Goal: Task Accomplishment & Management: Complete application form

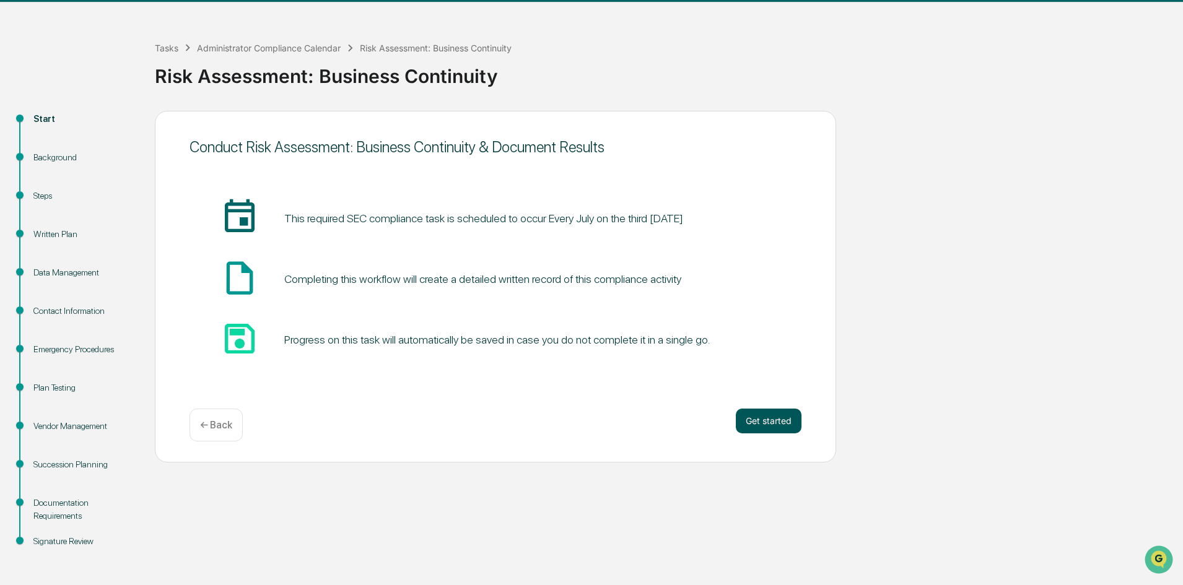
click at [761, 419] on button "Get started" at bounding box center [769, 421] width 66 height 25
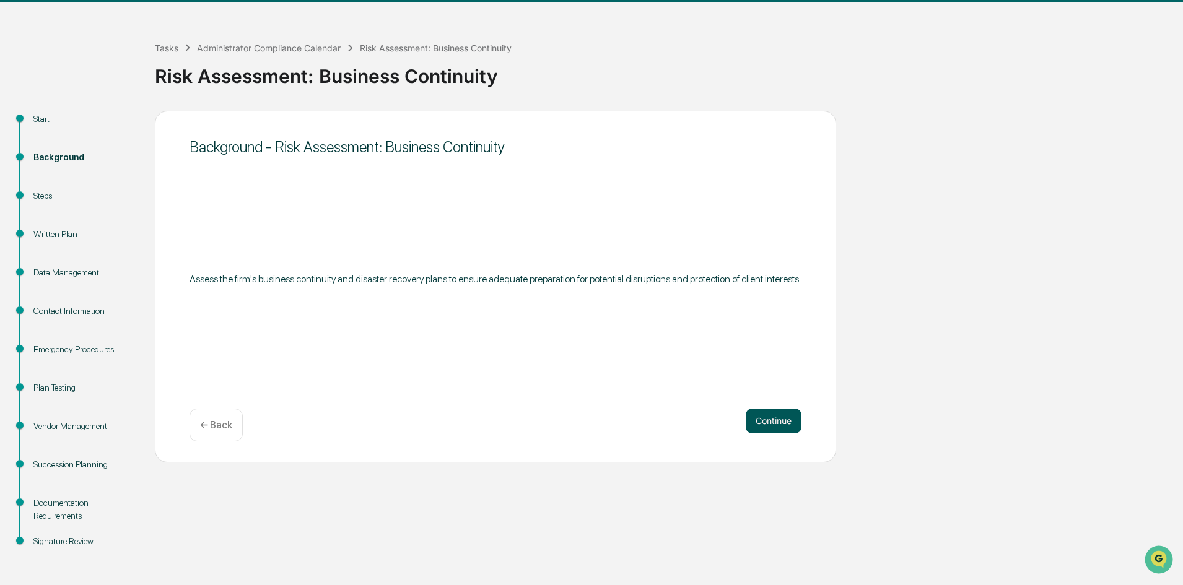
click at [758, 424] on button "Continue" at bounding box center [774, 421] width 56 height 25
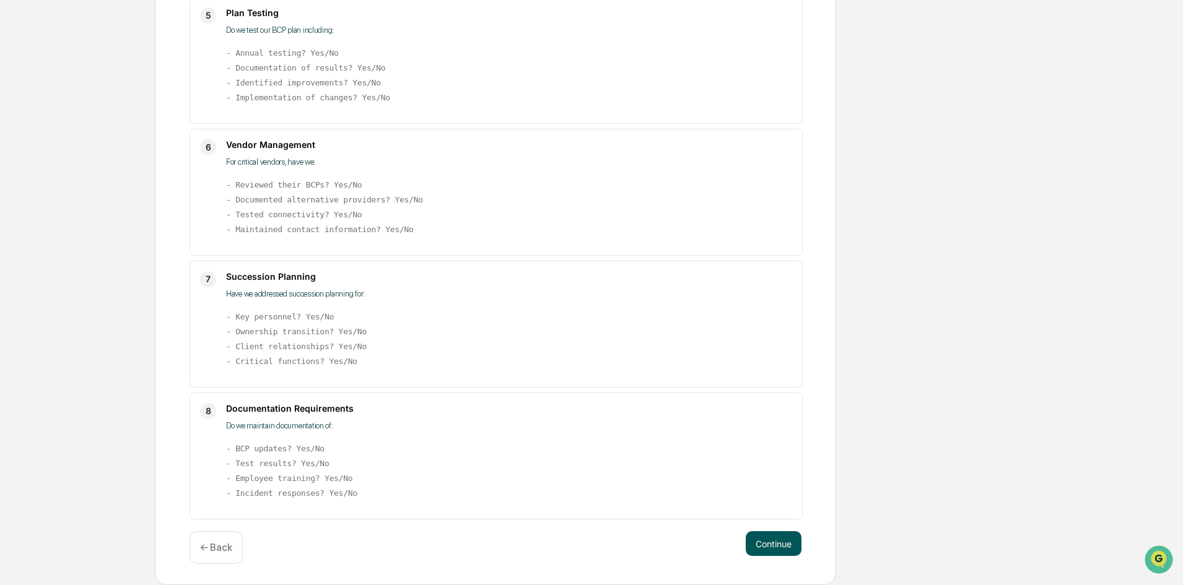
click at [769, 541] on button "Continue" at bounding box center [774, 543] width 56 height 25
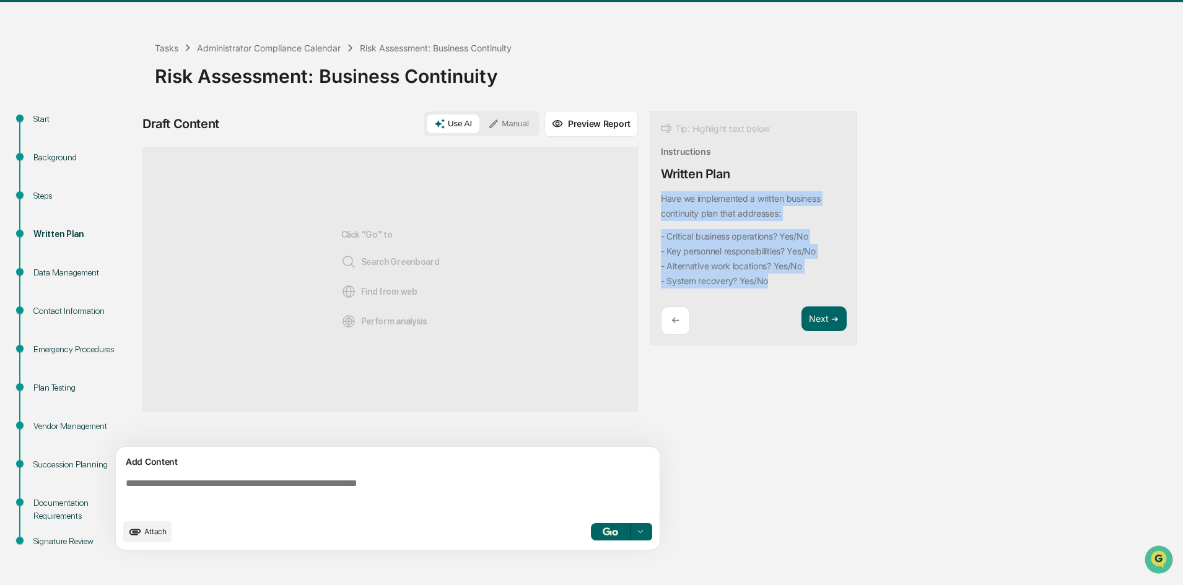
drag, startPoint x: 787, startPoint y: 282, endPoint x: 657, endPoint y: 199, distance: 153.8
click at [657, 199] on div "Tip: Highlight text below Instructions Written Plan Have we implemented a writt…" at bounding box center [753, 228] width 207 height 235
copy div "Have we implemented a written business continuity plan that addresses: - Critic…"
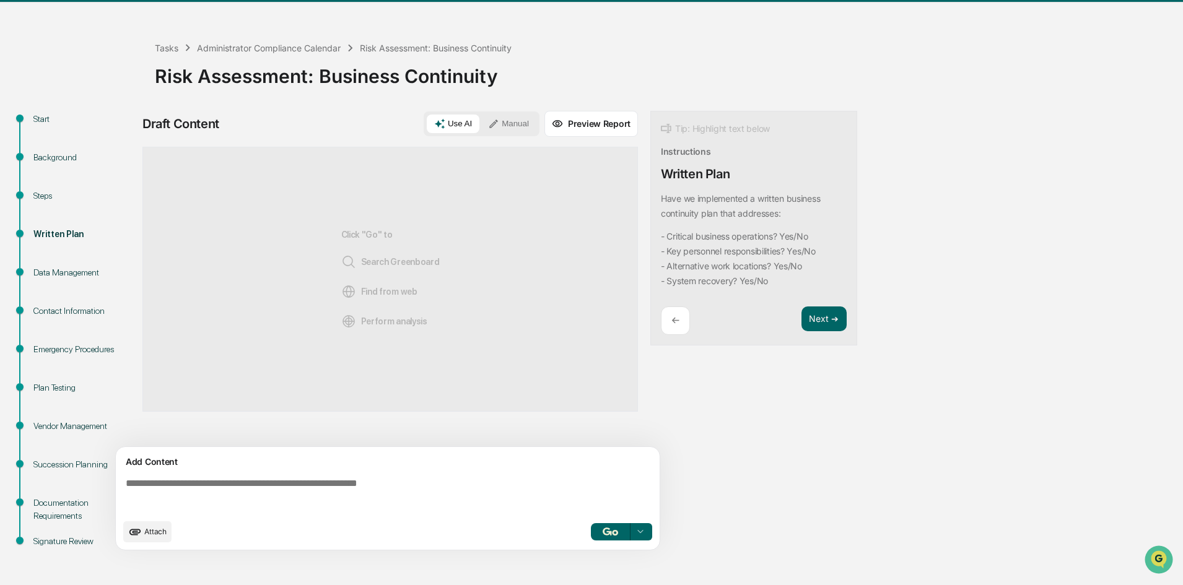
click at [209, 478] on textarea at bounding box center [390, 495] width 539 height 45
paste textarea "**********"
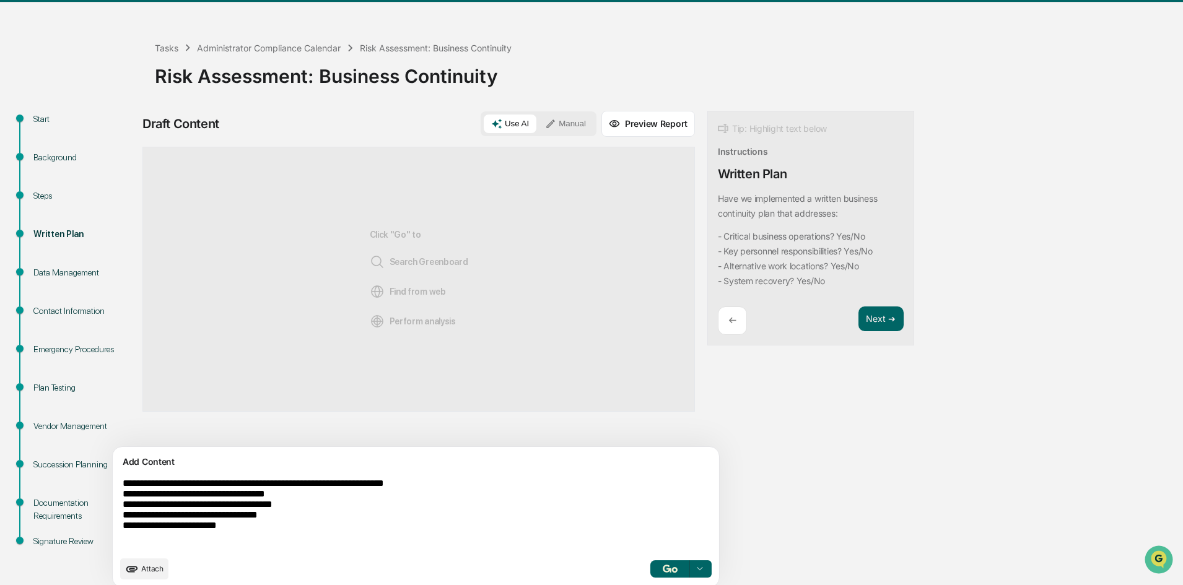
type textarea "**********"
click at [650, 562] on button "button" at bounding box center [670, 569] width 40 height 17
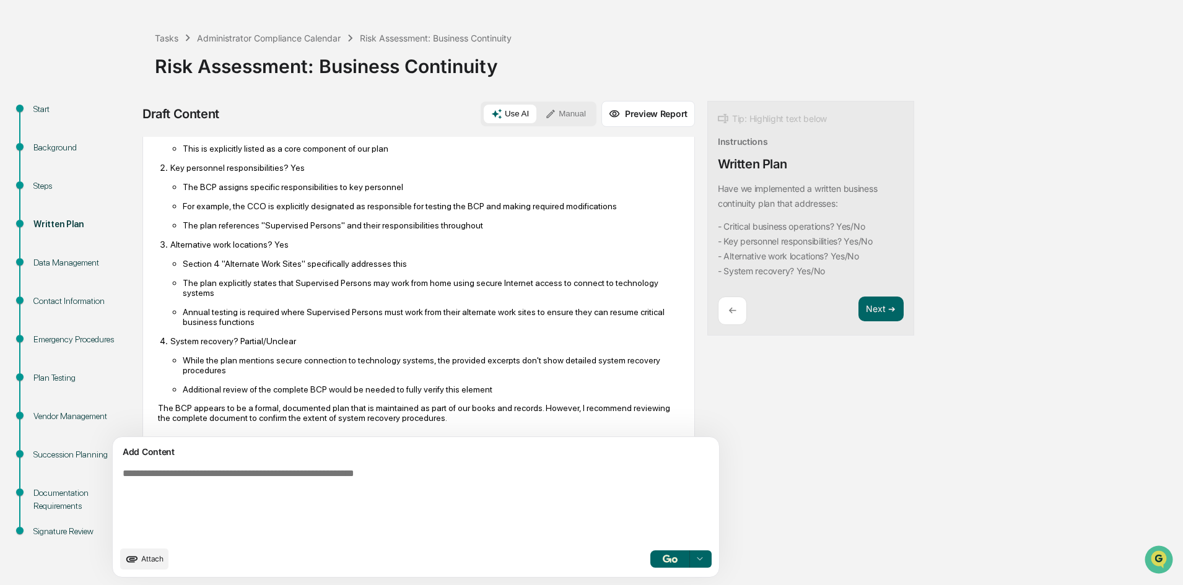
scroll to position [176, 0]
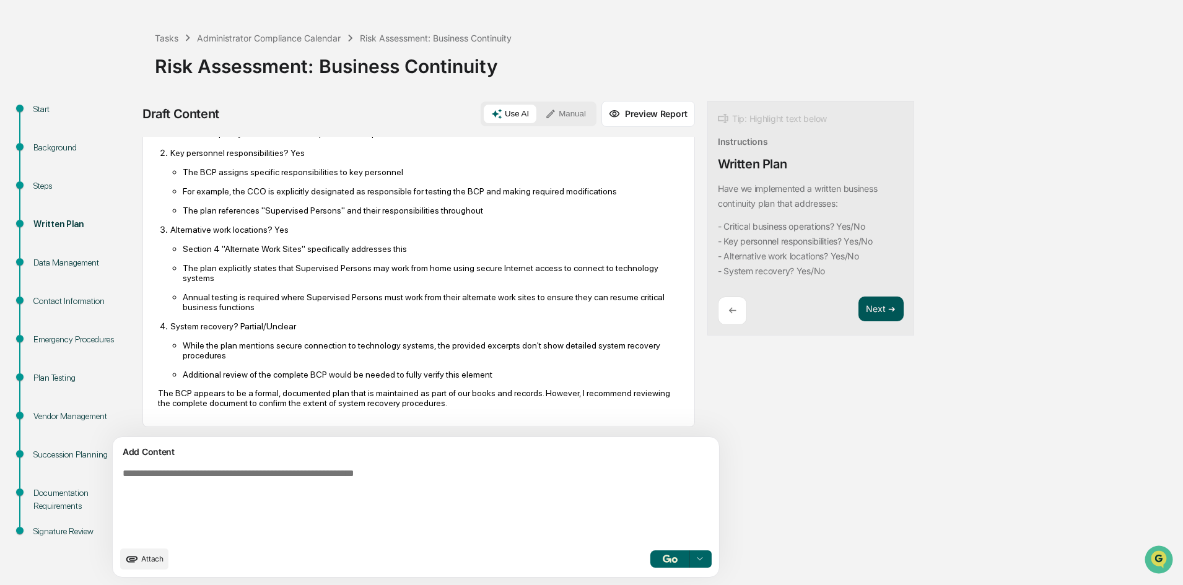
click at [859, 315] on button "Next ➔" at bounding box center [881, 309] width 45 height 25
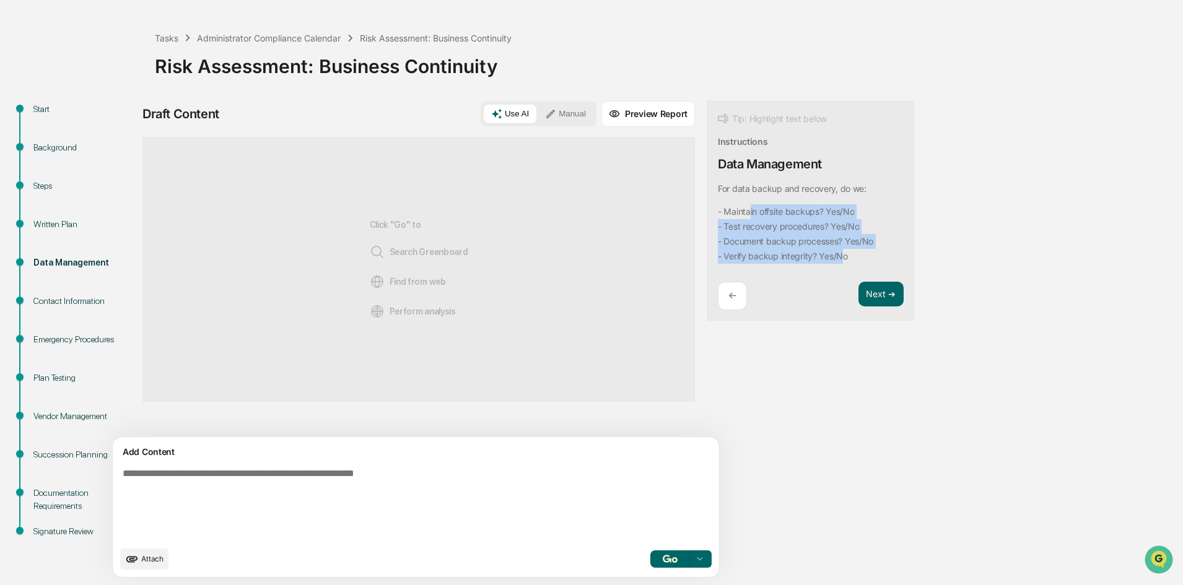
drag, startPoint x: 786, startPoint y: 252, endPoint x: 696, endPoint y: 217, distance: 96.3
click at [718, 219] on code "- Maintain offsite backups? Yes/No - Test recovery procedures? Yes/No - Documen…" at bounding box center [795, 233] width 155 height 59
drag, startPoint x: 816, startPoint y: 255, endPoint x: 651, endPoint y: 181, distance: 181.1
click at [707, 181] on div "Tip: Highlight text below Instructions Data Management For data backup and reco…" at bounding box center [810, 211] width 207 height 221
copy div "For data backup and recovery, do we: - Maintain offsite backups? Yes/No - Test …"
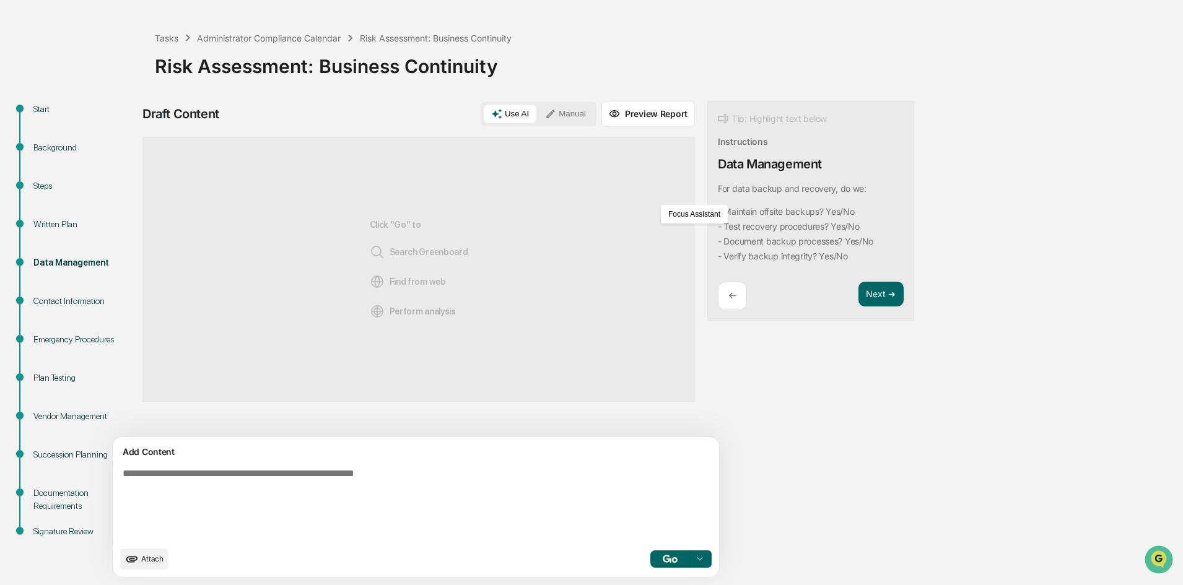
click at [177, 479] on textarea at bounding box center [387, 504] width 539 height 82
paste textarea "**********"
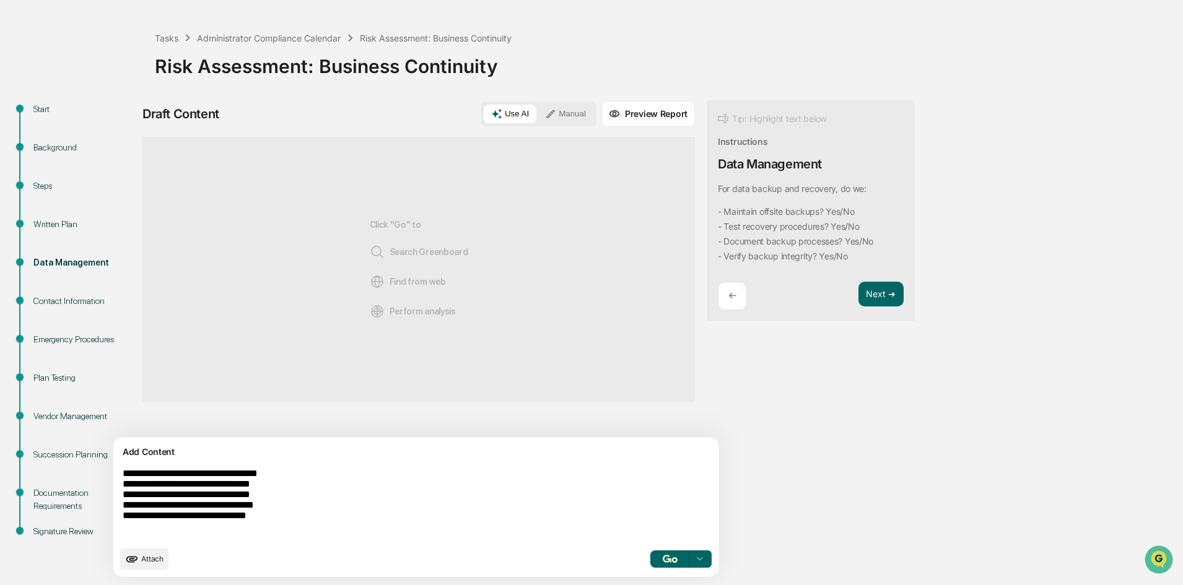
type textarea "**********"
click at [650, 554] on button "button" at bounding box center [670, 559] width 40 height 17
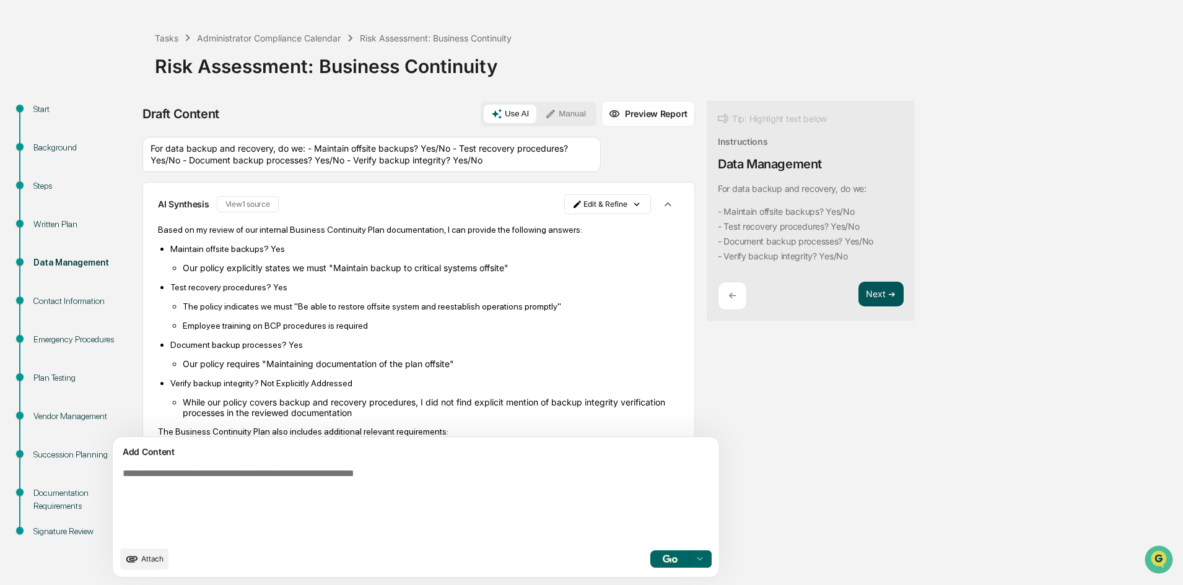
click at [859, 302] on button "Next ➔" at bounding box center [881, 294] width 45 height 25
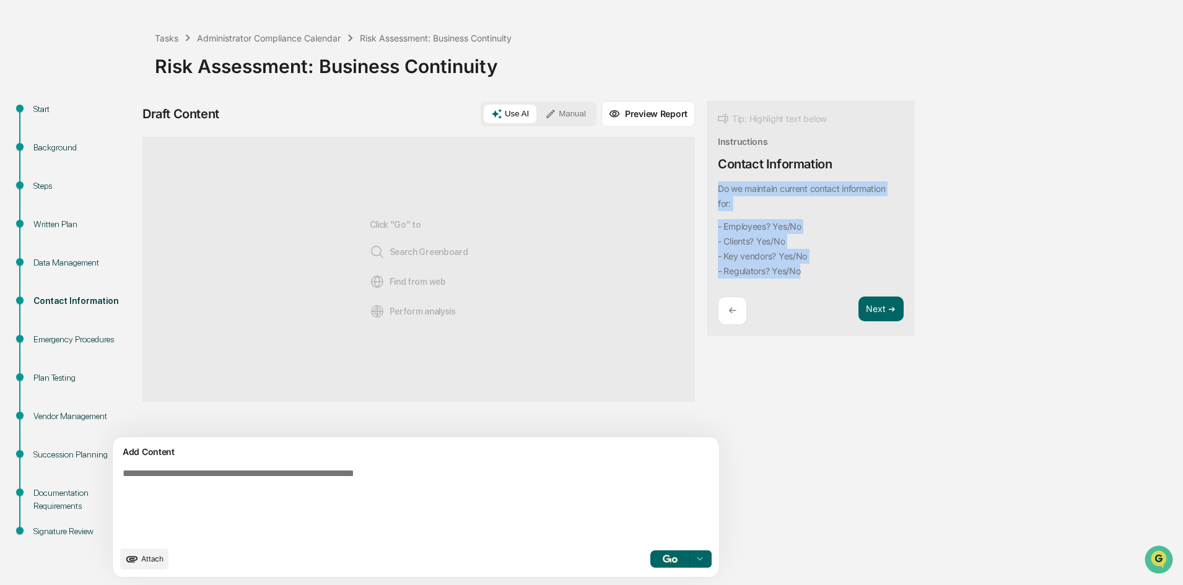
drag, startPoint x: 764, startPoint y: 267, endPoint x: 649, endPoint y: 190, distance: 138.5
click at [649, 190] on div "Draft Content Use AI Manual Preview Report Sources Click "Go" to Search Greenbo…" at bounding box center [489, 343] width 694 height 484
copy div "Do we maintain current contact information for: - Employees? Yes/No - Clients? …"
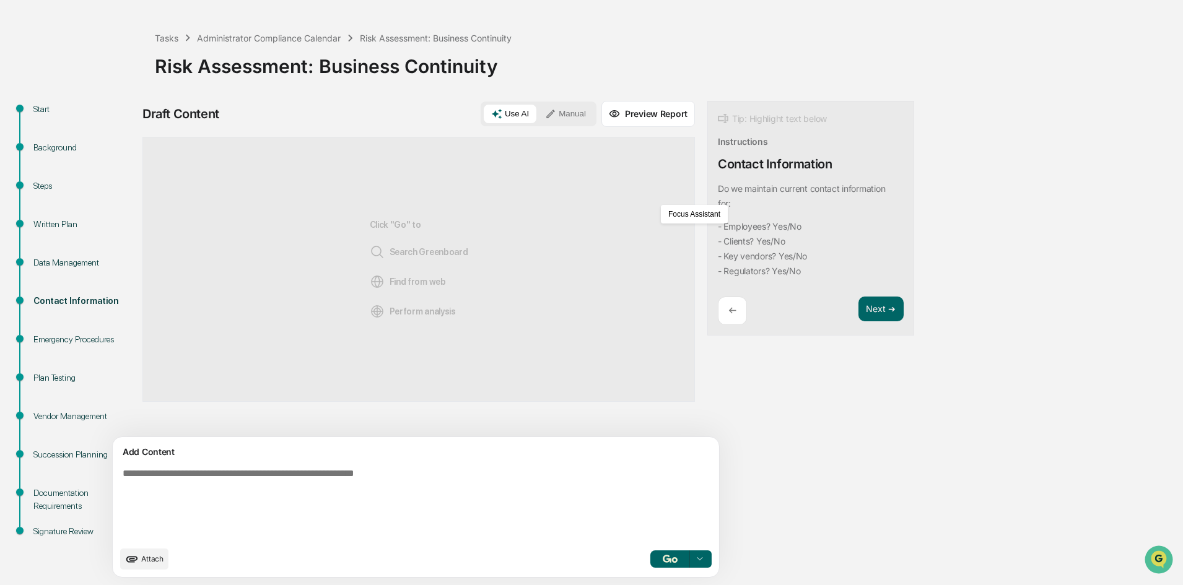
click at [289, 474] on textarea at bounding box center [387, 504] width 539 height 82
paste textarea "**********"
type textarea "**********"
click at [650, 551] on button "button" at bounding box center [670, 559] width 40 height 17
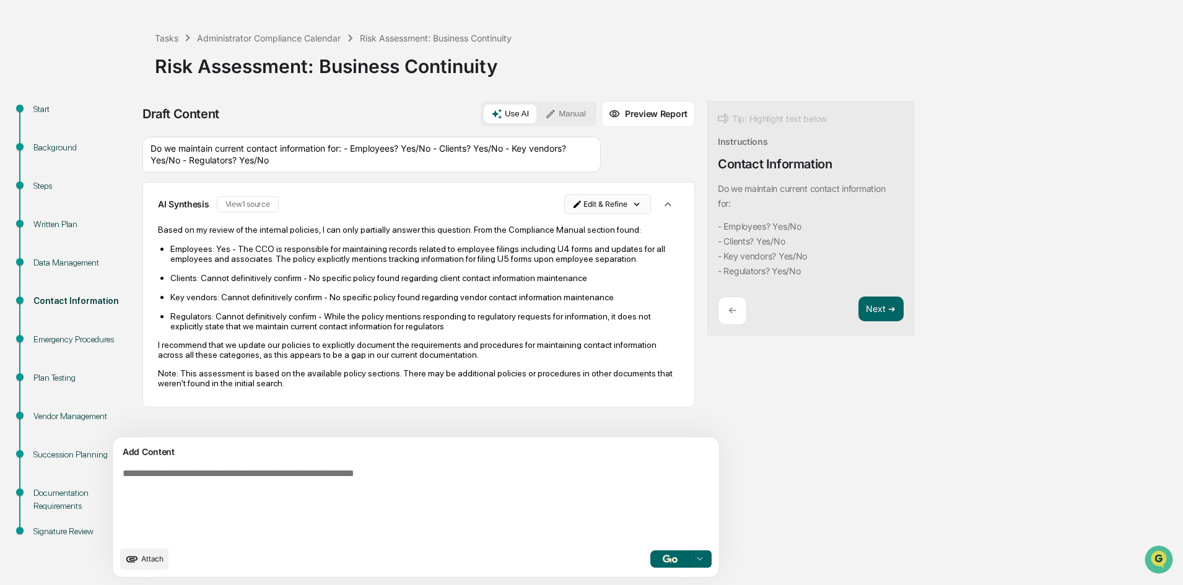
click at [547, 204] on html "Calendar Manage Tasks Reviews Approval Management Company People, Data, Setting…" at bounding box center [591, 246] width 1183 height 585
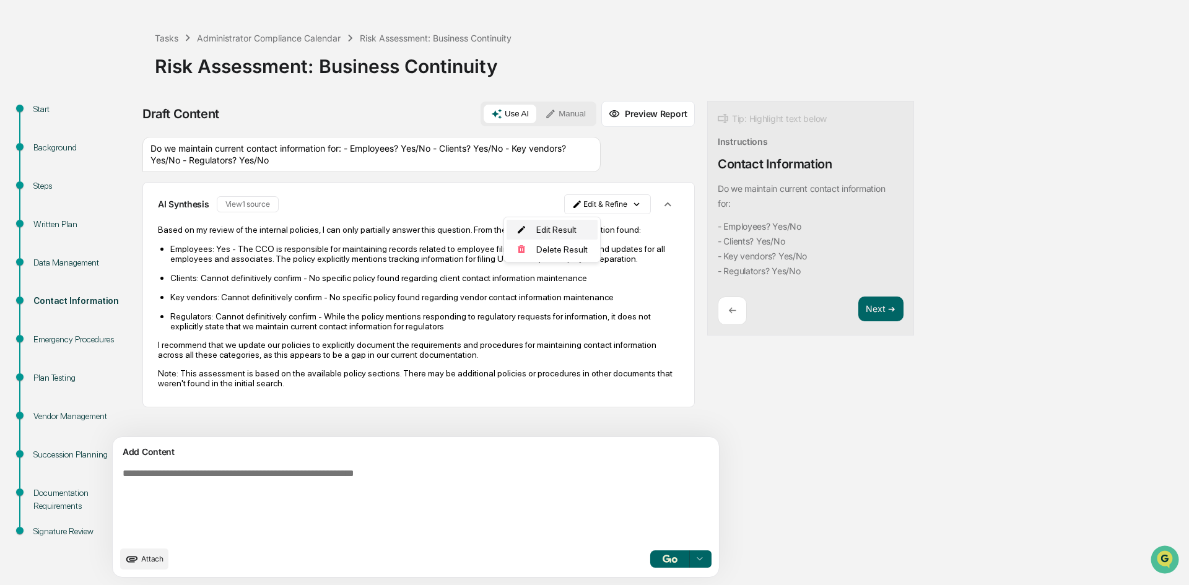
click at [544, 225] on div "Edit Result" at bounding box center [552, 230] width 91 height 20
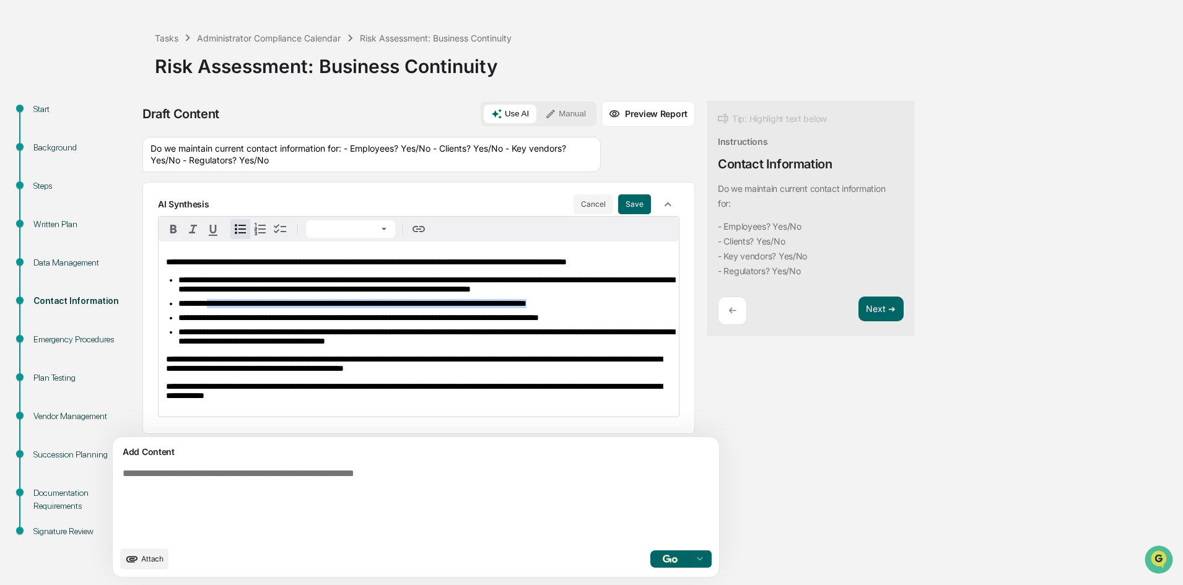
drag, startPoint x: 281, startPoint y: 344, endPoint x: 262, endPoint y: 328, distance: 24.2
click at [211, 308] on li "**********" at bounding box center [424, 303] width 493 height 9
drag, startPoint x: 243, startPoint y: 365, endPoint x: 234, endPoint y: 356, distance: 13.1
click at [234, 323] on li "**********" at bounding box center [424, 317] width 493 height 9
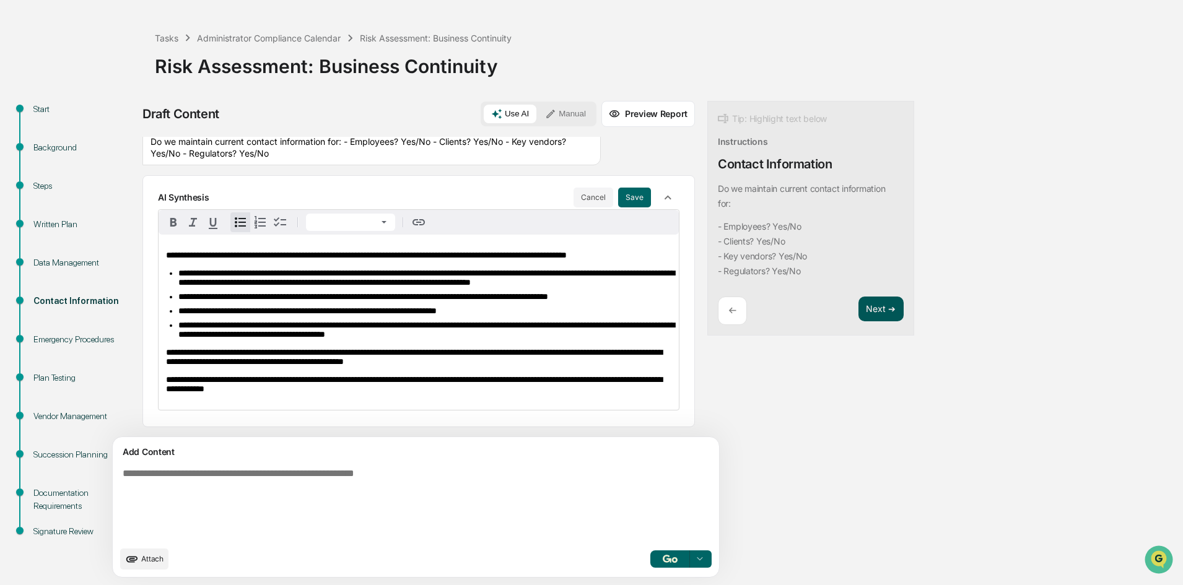
click at [859, 308] on button "Next ➔" at bounding box center [881, 309] width 45 height 25
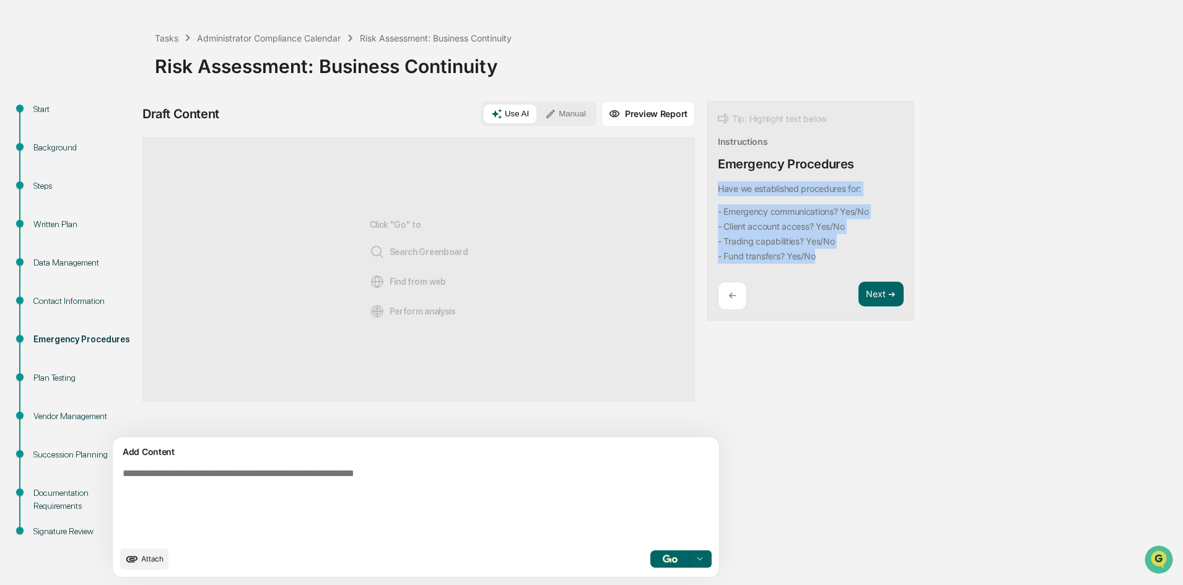
drag, startPoint x: 776, startPoint y: 253, endPoint x: 653, endPoint y: 192, distance: 136.8
click at [707, 192] on div "Tip: Highlight text below Instructions Emergency Procedures Have we established…" at bounding box center [810, 211] width 207 height 221
drag, startPoint x: 727, startPoint y: 227, endPoint x: 761, endPoint y: 234, distance: 34.7
click at [761, 234] on code "- Emergency communications? Yes/No - Client account access? Yes/No - Trading ca…" at bounding box center [793, 233] width 151 height 59
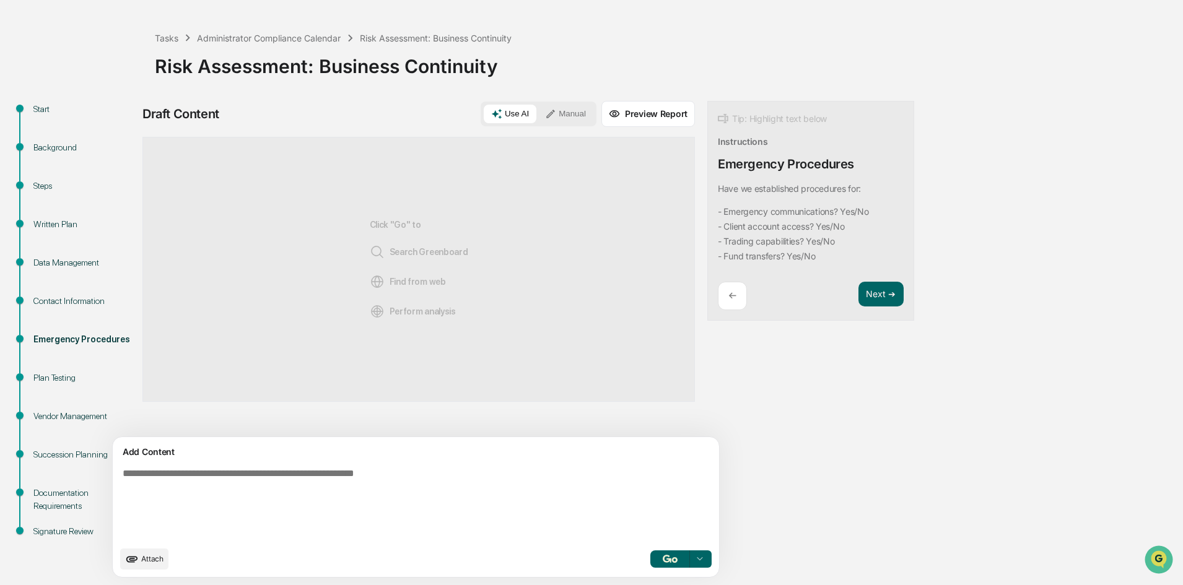
drag, startPoint x: 754, startPoint y: 235, endPoint x: 694, endPoint y: 259, distance: 65.3
click at [718, 258] on code "- Emergency communications? Yes/No - Client account access? Yes/No - Trading ca…" at bounding box center [793, 233] width 151 height 59
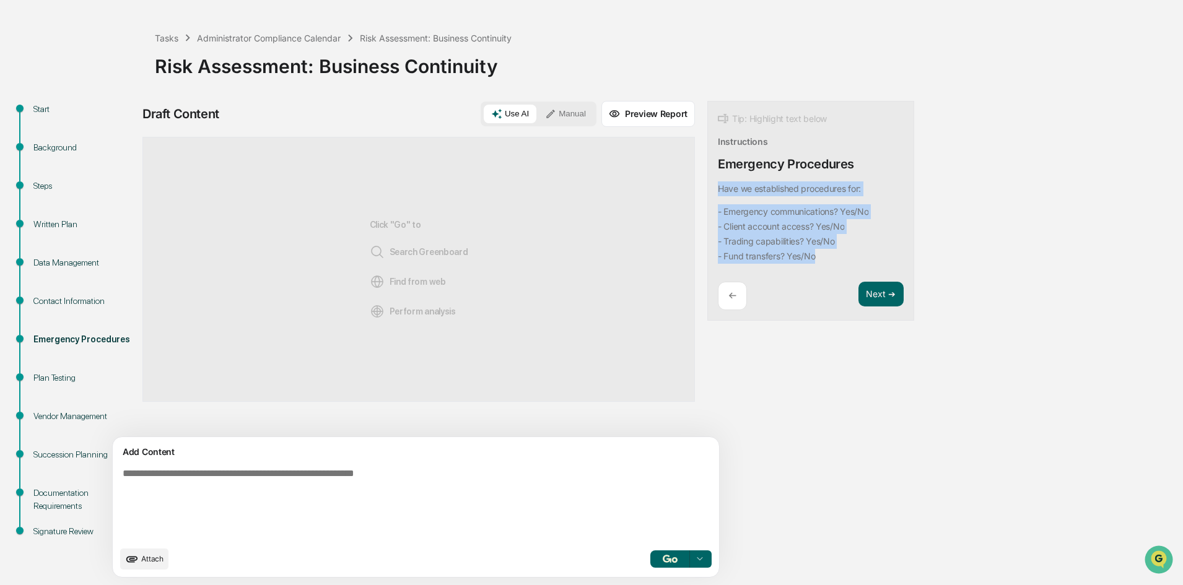
drag, startPoint x: 771, startPoint y: 263, endPoint x: 654, endPoint y: 191, distance: 137.4
click at [707, 191] on div "Tip: Highlight text below Instructions Emergency Procedures Have we established…" at bounding box center [810, 211] width 207 height 221
copy div "Have we established procedures for: - Emergency communications? Yes/No - Client…"
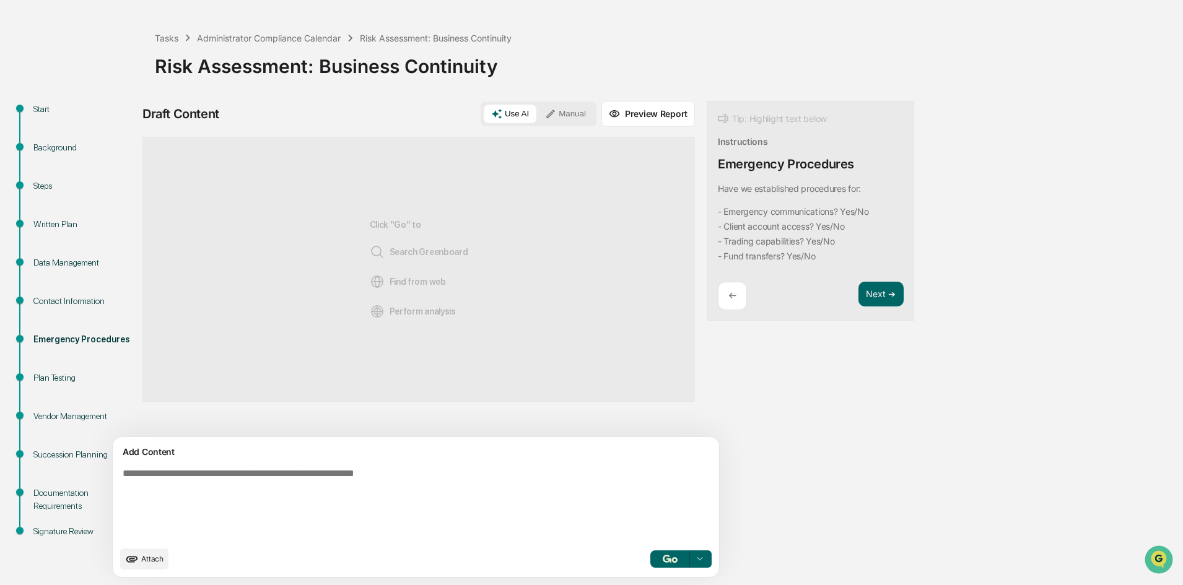
click at [339, 458] on div "Add Content" at bounding box center [416, 452] width 592 height 15
click at [326, 476] on textarea at bounding box center [387, 504] width 539 height 82
paste textarea "**********"
type textarea "**********"
click at [650, 553] on button "button" at bounding box center [670, 559] width 40 height 17
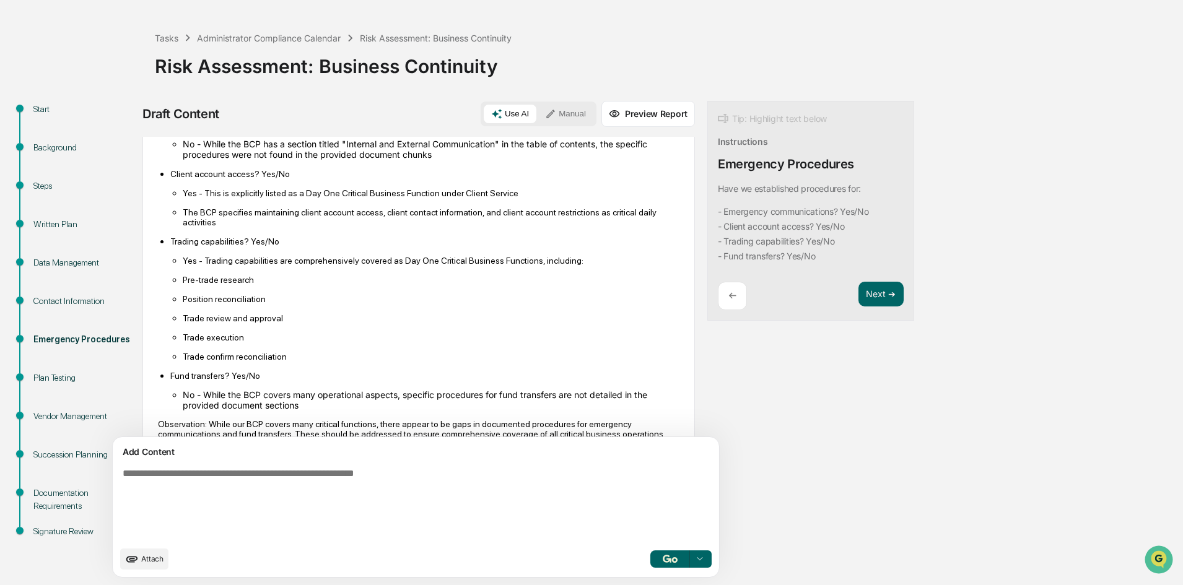
scroll to position [165, 0]
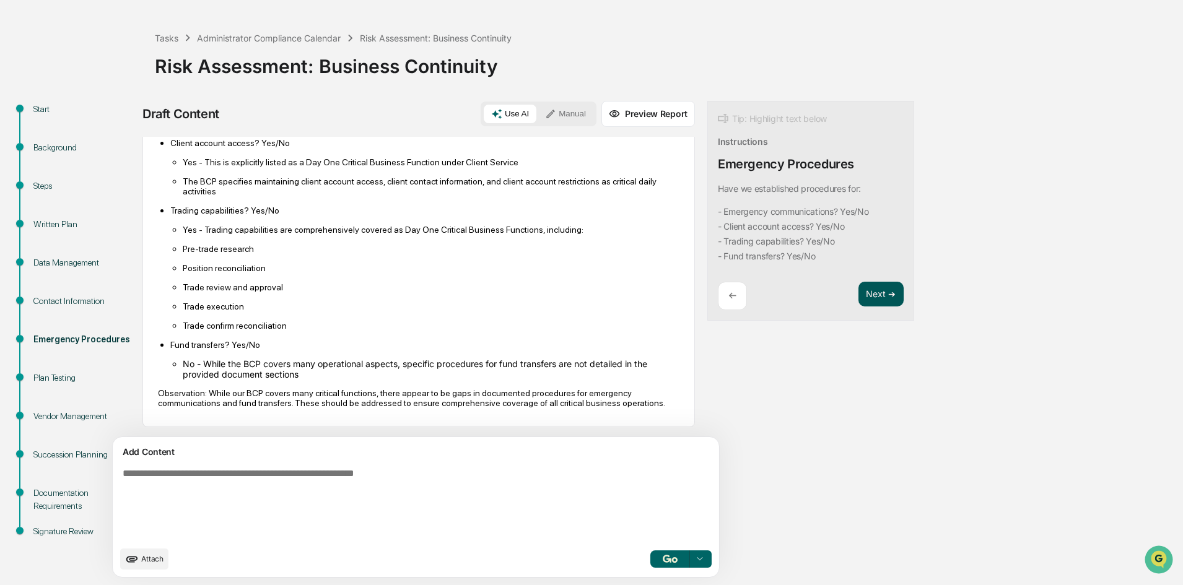
click at [859, 295] on button "Next ➔" at bounding box center [881, 294] width 45 height 25
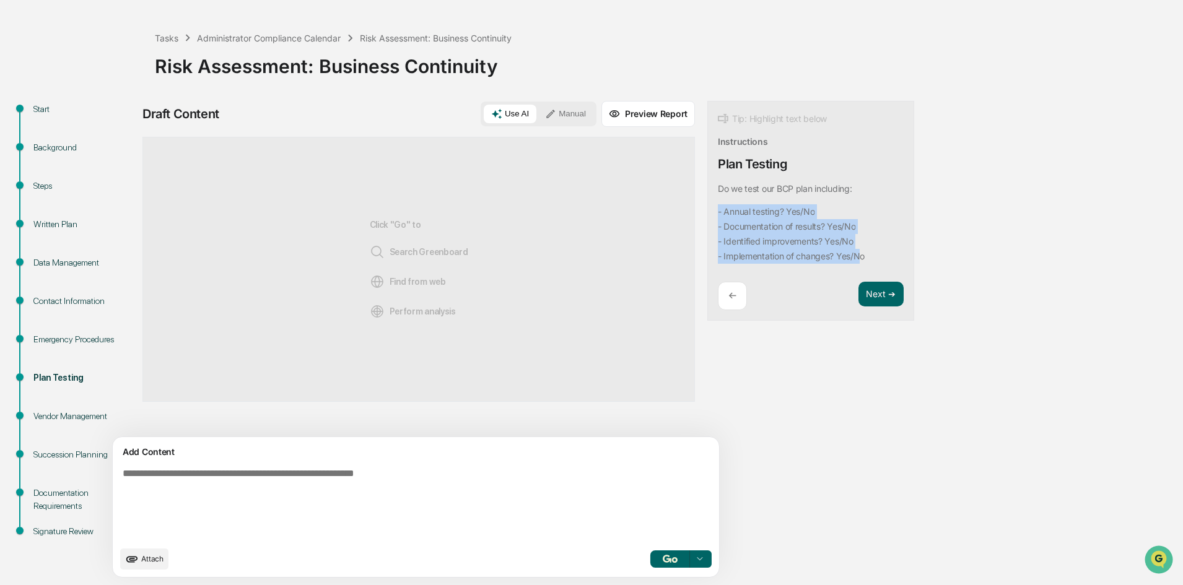
drag, startPoint x: 804, startPoint y: 255, endPoint x: 661, endPoint y: 199, distance: 153.3
click at [718, 199] on div "Do we test our BCP plan including: - Annual testing? Yes/No - Documentation of …" at bounding box center [791, 222] width 147 height 82
drag, startPoint x: 815, startPoint y: 255, endPoint x: 655, endPoint y: 186, distance: 174.5
click at [707, 186] on div "Tip: Highlight text below Instructions Plan Testing Do we test our BCP plan inc…" at bounding box center [810, 211] width 207 height 221
copy div "Do we test our BCP plan including: - Annual testing? Yes/No - Documentation of …"
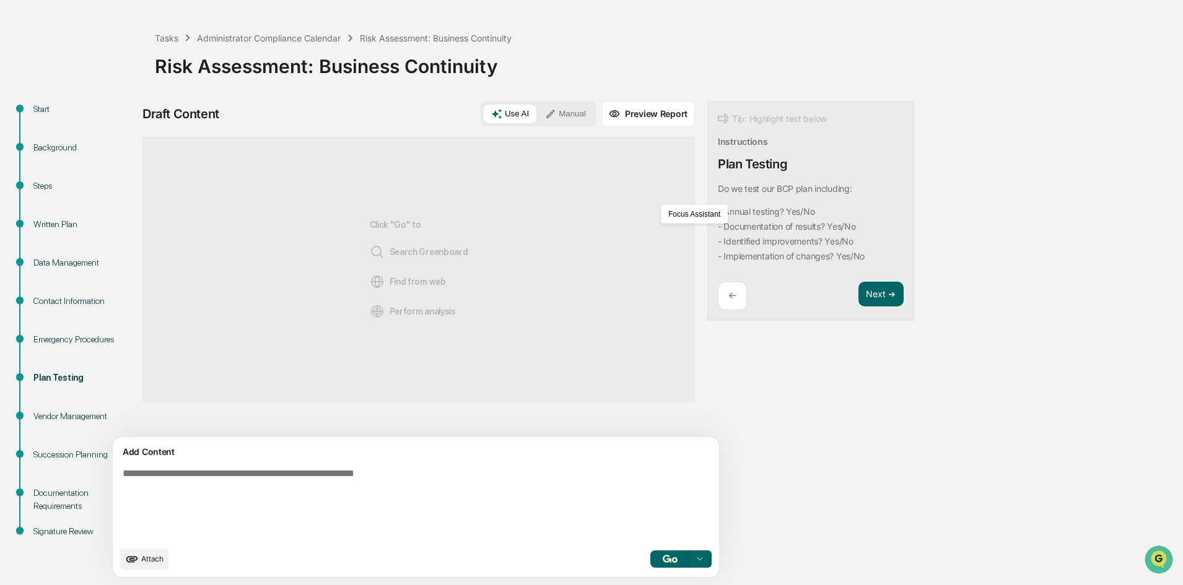
click at [300, 471] on textarea at bounding box center [387, 504] width 539 height 82
paste textarea "**********"
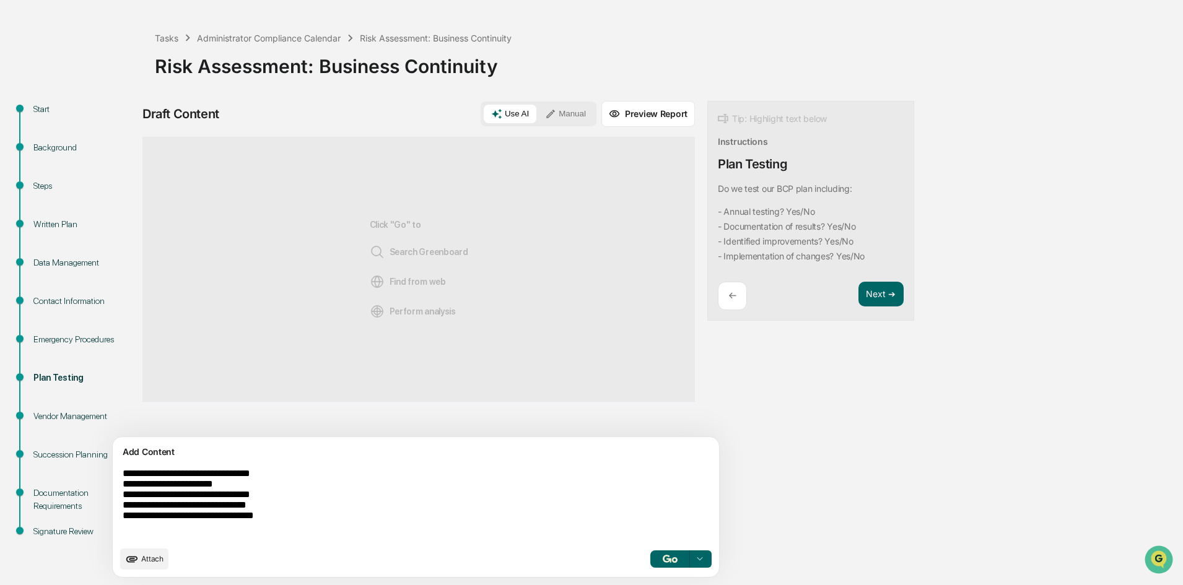
type textarea "**********"
click at [650, 554] on button "button" at bounding box center [670, 559] width 40 height 17
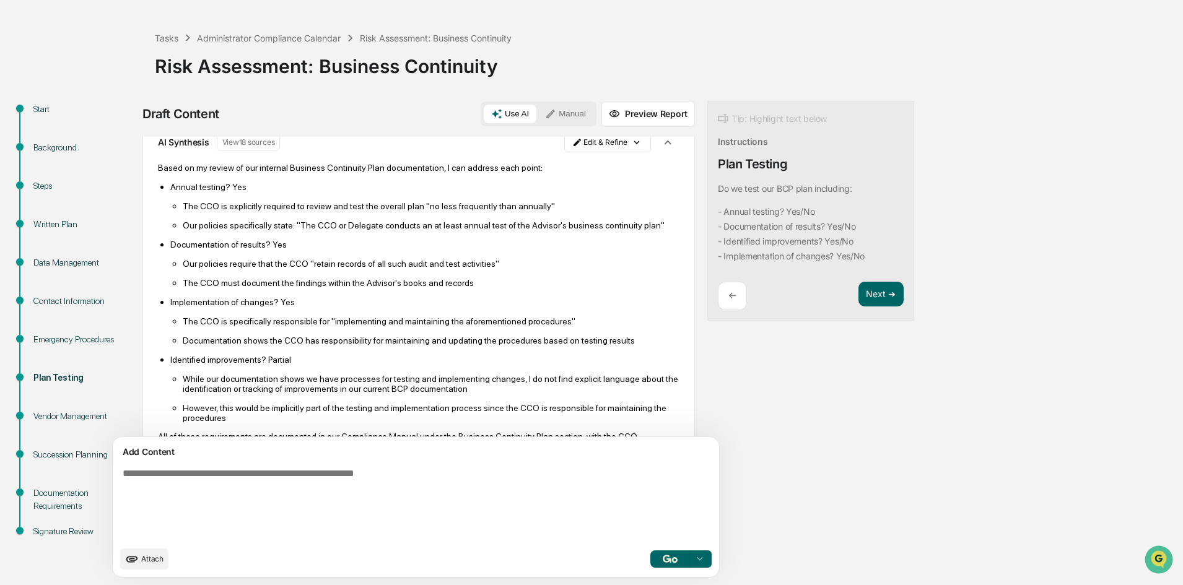
scroll to position [115, 0]
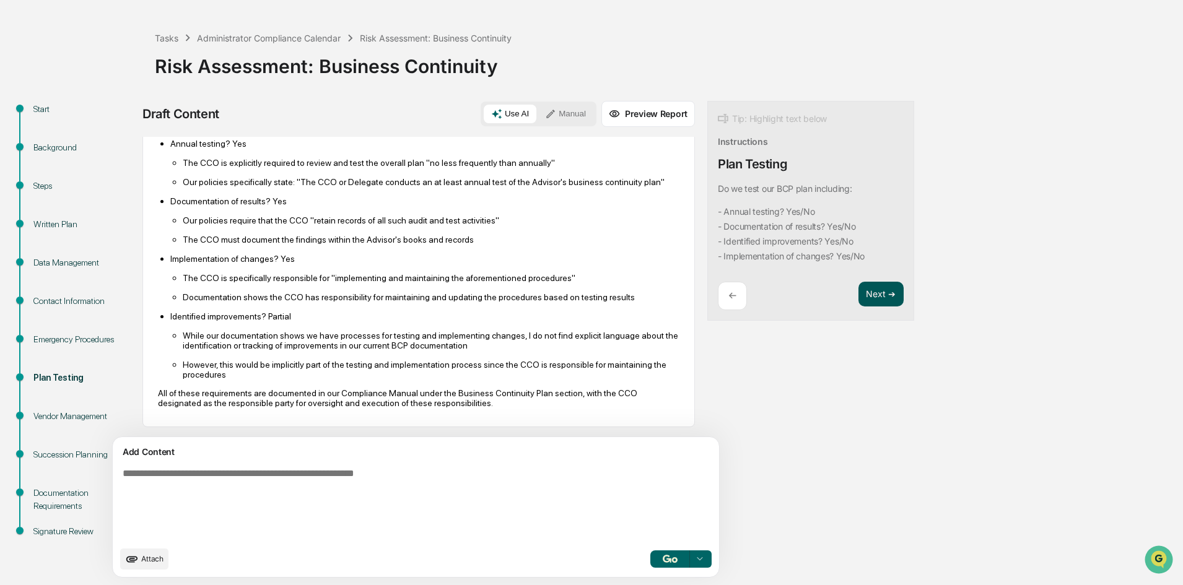
click at [859, 295] on button "Next ➔" at bounding box center [881, 294] width 45 height 25
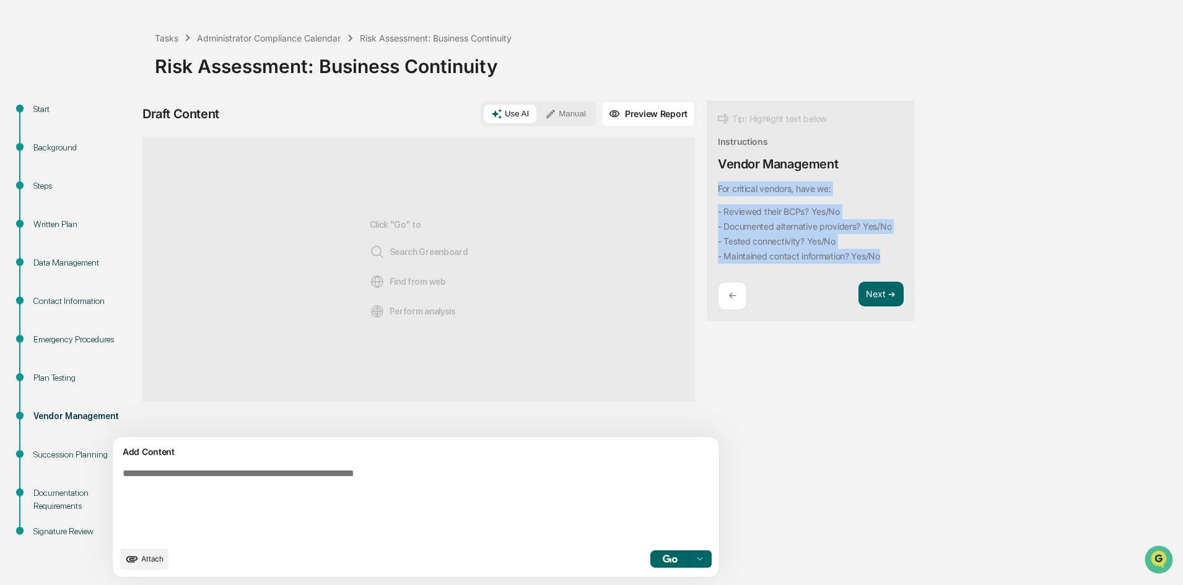
drag, startPoint x: 840, startPoint y: 257, endPoint x: 652, endPoint y: 189, distance: 199.7
click at [707, 189] on div "Tip: Highlight text below Instructions Vendor Management For critical vendors, …" at bounding box center [810, 211] width 207 height 221
copy div "For critical vendors, have we: - Reviewed their BCPs? Yes/No - Documented alter…"
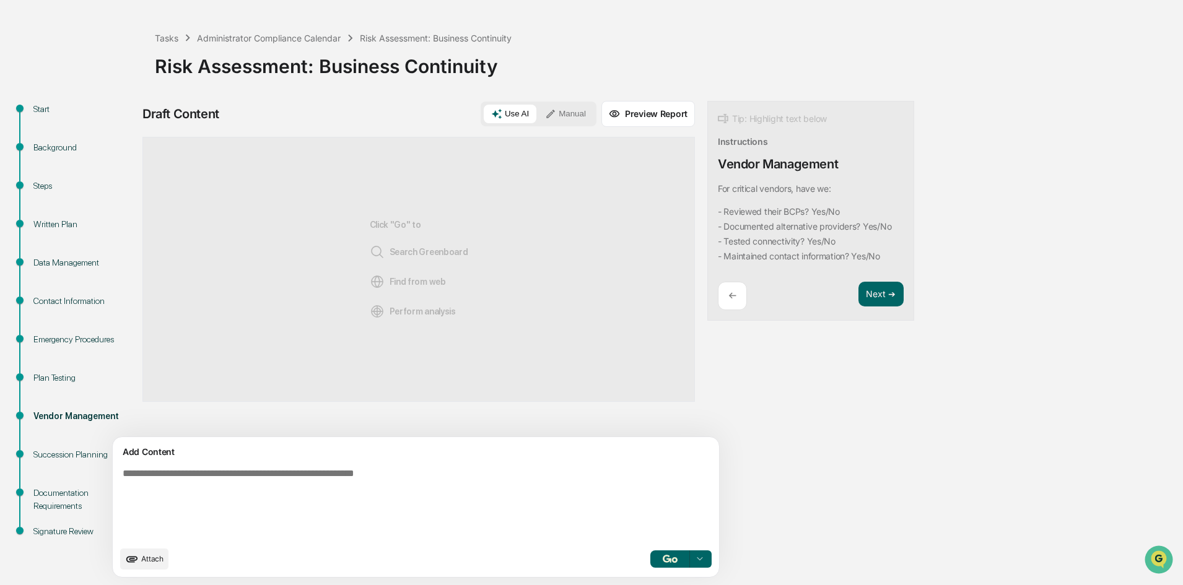
click at [204, 491] on textarea at bounding box center [387, 504] width 539 height 82
paste textarea "**********"
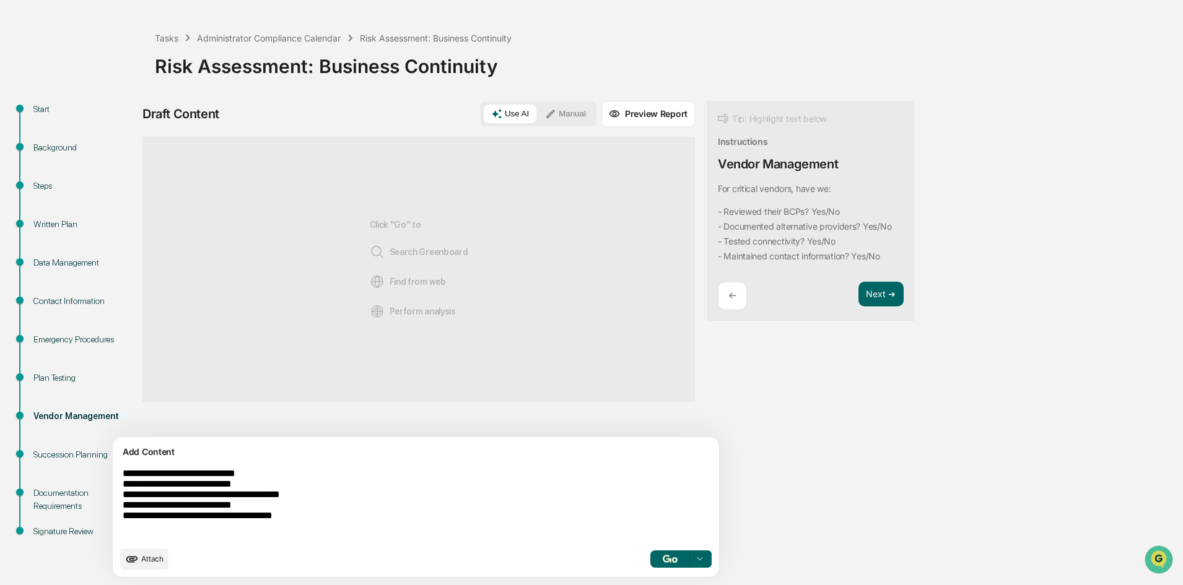
type textarea "**********"
click at [650, 564] on button "button" at bounding box center [670, 559] width 40 height 17
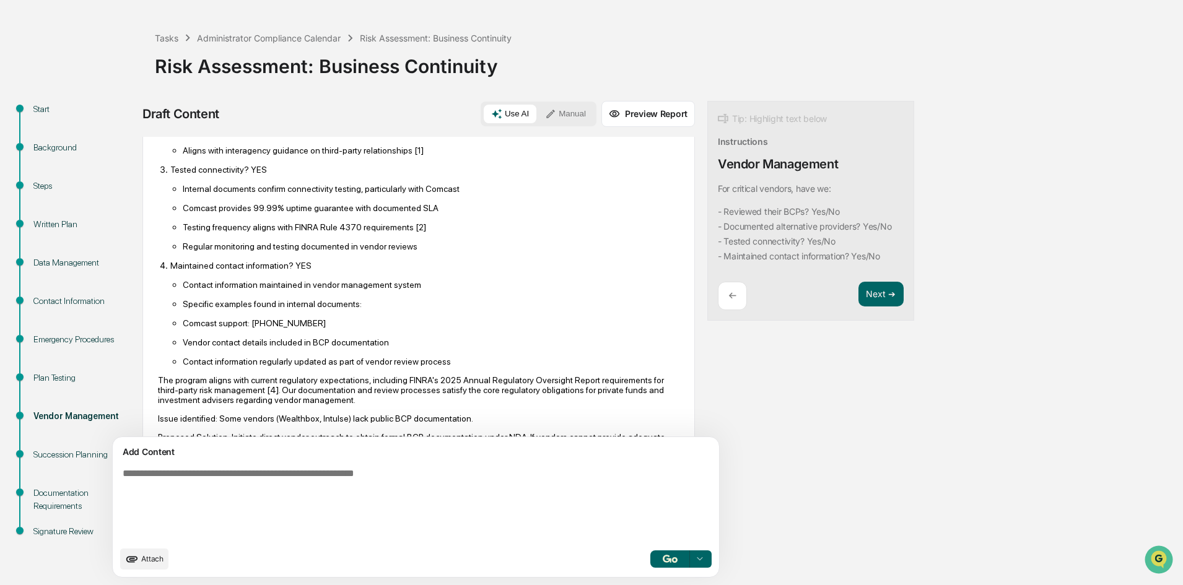
scroll to position [364, 0]
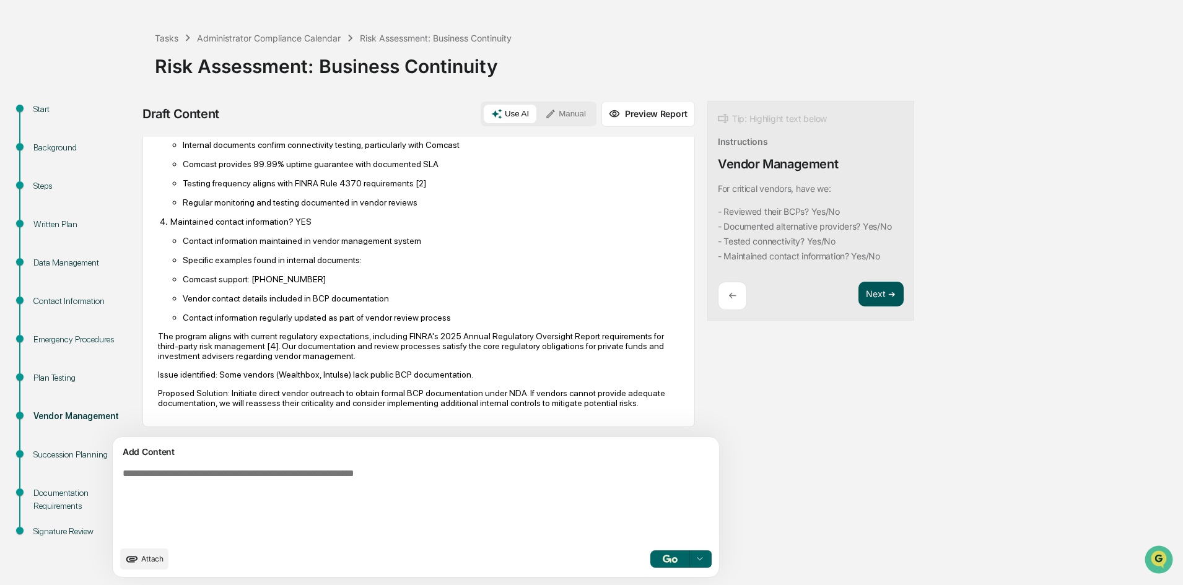
click at [859, 297] on button "Next ➔" at bounding box center [881, 294] width 45 height 25
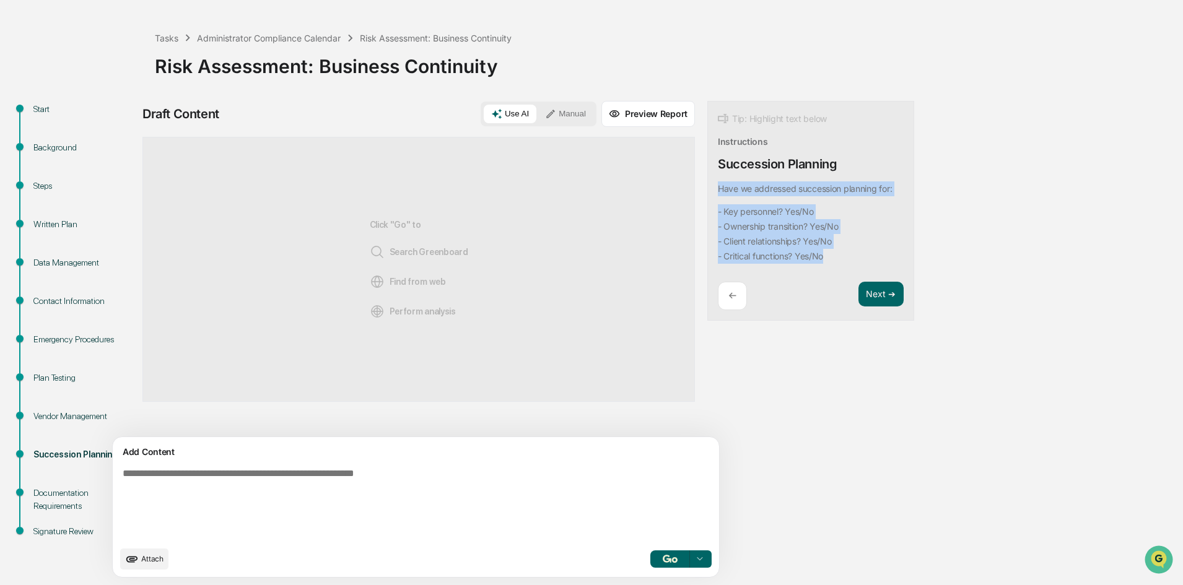
drag, startPoint x: 775, startPoint y: 256, endPoint x: 655, endPoint y: 184, distance: 139.8
click at [707, 184] on div "Tip: Highlight text below Instructions Succession Planning Have we addressed su…" at bounding box center [810, 211] width 207 height 221
click at [777, 261] on code "- Key personnel? Yes/No - Ownership transition? Yes/No - Client relationships? …" at bounding box center [805, 233] width 174 height 59
drag, startPoint x: 777, startPoint y: 259, endPoint x: 658, endPoint y: 185, distance: 140.2
click at [707, 185] on div "Tip: Highlight text below Instructions Succession Planning Have we addressed su…" at bounding box center [810, 211] width 207 height 221
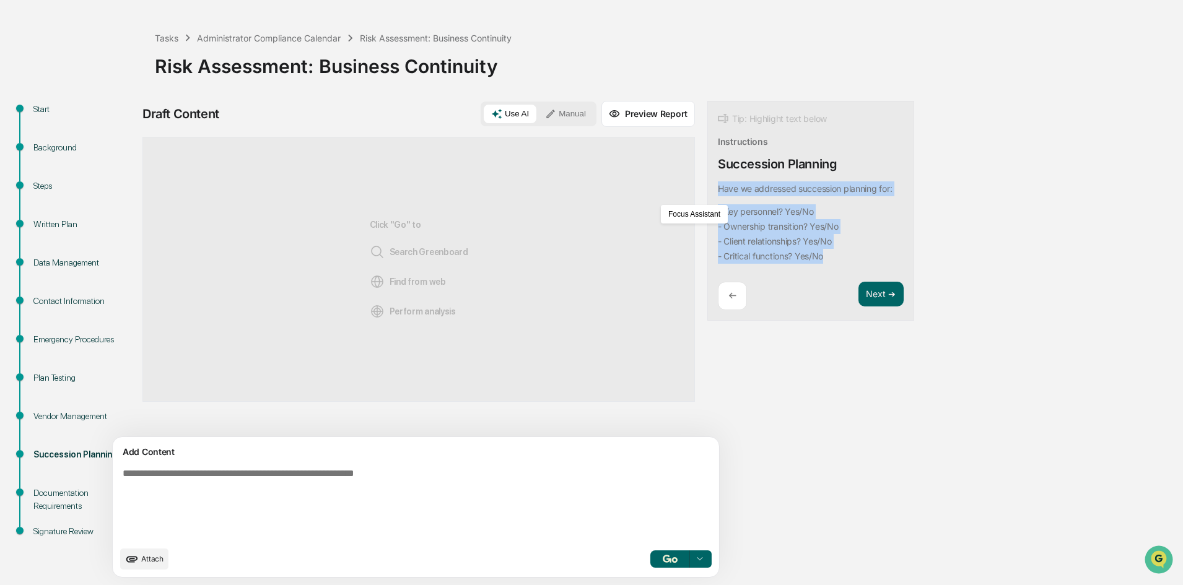
copy div "Have we addressed succession planning for: - Key personnel? Yes/No - Ownership …"
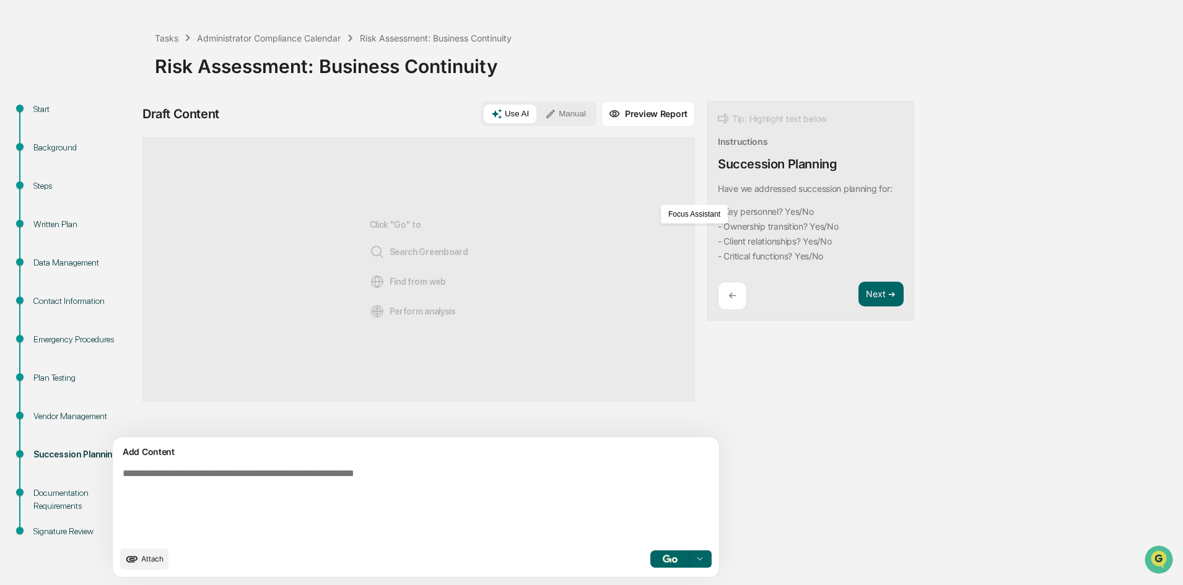
click at [248, 492] on textarea at bounding box center [387, 504] width 539 height 82
paste textarea "**********"
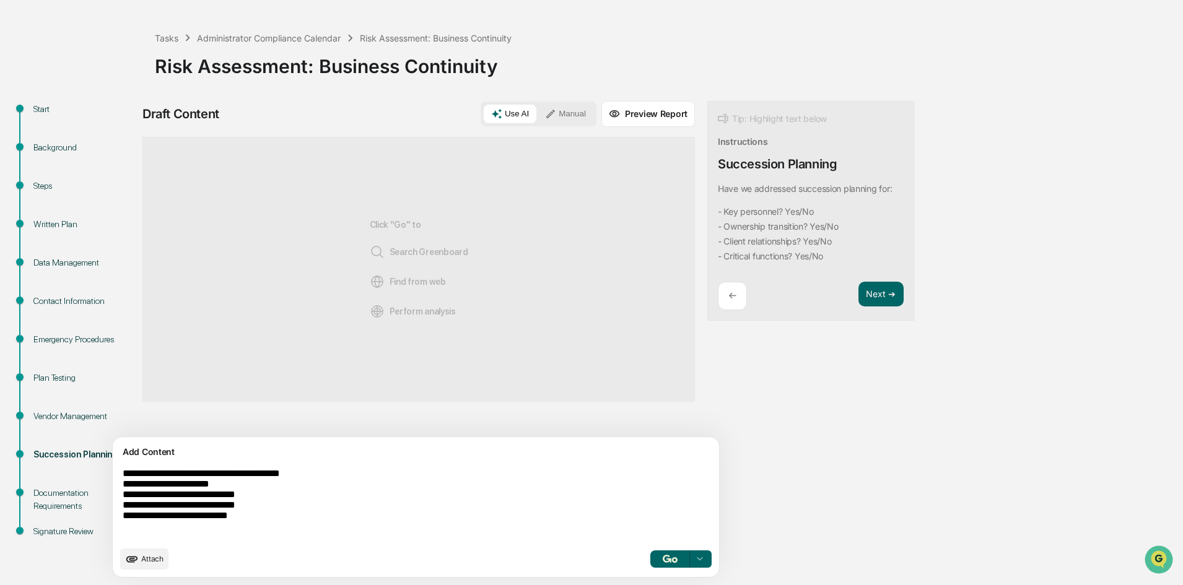
type textarea "**********"
click at [663, 557] on img "button" at bounding box center [670, 559] width 15 height 8
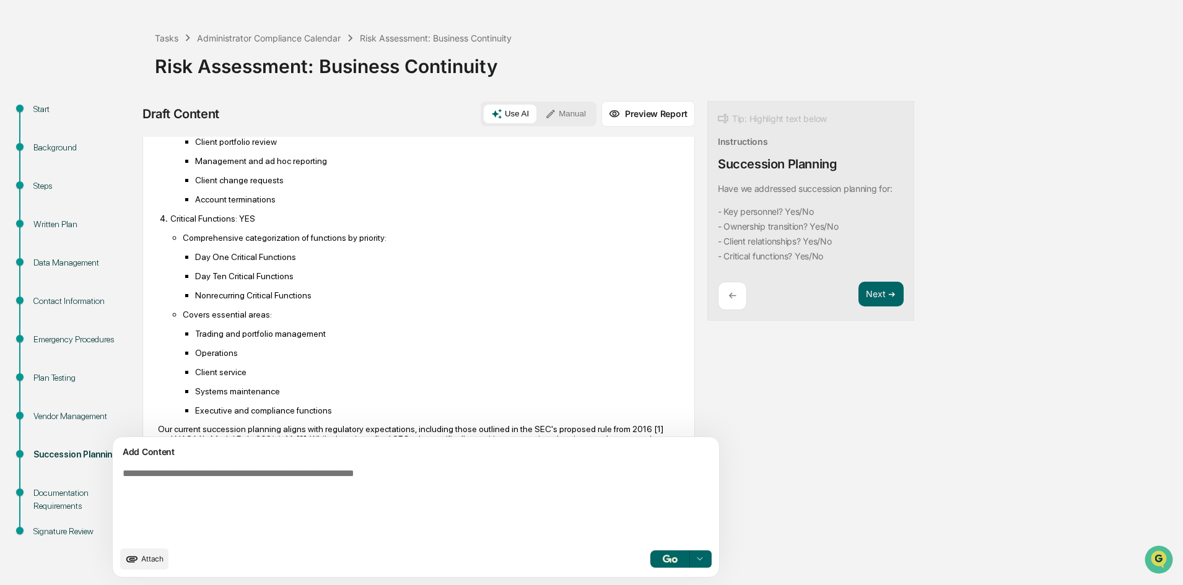
scroll to position [479, 0]
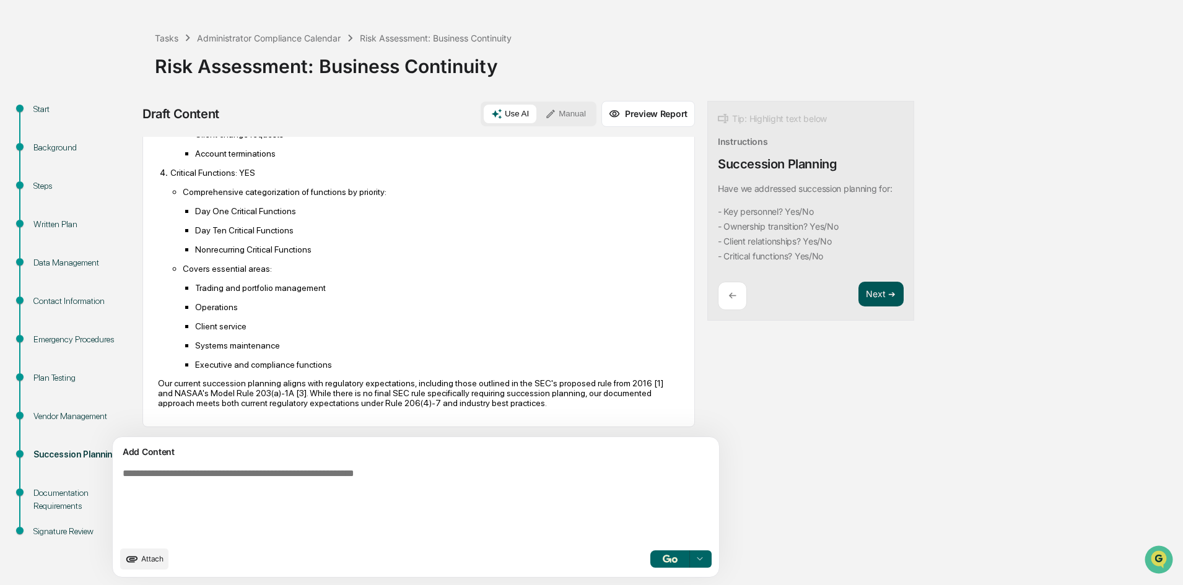
click at [859, 298] on button "Next ➔" at bounding box center [881, 294] width 45 height 25
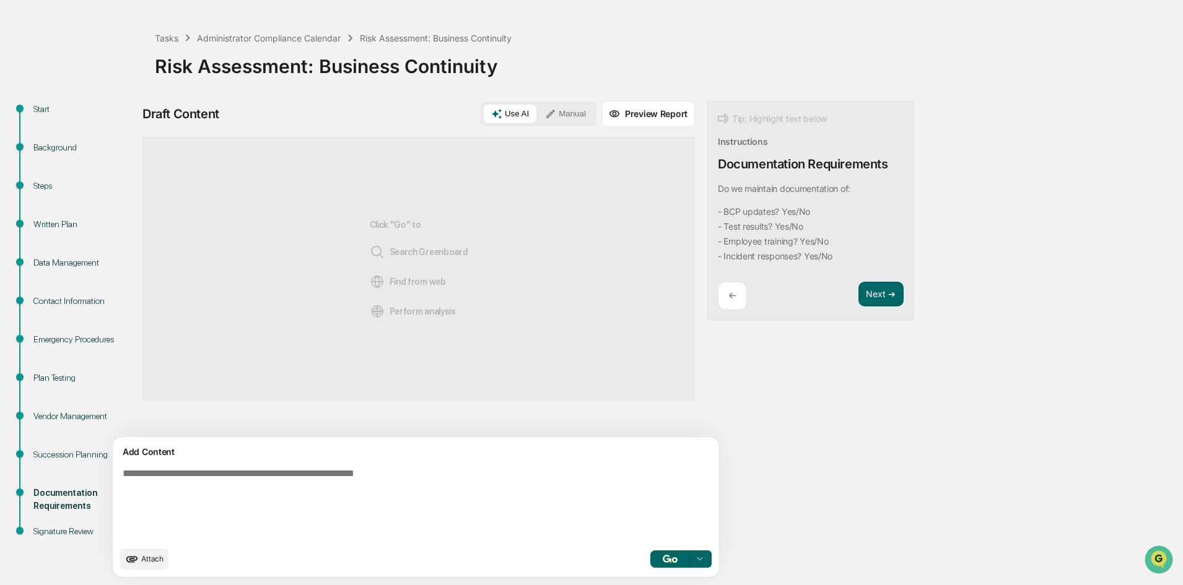
scroll to position [0, 0]
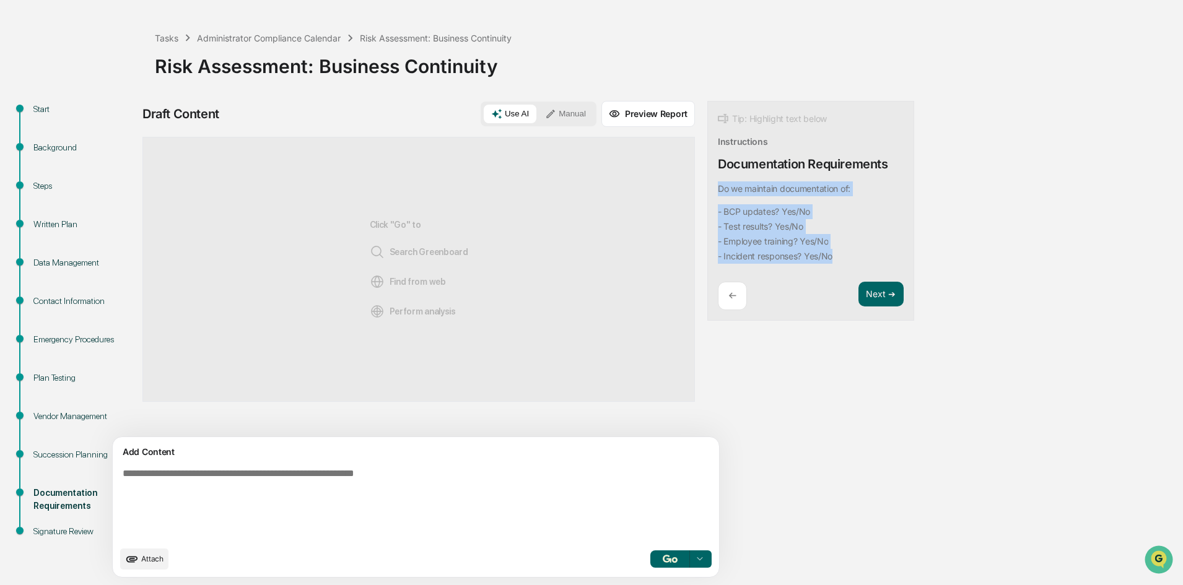
drag, startPoint x: 785, startPoint y: 258, endPoint x: 657, endPoint y: 181, distance: 150.0
click at [707, 181] on div "Tip: Highlight text below Instructions Documentation Requirements Do we maintai…" at bounding box center [810, 211] width 207 height 221
copy div "Do we maintain documentation of: - BCP updates? Yes/No - Test results? Yes/No -…"
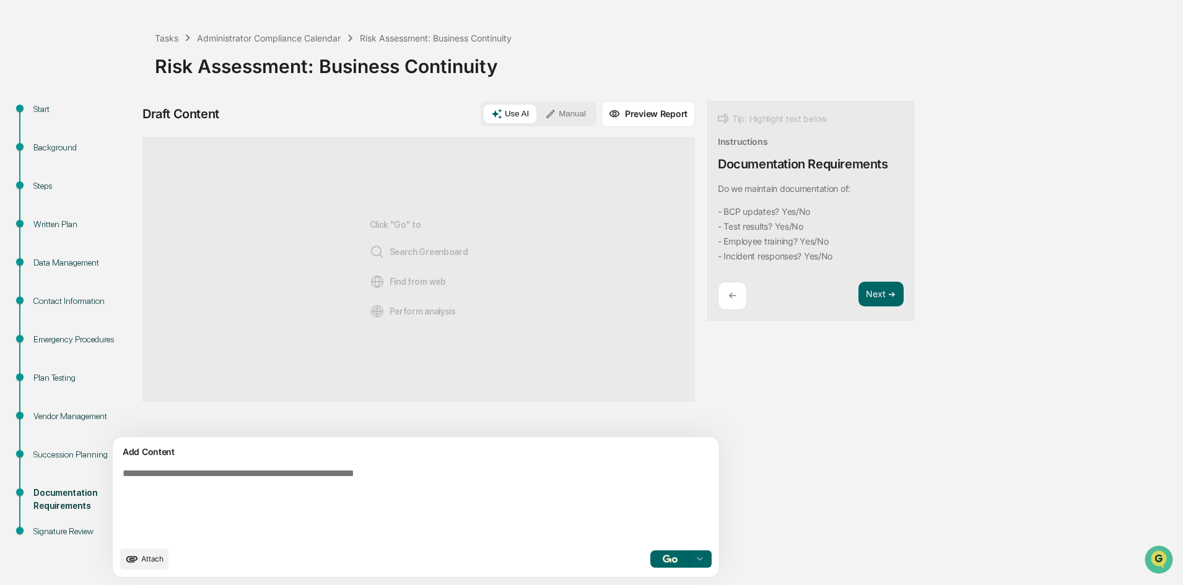
click at [205, 497] on textarea at bounding box center [387, 504] width 539 height 82
paste textarea "**********"
type textarea "**********"
click at [663, 557] on img "button" at bounding box center [670, 559] width 15 height 8
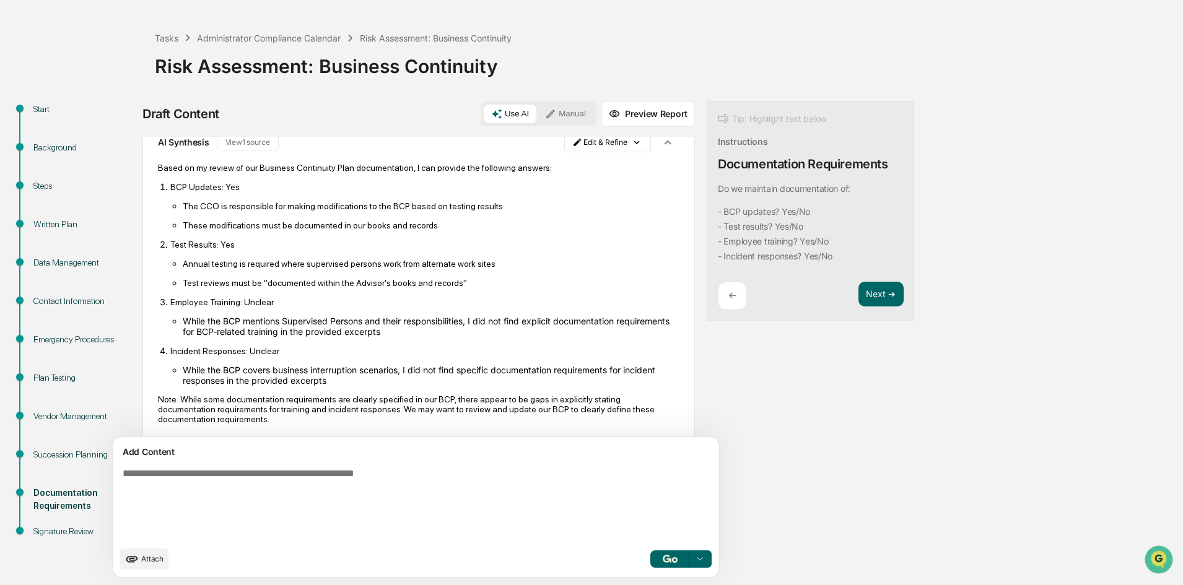
scroll to position [78, 0]
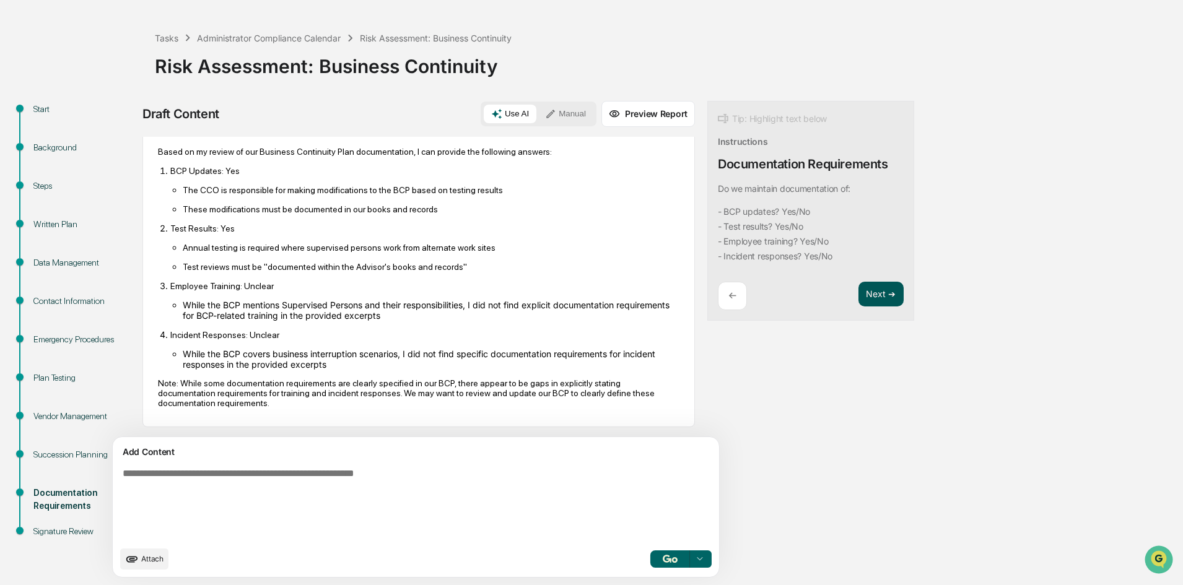
click at [859, 296] on button "Next ➔" at bounding box center [881, 294] width 45 height 25
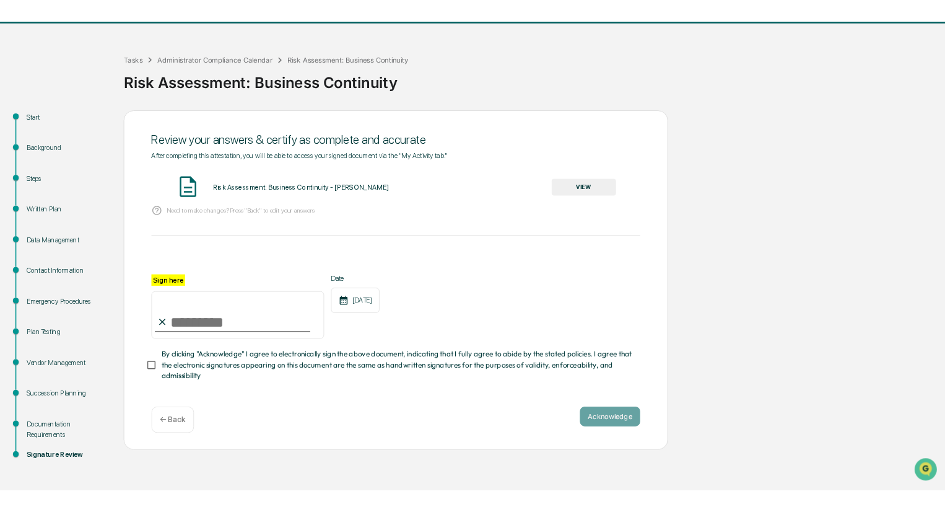
scroll to position [0, 0]
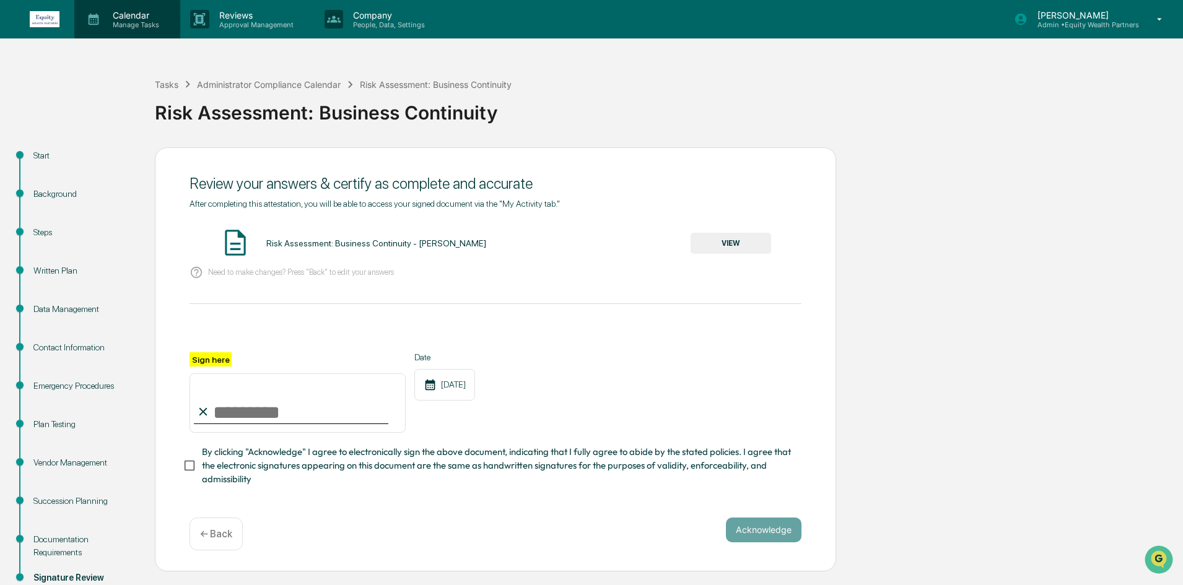
click at [143, 24] on p "Manage Tasks" at bounding box center [134, 24] width 63 height 9
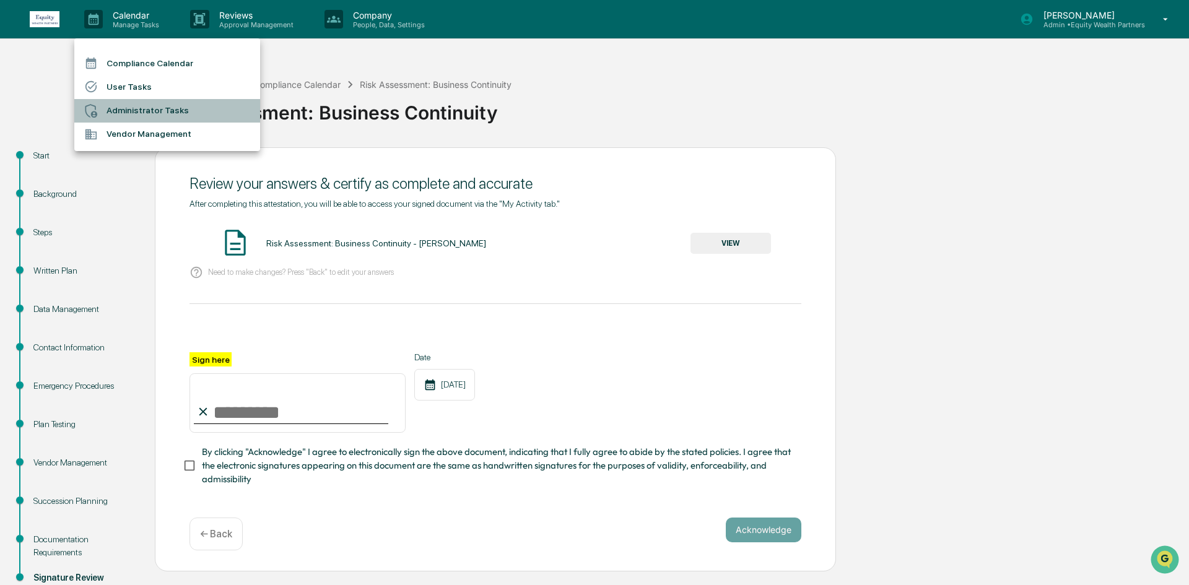
click at [151, 114] on li "Administrator Tasks" at bounding box center [167, 111] width 186 height 24
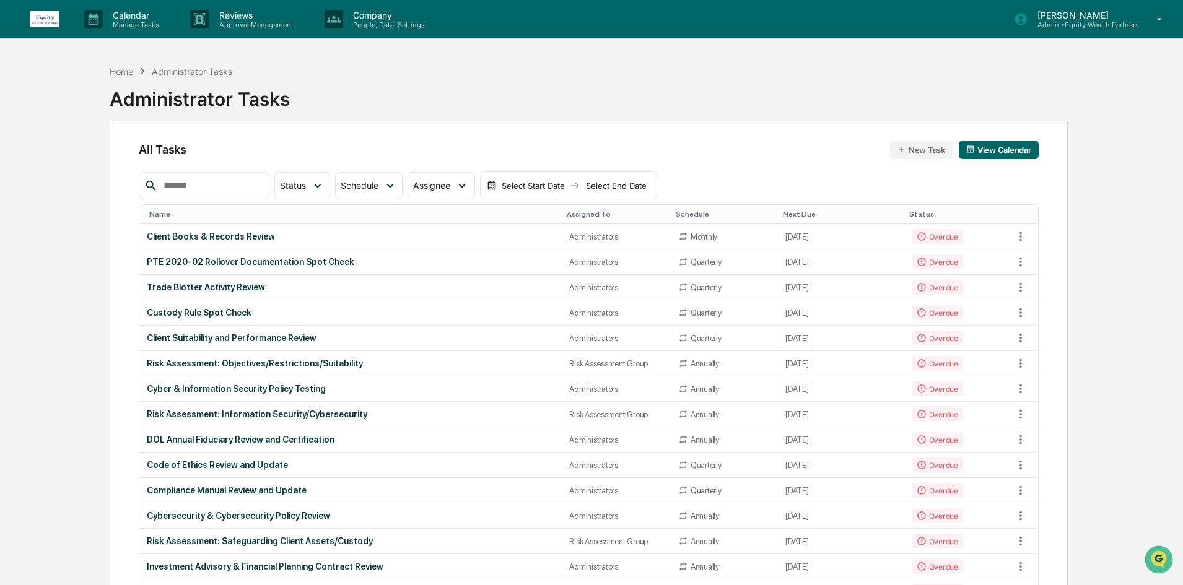
click at [208, 187] on input "text" at bounding box center [211, 186] width 105 height 16
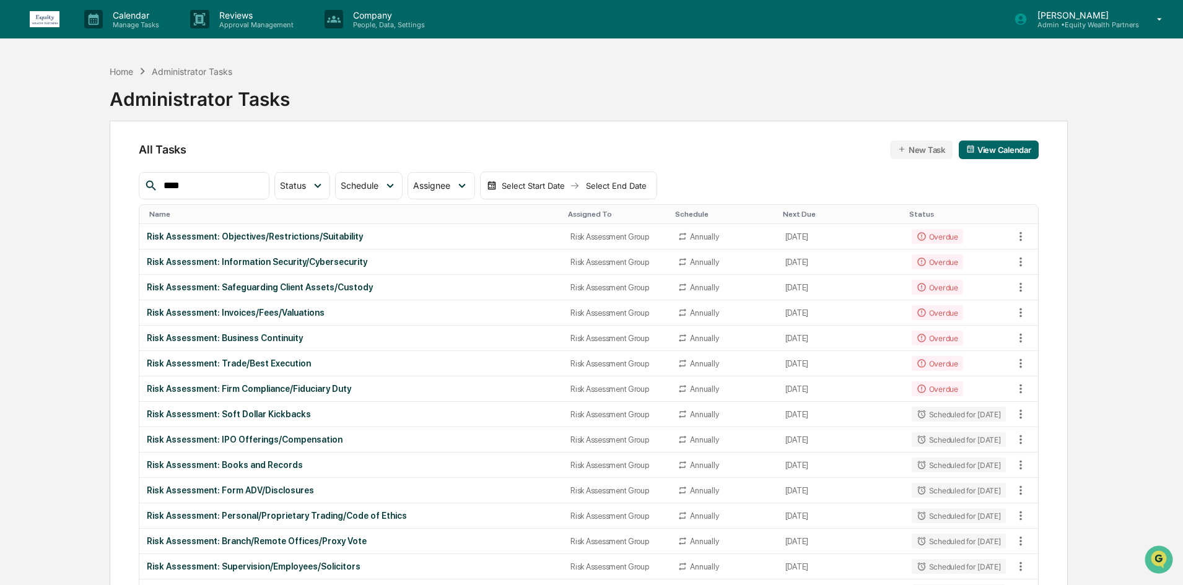
type input "****"
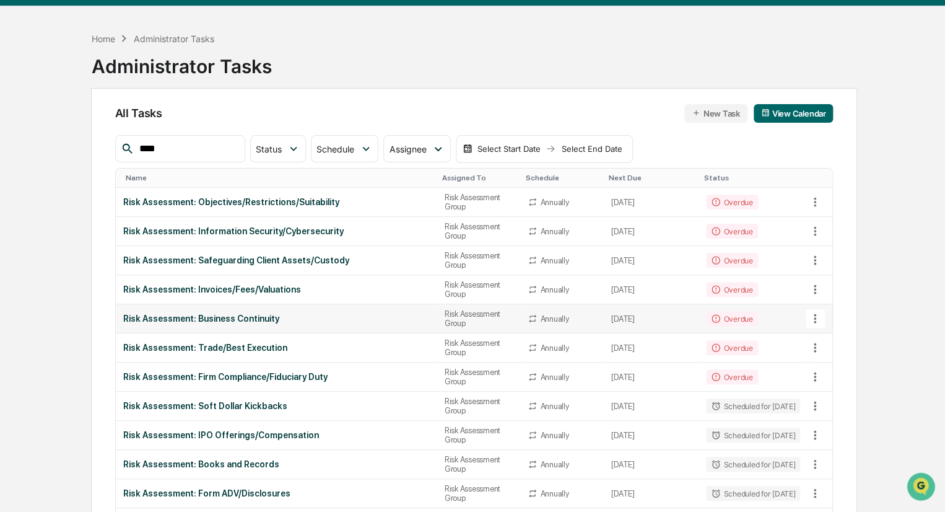
scroll to position [62, 0]
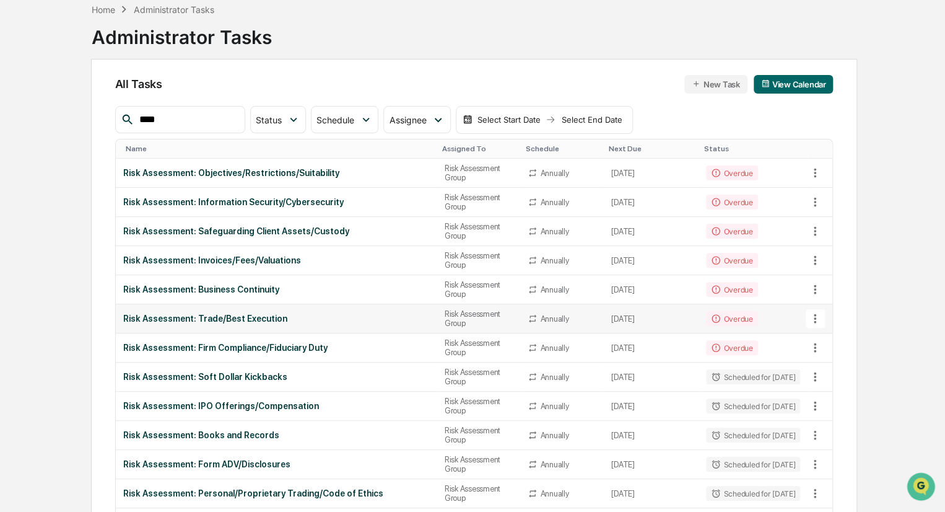
click at [332, 315] on div "Risk Assessment: Trade/Best Execution" at bounding box center [276, 318] width 307 height 10
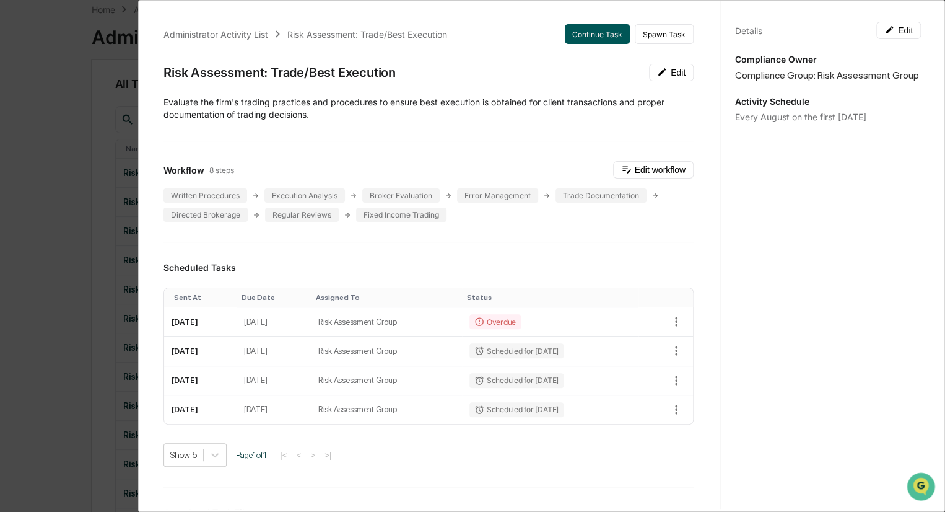
click at [579, 28] on button "Continue Task" at bounding box center [597, 34] width 65 height 20
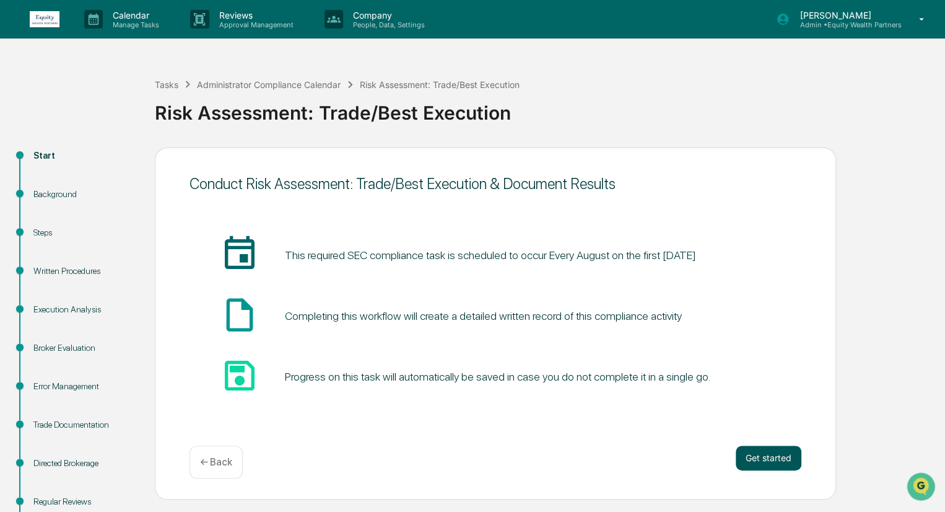
click at [761, 453] on button "Get started" at bounding box center [769, 457] width 66 height 25
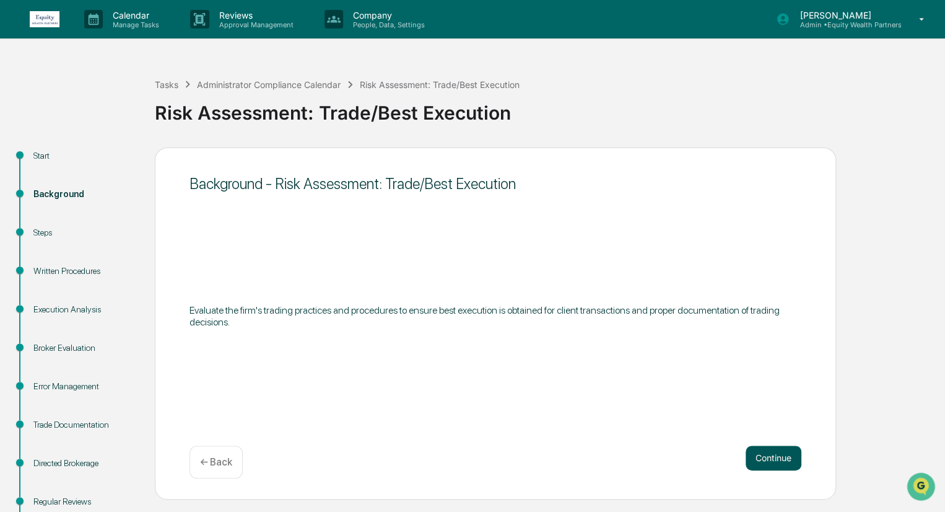
click at [774, 457] on button "Continue" at bounding box center [774, 457] width 56 height 25
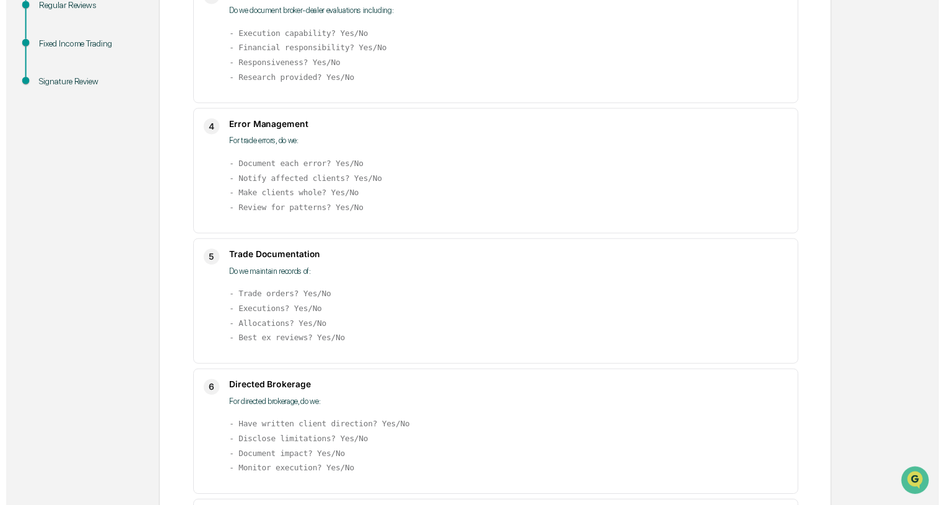
scroll to position [811, 0]
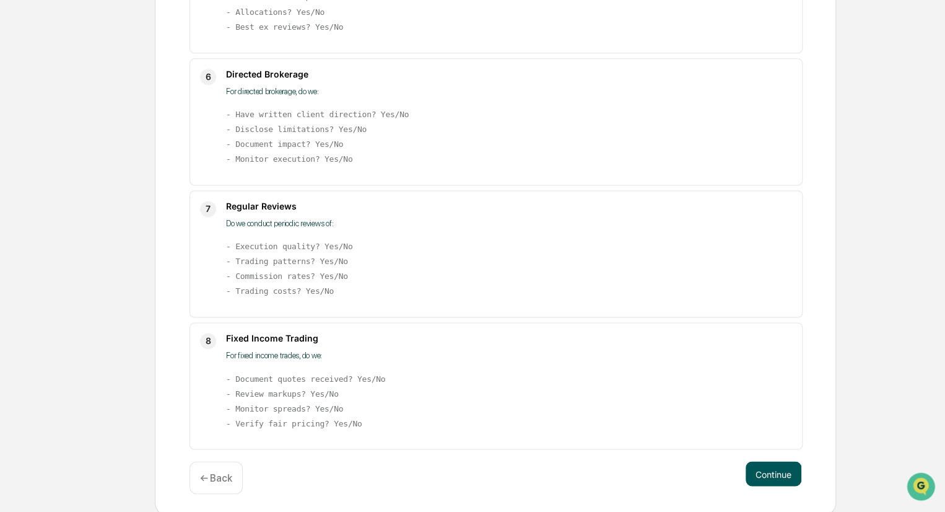
click at [779, 474] on button "Continue" at bounding box center [774, 473] width 56 height 25
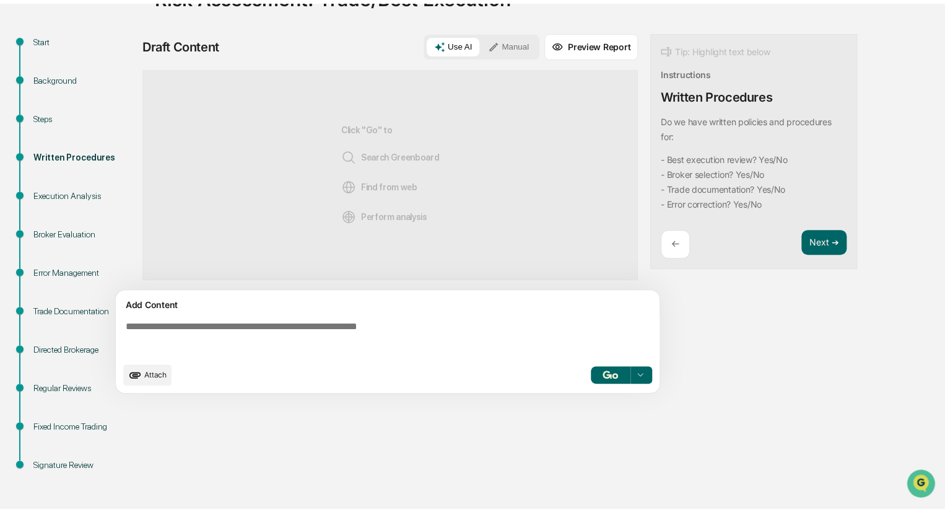
scroll to position [110, 0]
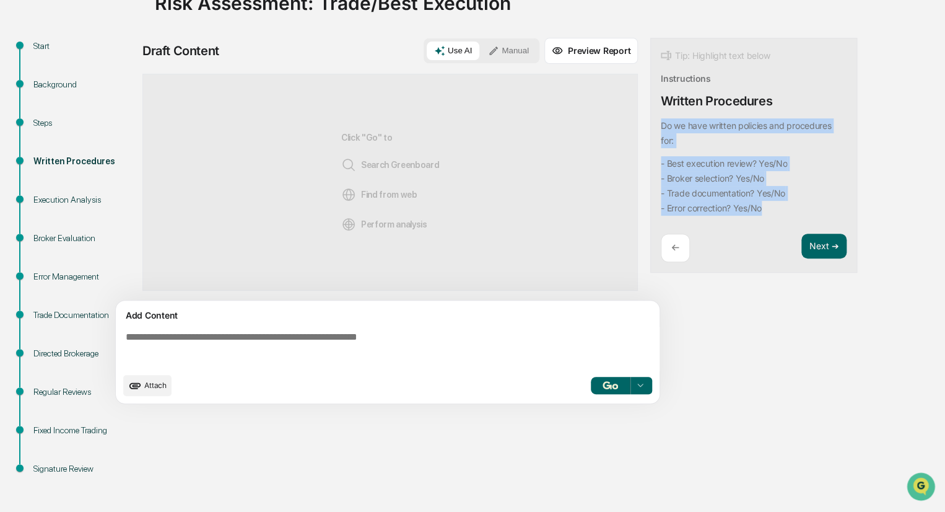
drag, startPoint x: 783, startPoint y: 208, endPoint x: 654, endPoint y: 122, distance: 154.6
click at [654, 122] on div "Tip: Highlight text below Instructions Written Procedures Do we have written po…" at bounding box center [753, 155] width 207 height 235
copy div "Do we have written policies and procedures for: - Best execution review? Yes/No…"
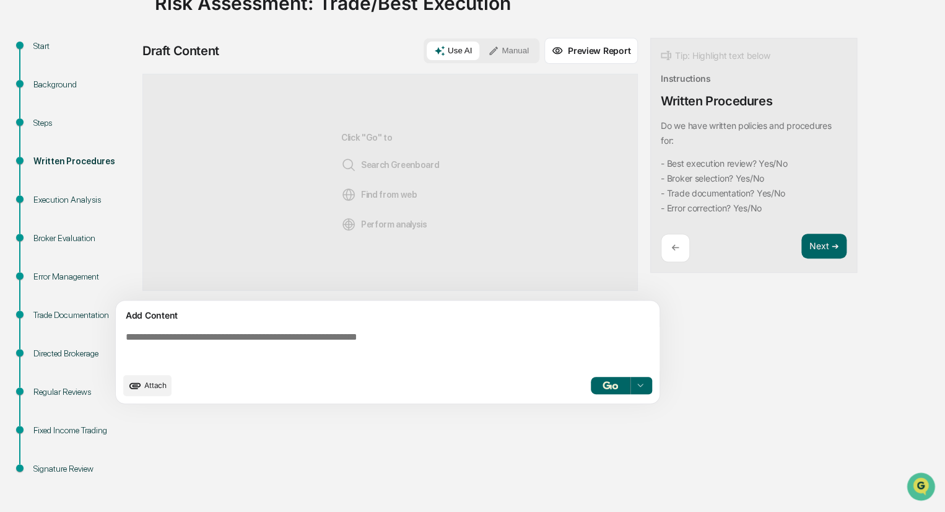
click at [197, 347] on textarea at bounding box center [390, 348] width 539 height 45
paste textarea "**********"
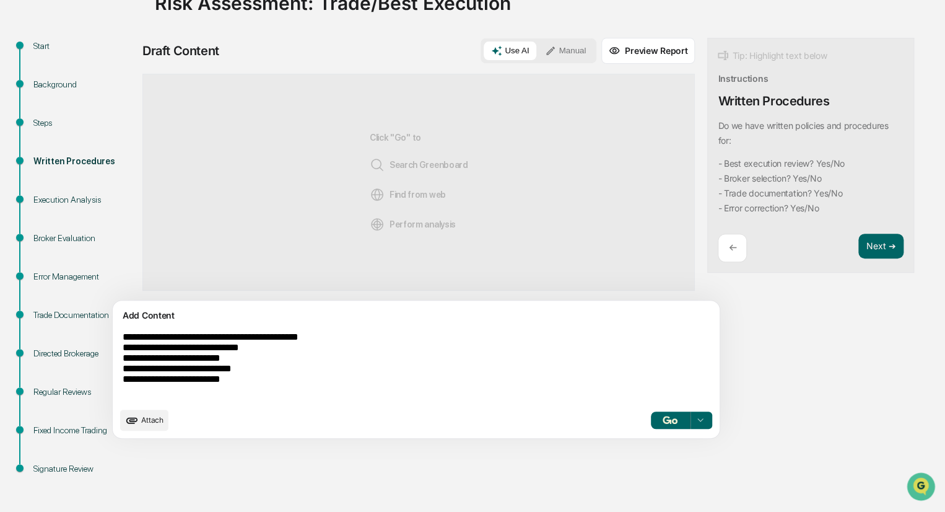
type textarea "**********"
click at [663, 417] on img "button" at bounding box center [670, 420] width 15 height 8
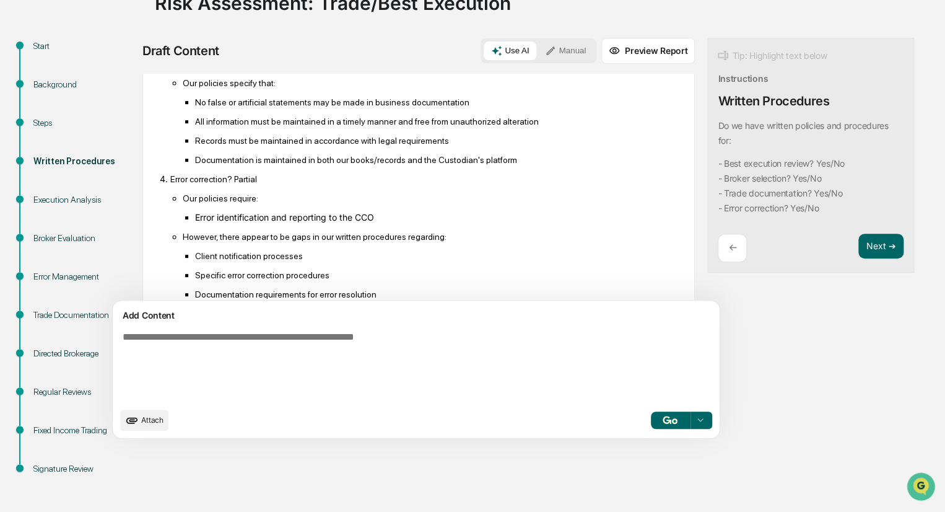
scroll to position [426, 0]
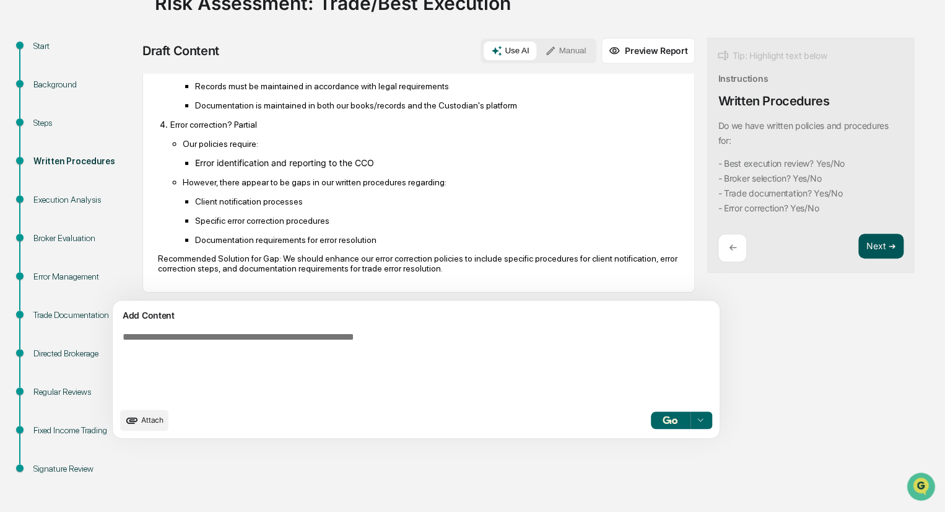
click at [859, 248] on button "Next ➔" at bounding box center [881, 246] width 45 height 25
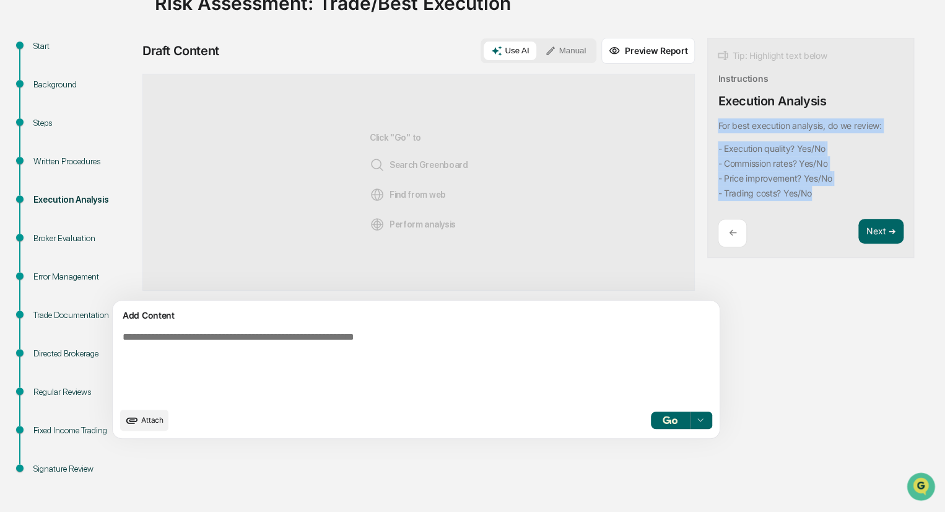
drag, startPoint x: 769, startPoint y: 193, endPoint x: 655, endPoint y: 120, distance: 134.5
click at [707, 120] on div "Tip: Highlight text below Instructions Execution Analysis For best execution an…" at bounding box center [810, 148] width 207 height 221
copy div "For best execution analysis, do we review: - Execution quality? Yes/No - Commis…"
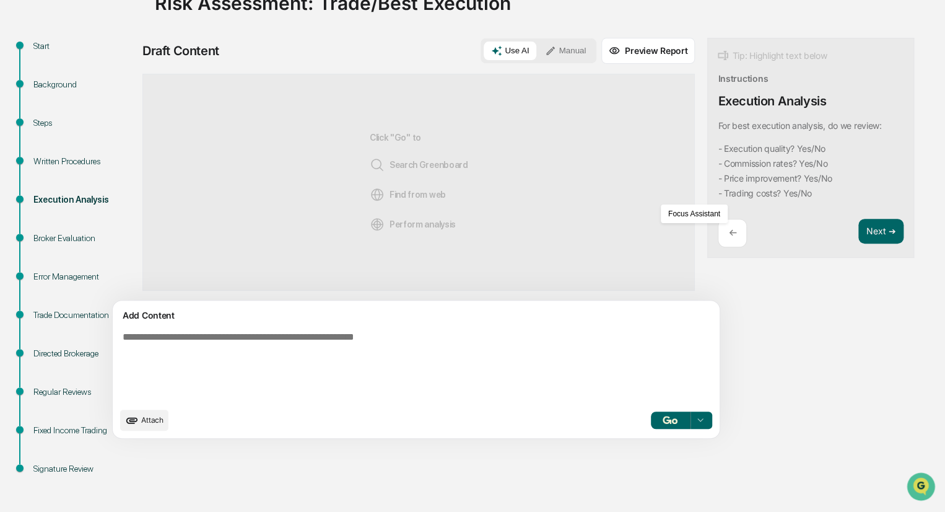
click at [273, 346] on textarea at bounding box center [387, 365] width 539 height 79
paste textarea "**********"
type textarea "**********"
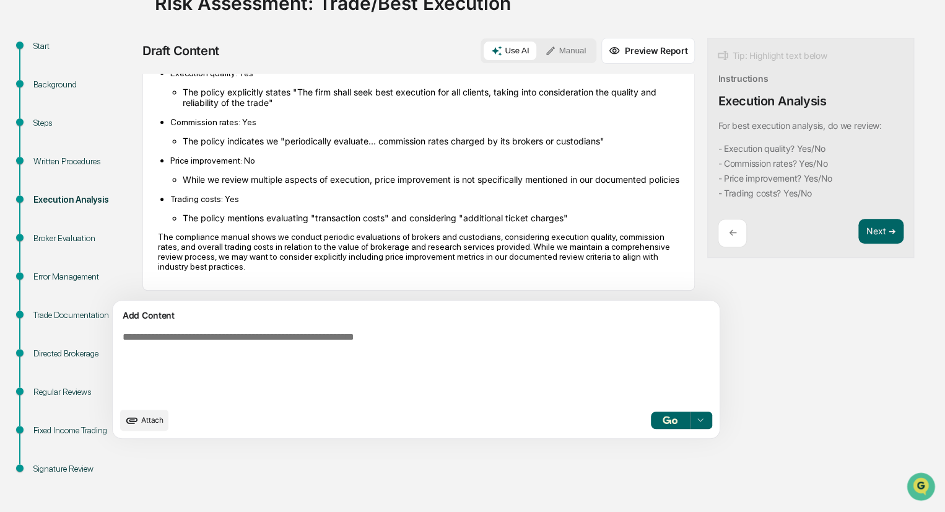
scroll to position [124, 0]
click at [859, 233] on button "Next ➔" at bounding box center [881, 231] width 45 height 25
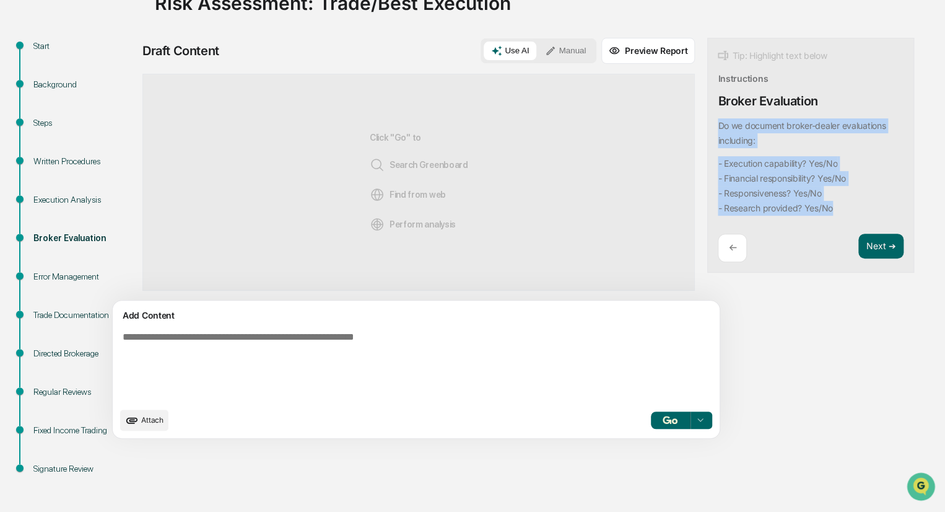
drag, startPoint x: 785, startPoint y: 209, endPoint x: 658, endPoint y: 124, distance: 153.2
click at [707, 124] on div "Tip: Highlight text below Instructions Broker Evaluation Do we document broker-…" at bounding box center [810, 155] width 207 height 235
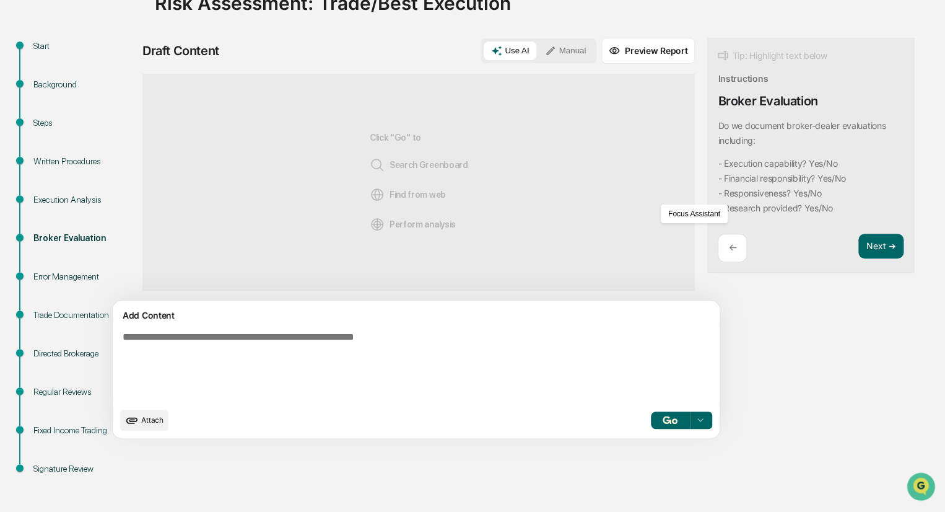
click at [338, 312] on div "Add Content" at bounding box center [416, 315] width 592 height 15
click at [317, 326] on textarea at bounding box center [387, 365] width 539 height 79
paste textarea "**********"
type textarea "**********"
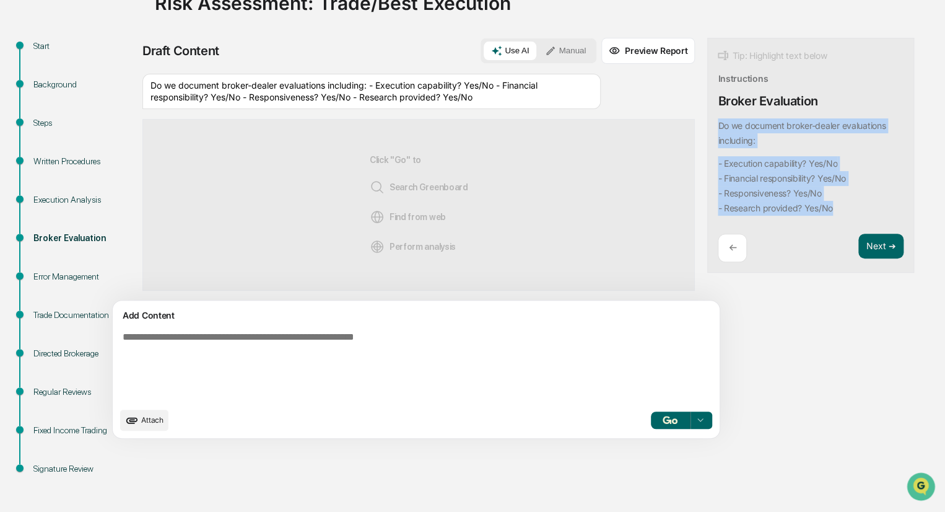
drag, startPoint x: 801, startPoint y: 209, endPoint x: 657, endPoint y: 127, distance: 165.9
click at [707, 127] on div "Tip: Highlight text below Instructions Broker Evaluation Do we document broker-…" at bounding box center [810, 155] width 207 height 235
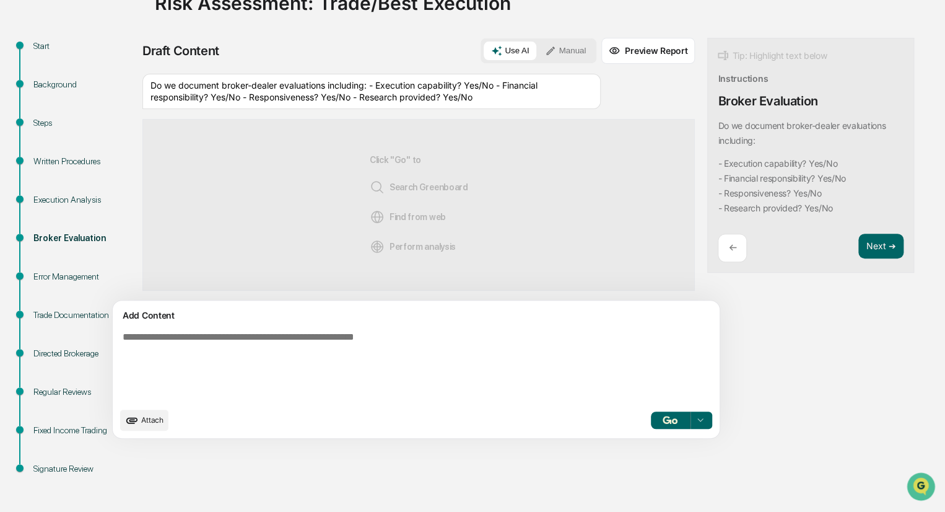
click at [326, 332] on textarea at bounding box center [387, 365] width 539 height 79
paste textarea "**********"
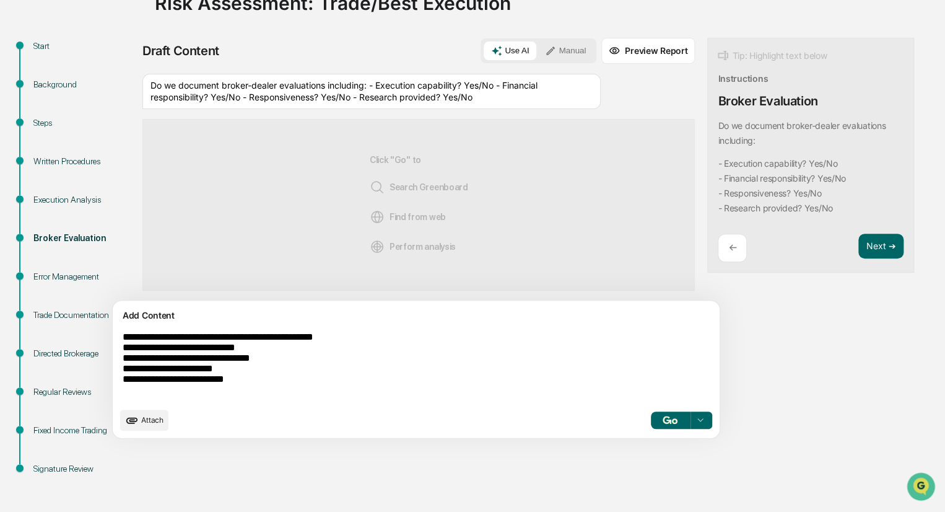
type textarea "**********"
click at [663, 417] on img "button" at bounding box center [670, 420] width 15 height 8
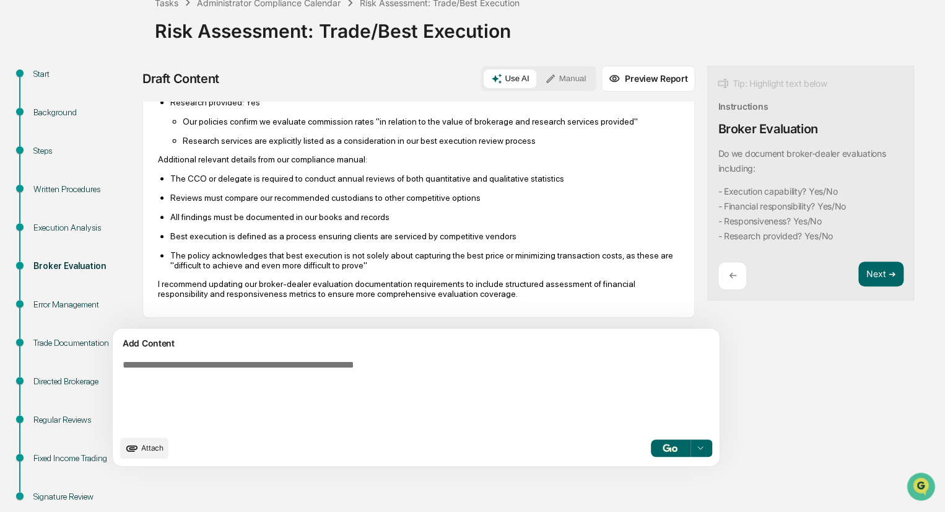
scroll to position [110, 0]
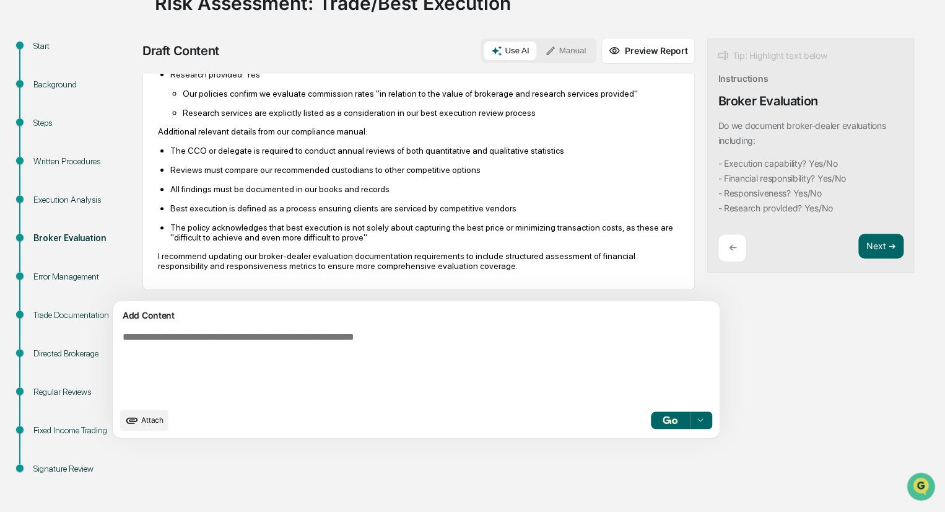
click at [517, 39] on div "Use AI Manual" at bounding box center [539, 50] width 116 height 25
click at [538, 47] on button "Manual" at bounding box center [566, 51] width 56 height 19
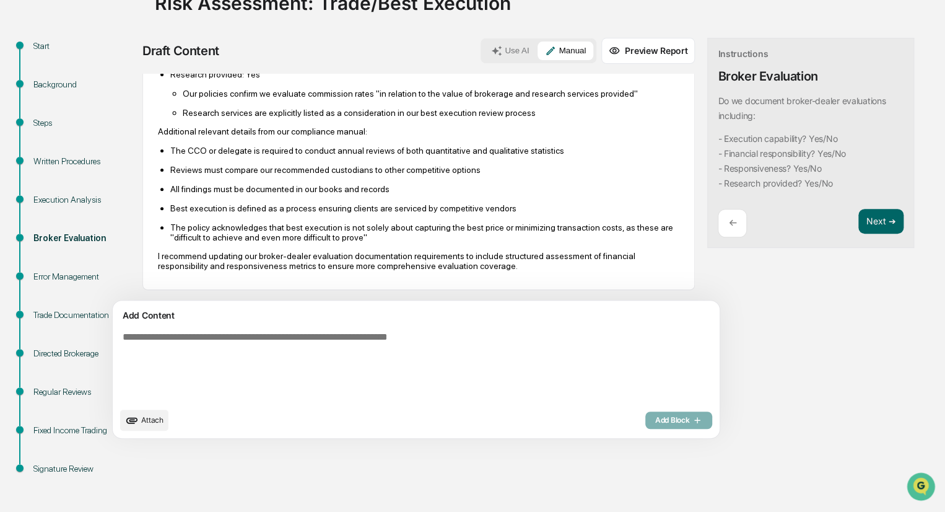
click at [382, 344] on textarea at bounding box center [387, 365] width 539 height 79
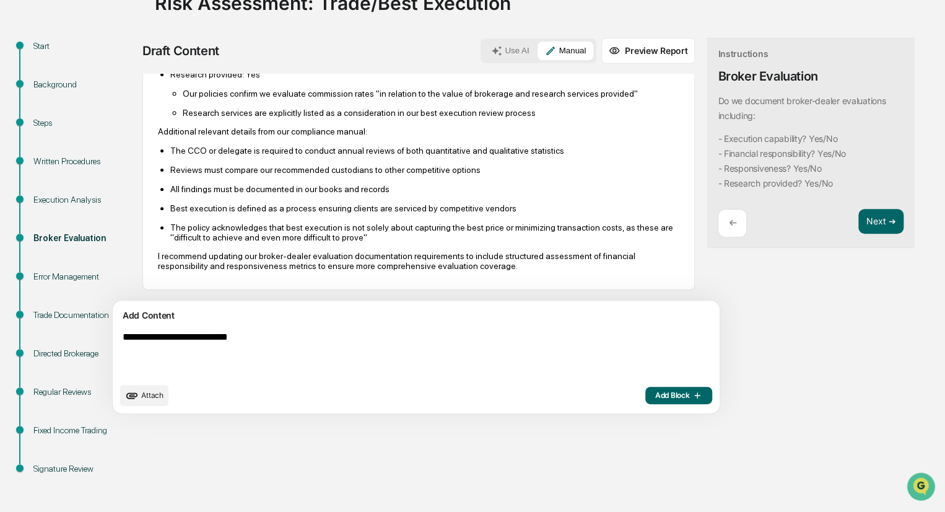
type textarea "**********"
click at [645, 400] on button "Add Block" at bounding box center [678, 395] width 67 height 17
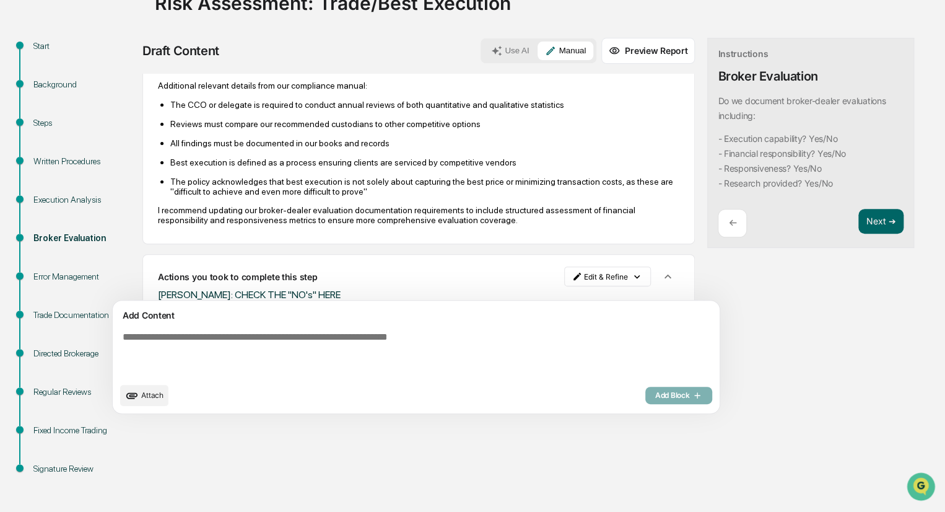
scroll to position [399, 0]
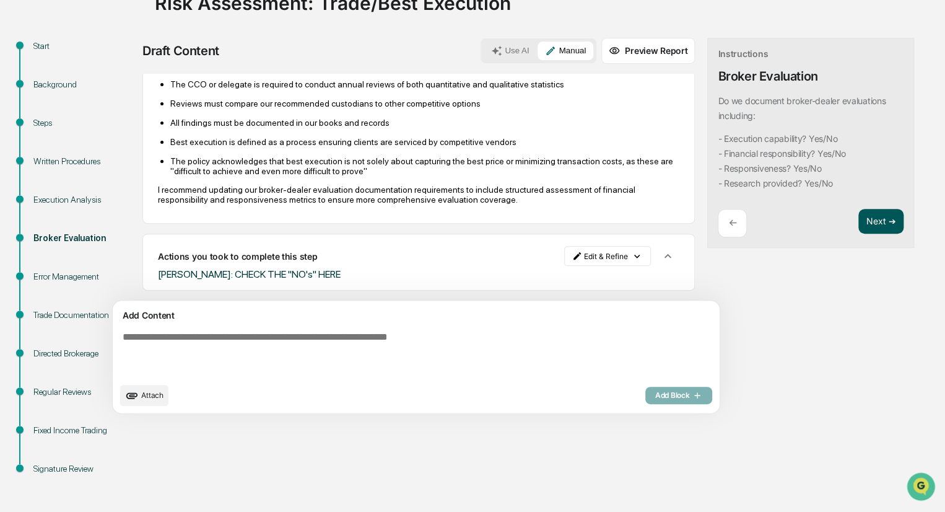
click at [859, 223] on button "Next ➔" at bounding box center [881, 221] width 45 height 25
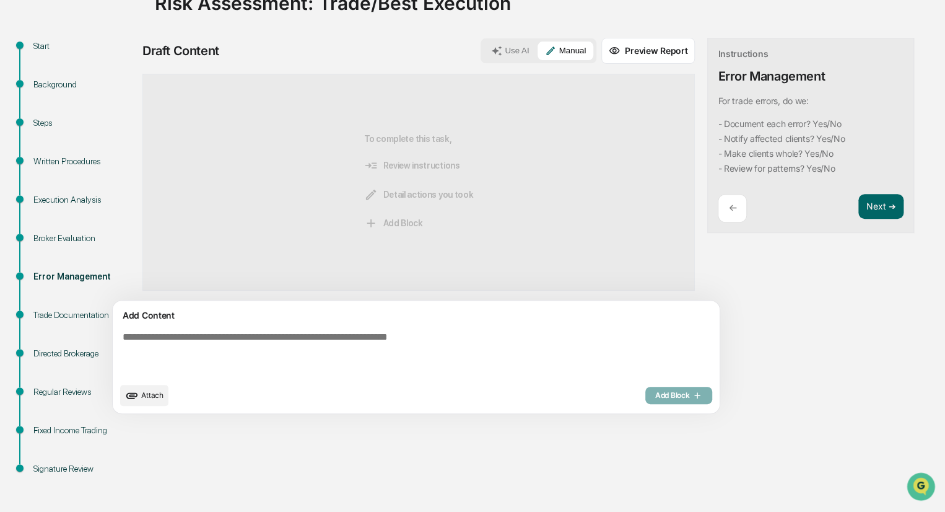
scroll to position [0, 0]
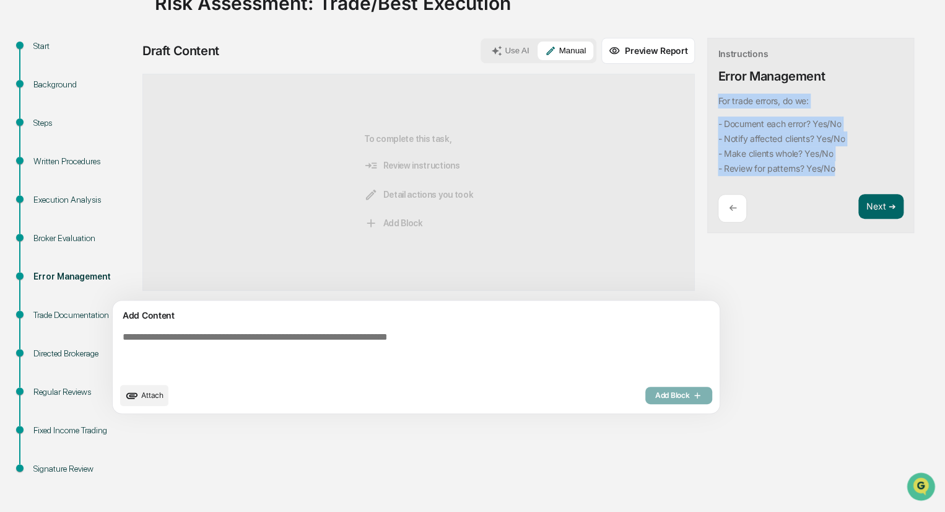
drag, startPoint x: 797, startPoint y: 170, endPoint x: 655, endPoint y: 100, distance: 158.2
click at [707, 100] on div "Instructions Error Management For trade errors, do we: - Document each error? Y…" at bounding box center [810, 136] width 207 height 196
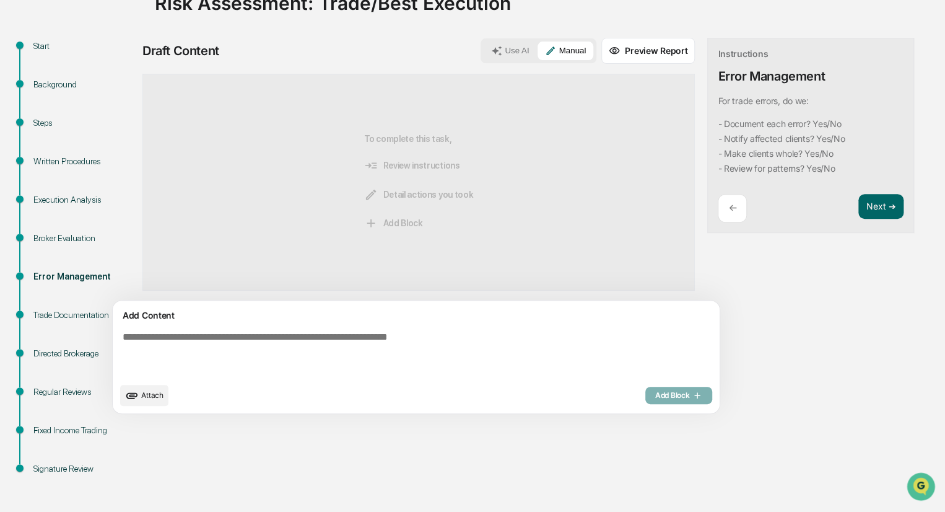
click at [327, 334] on textarea at bounding box center [387, 353] width 539 height 55
paste textarea "**********"
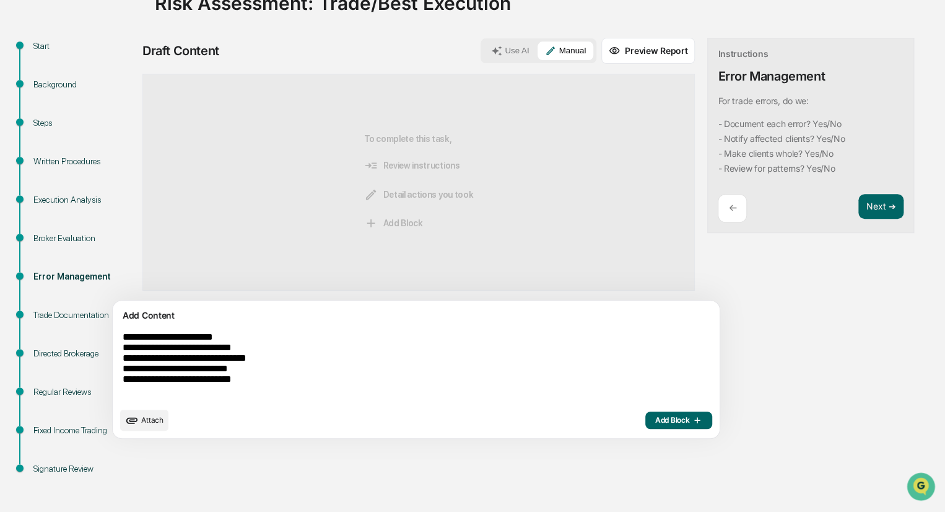
type textarea "**********"
click at [484, 42] on button "Use AI" at bounding box center [510, 51] width 53 height 19
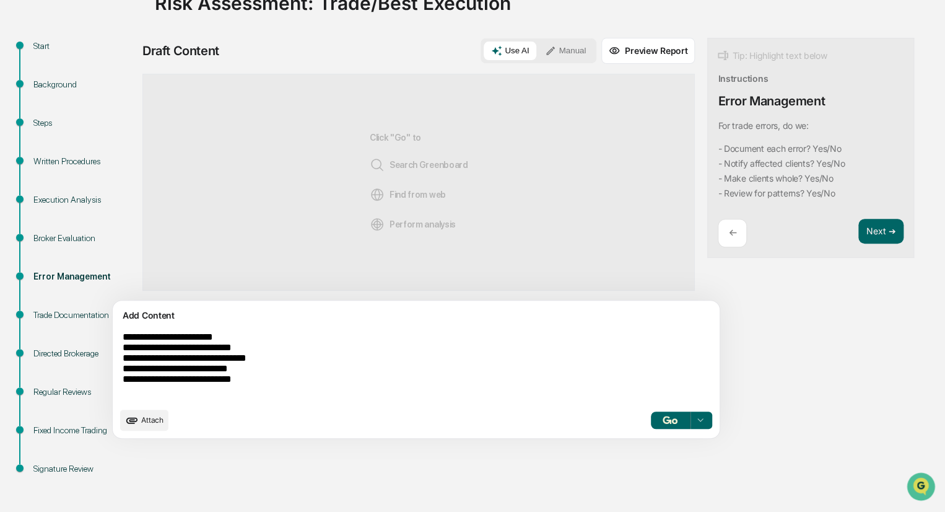
click at [663, 422] on img "button" at bounding box center [670, 420] width 15 height 8
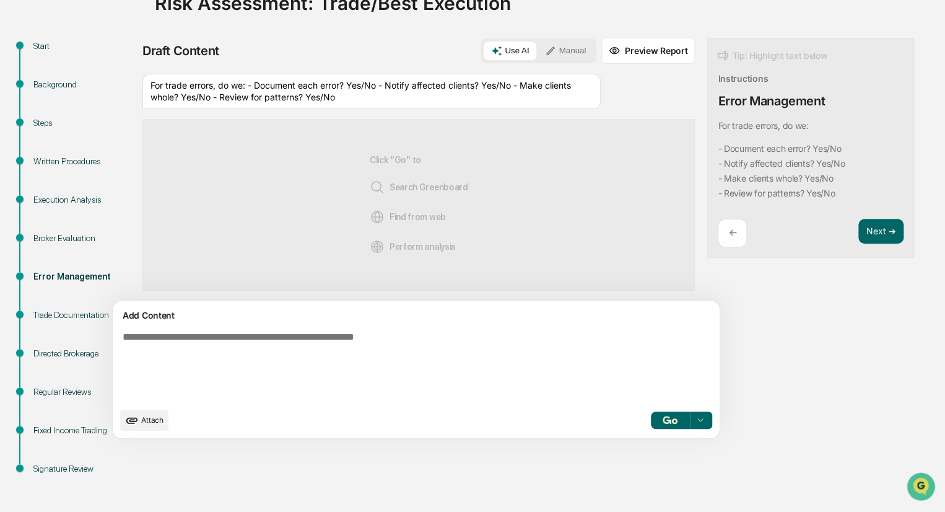
click at [369, 95] on div "For trade errors, do we: - Document each error? Yes/No - Notify affected client…" at bounding box center [371, 91] width 458 height 35
click at [663, 422] on img "button" at bounding box center [670, 420] width 15 height 8
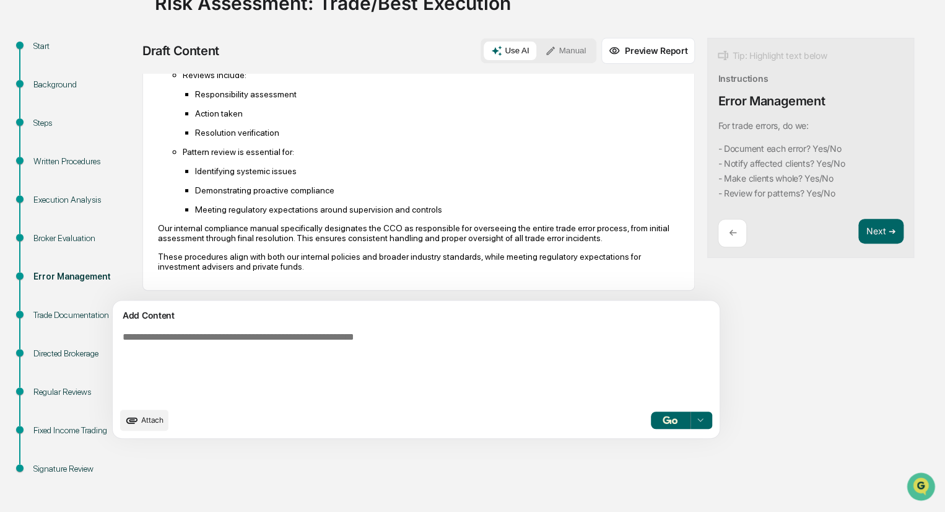
scroll to position [523, 0]
click at [859, 231] on button "Next ➔" at bounding box center [881, 231] width 45 height 25
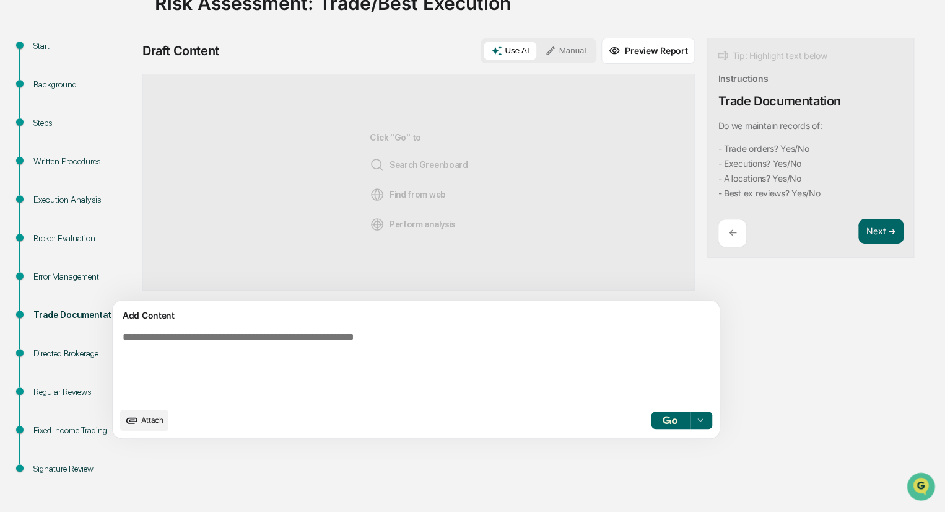
scroll to position [0, 0]
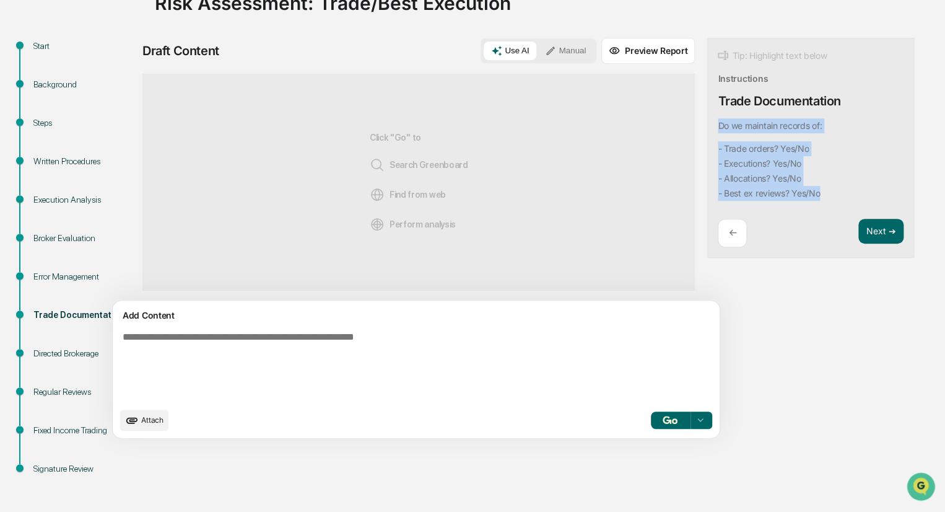
drag, startPoint x: 776, startPoint y: 198, endPoint x: 658, endPoint y: 122, distance: 140.4
click at [707, 122] on div "Tip: Highlight text below Instructions Trade Documentation Do we maintain recor…" at bounding box center [810, 148] width 207 height 221
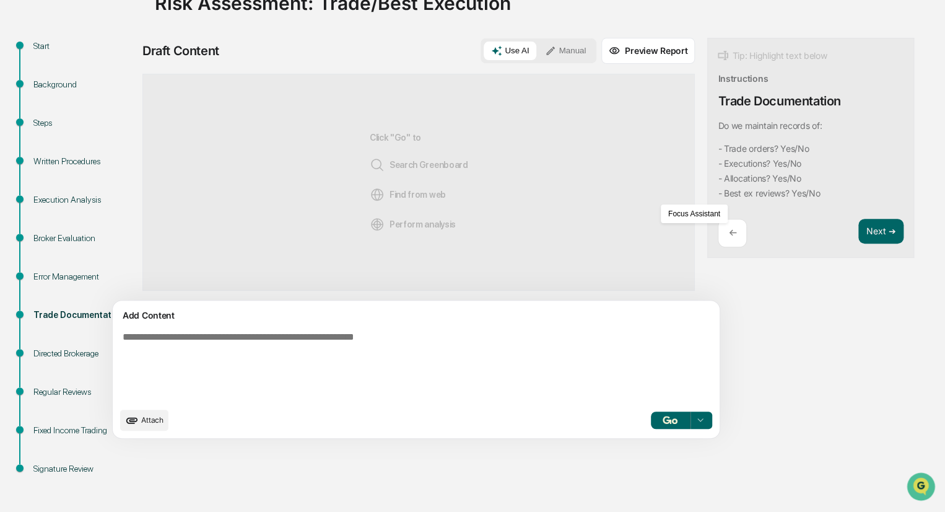
click at [260, 356] on textarea at bounding box center [387, 365] width 539 height 79
paste textarea "**********"
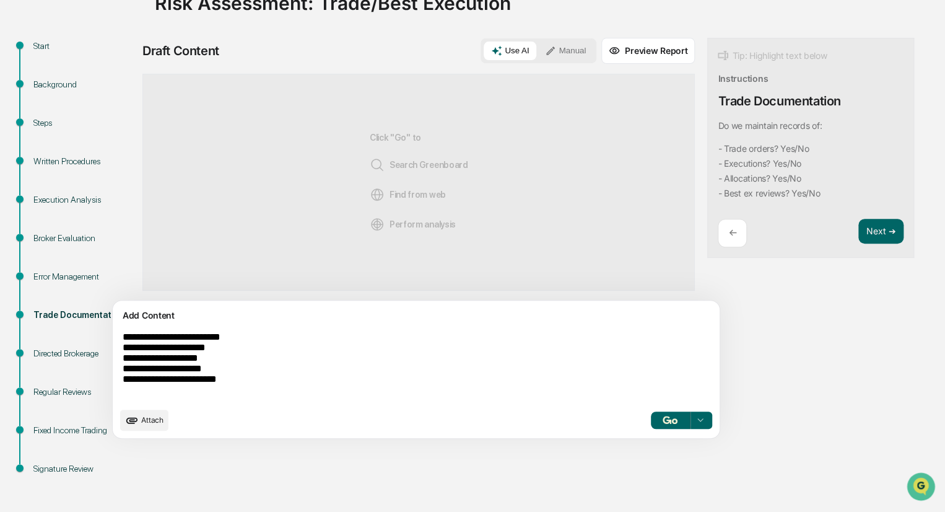
type textarea "**********"
click at [650, 414] on button "button" at bounding box center [670, 419] width 40 height 17
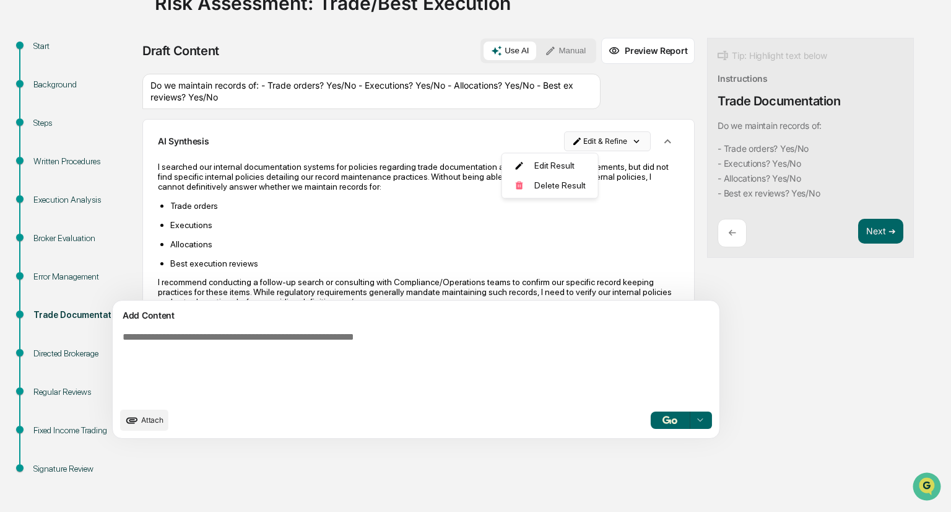
click at [530, 133] on html "Calendar Manage Tasks Reviews Approval Management Company People, Data, Setting…" at bounding box center [475, 146] width 951 height 512
click at [533, 182] on div "Delete Result" at bounding box center [545, 185] width 91 height 20
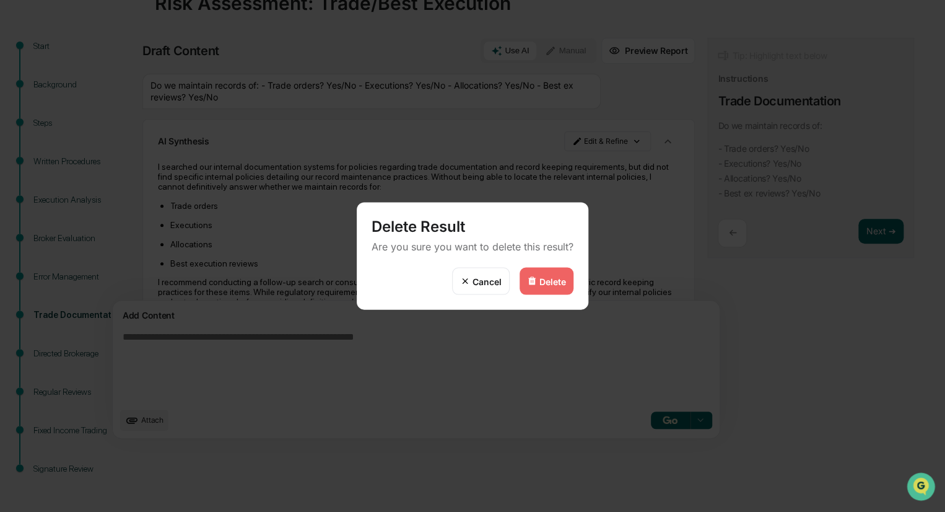
click at [534, 291] on div "Delete" at bounding box center [547, 281] width 54 height 27
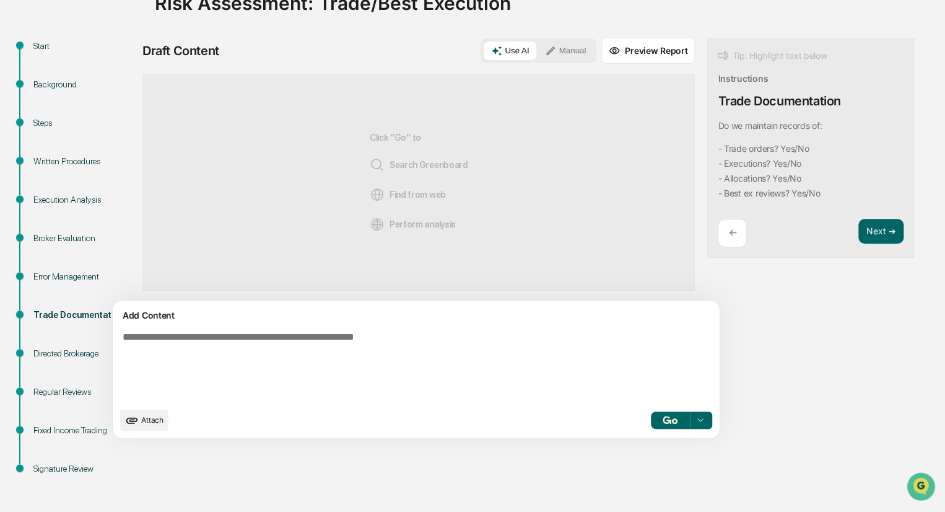
click at [538, 53] on button "Manual" at bounding box center [566, 51] width 56 height 19
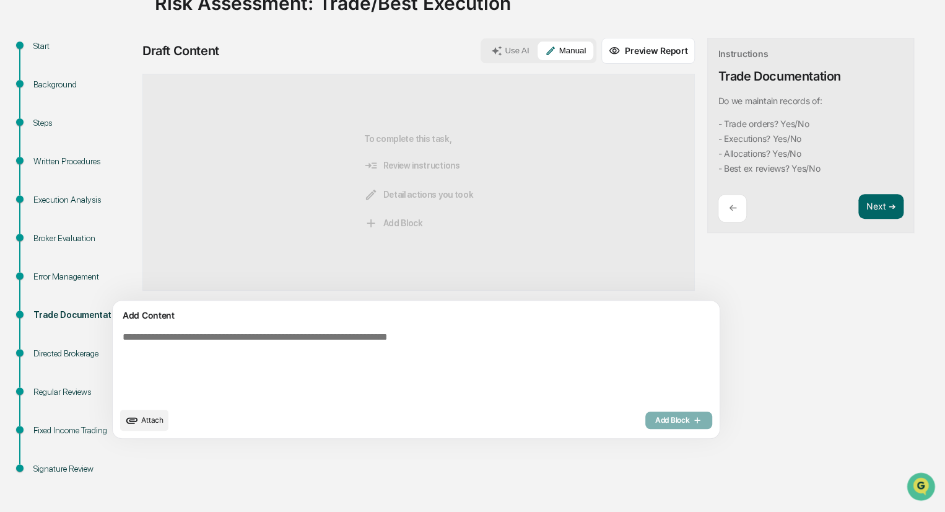
click at [284, 365] on textarea at bounding box center [387, 365] width 539 height 79
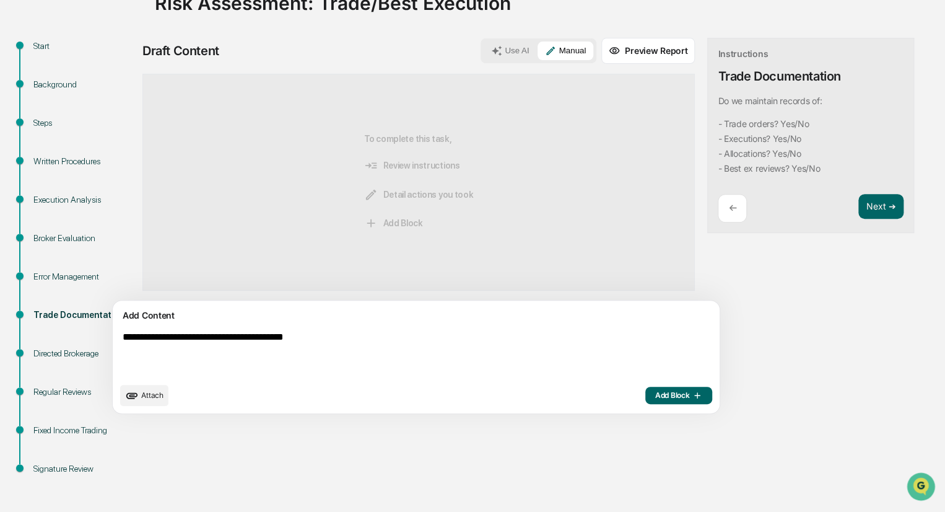
type textarea "**********"
click at [655, 395] on span "Add Block" at bounding box center [678, 395] width 47 height 10
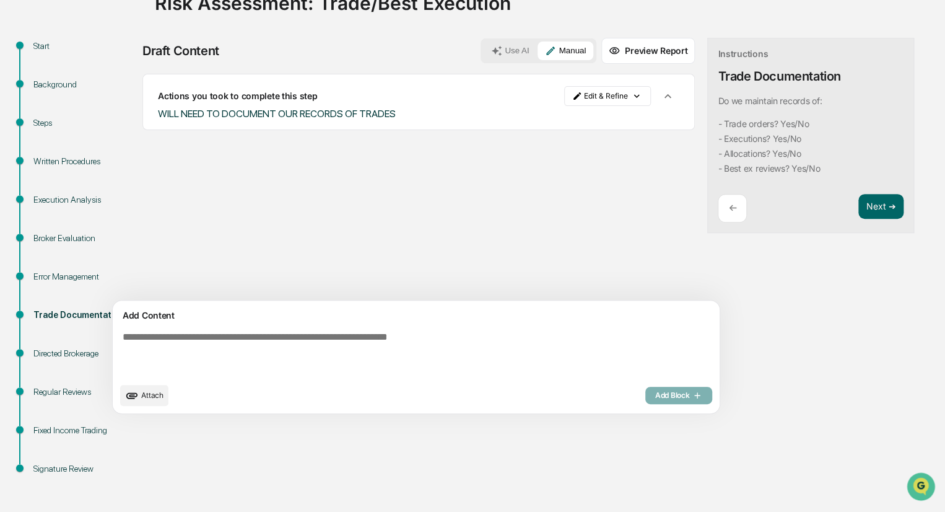
click at [68, 355] on div "Directed Brokerage" at bounding box center [84, 353] width 102 height 13
click at [859, 216] on button "Next ➔" at bounding box center [881, 206] width 45 height 25
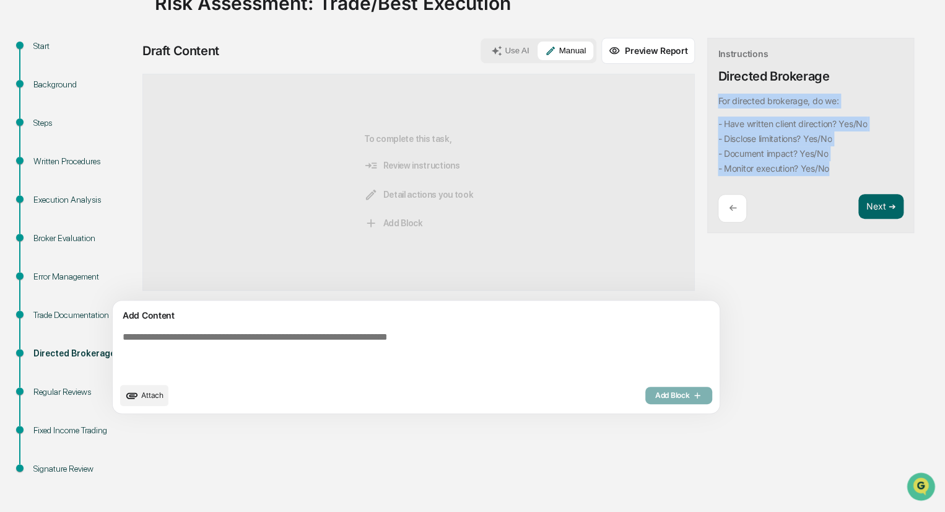
drag, startPoint x: 809, startPoint y: 161, endPoint x: 659, endPoint y: 94, distance: 164.1
click at [707, 94] on div "Instructions Directed Brokerage For directed brokerage, do we: - Have written c…" at bounding box center [810, 136] width 207 height 196
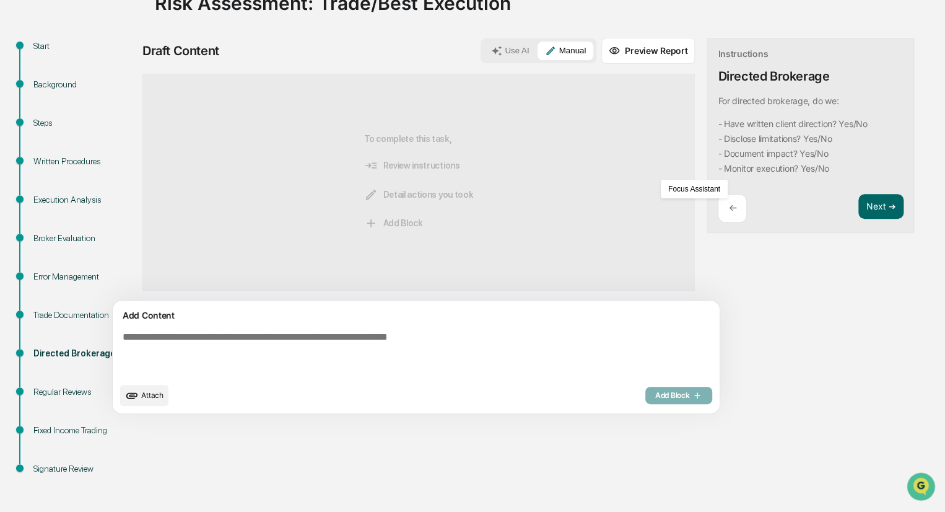
click at [369, 340] on textarea at bounding box center [387, 353] width 539 height 55
paste textarea "**********"
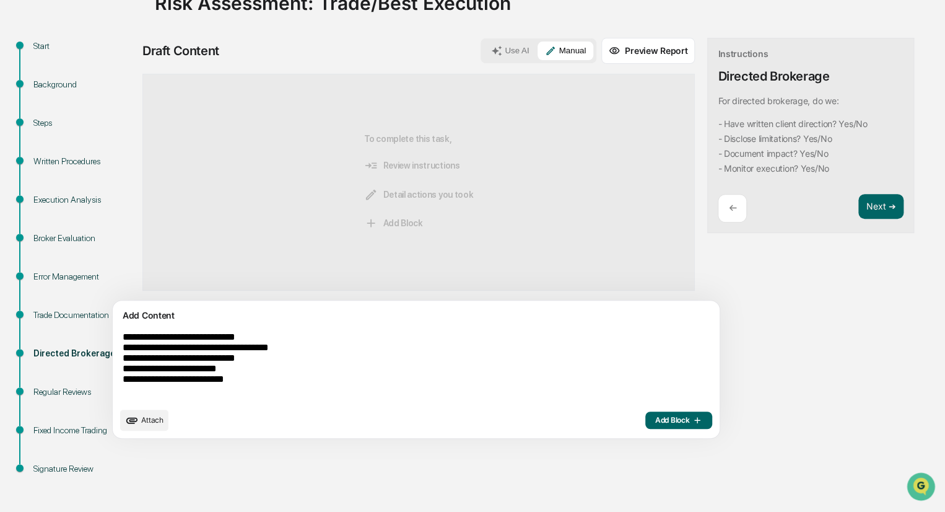
type textarea "**********"
click at [491, 50] on icon at bounding box center [496, 50] width 11 height 11
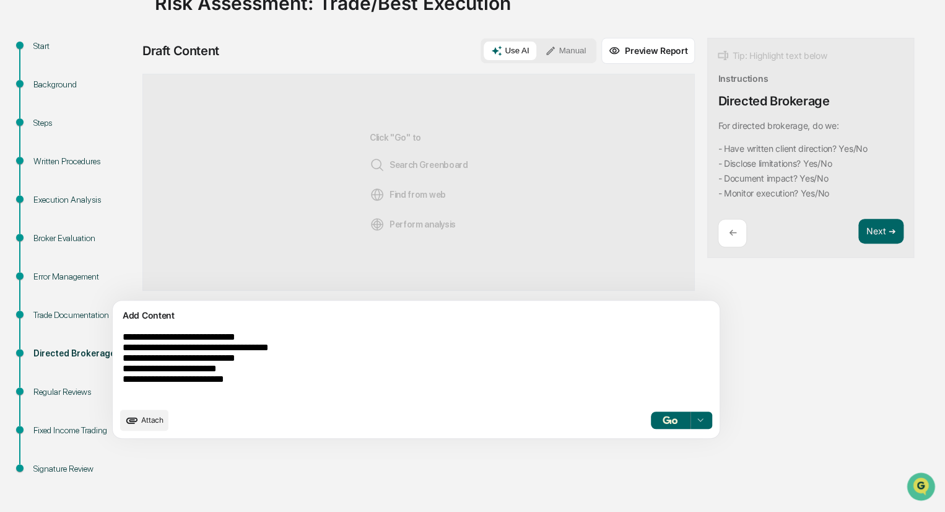
click at [663, 420] on img "button" at bounding box center [670, 420] width 15 height 8
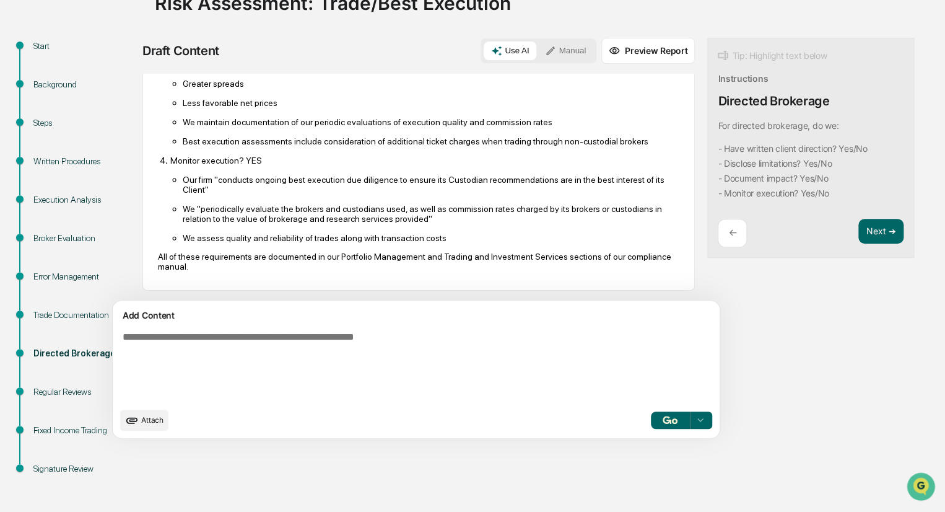
scroll to position [383, 0]
click at [859, 231] on button "Next ➔" at bounding box center [881, 231] width 45 height 25
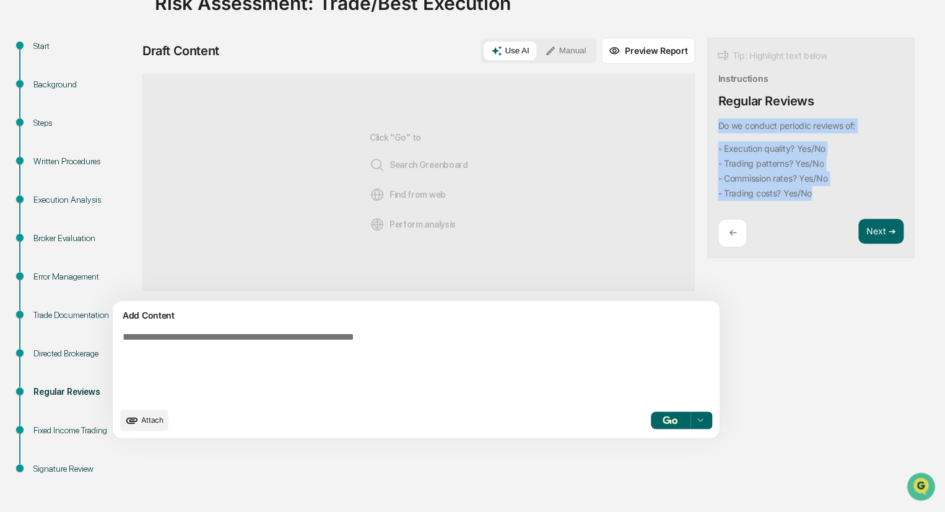
drag, startPoint x: 758, startPoint y: 191, endPoint x: 662, endPoint y: 123, distance: 118.1
click at [718, 123] on div "Do we conduct periodic reviews of: - Execution quality? Yes/No - Trading patter…" at bounding box center [786, 159] width 137 height 82
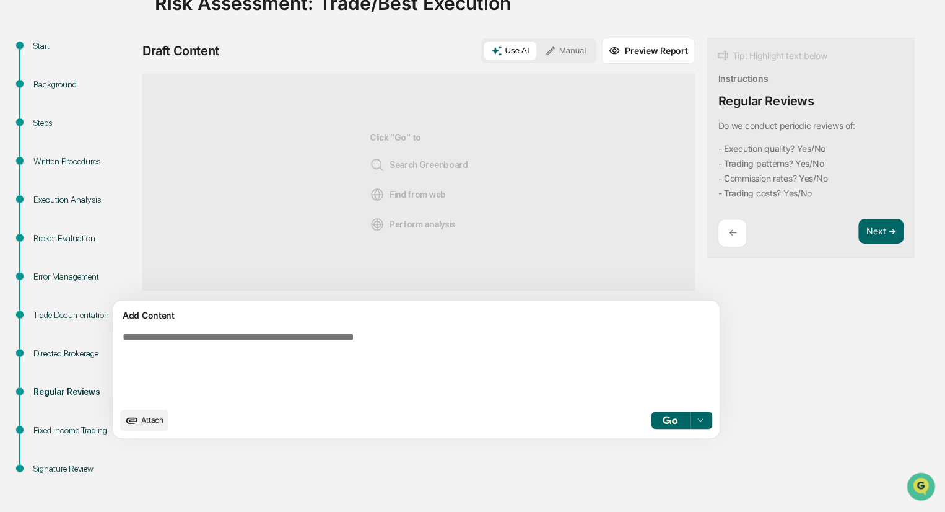
click at [289, 336] on textarea at bounding box center [387, 365] width 539 height 79
drag, startPoint x: 288, startPoint y: 336, endPoint x: 260, endPoint y: 355, distance: 34.0
click at [260, 355] on textarea at bounding box center [387, 365] width 539 height 79
click at [258, 347] on textarea at bounding box center [387, 365] width 539 height 79
paste textarea "**********"
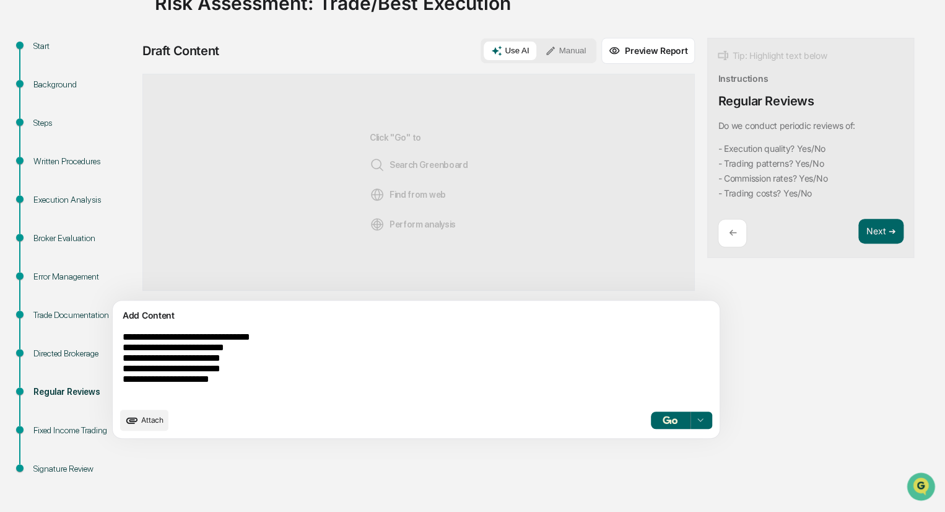
type textarea "**********"
click at [663, 420] on img "button" at bounding box center [670, 420] width 15 height 8
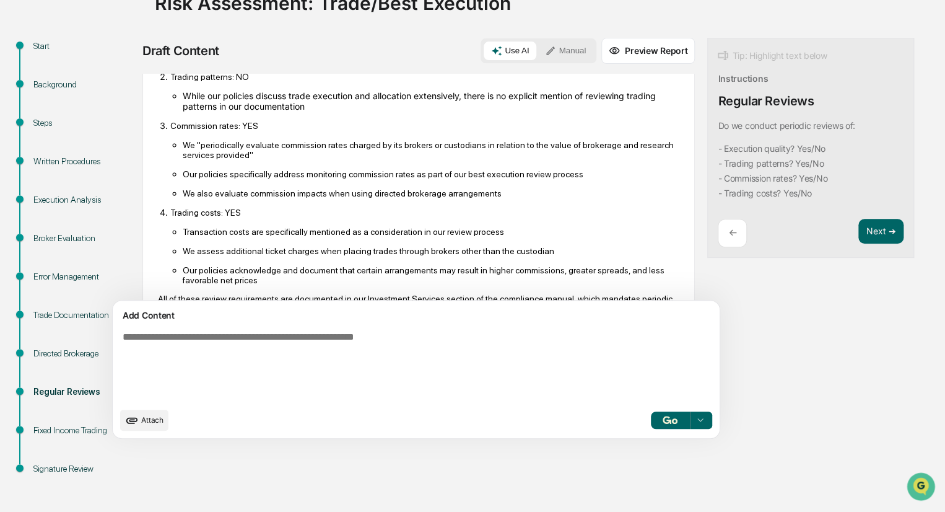
scroll to position [249, 0]
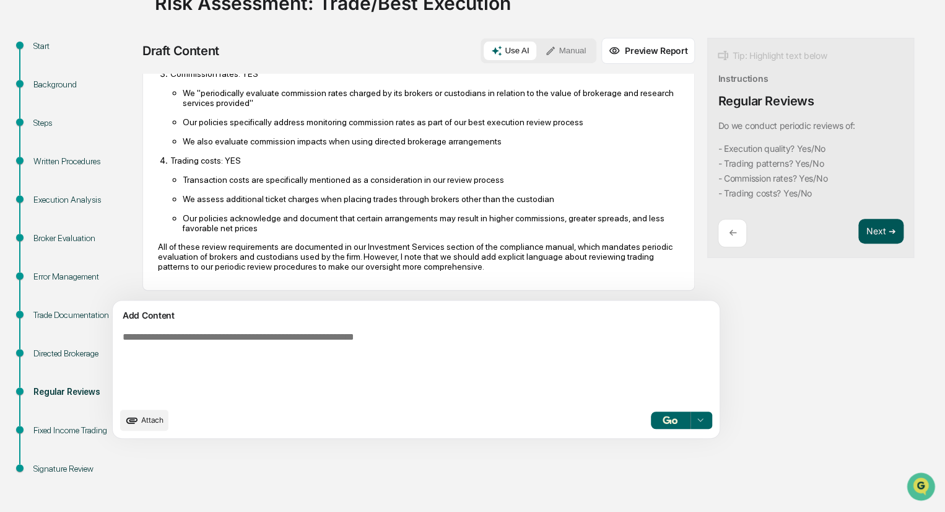
click at [859, 226] on button "Next ➔" at bounding box center [881, 231] width 45 height 25
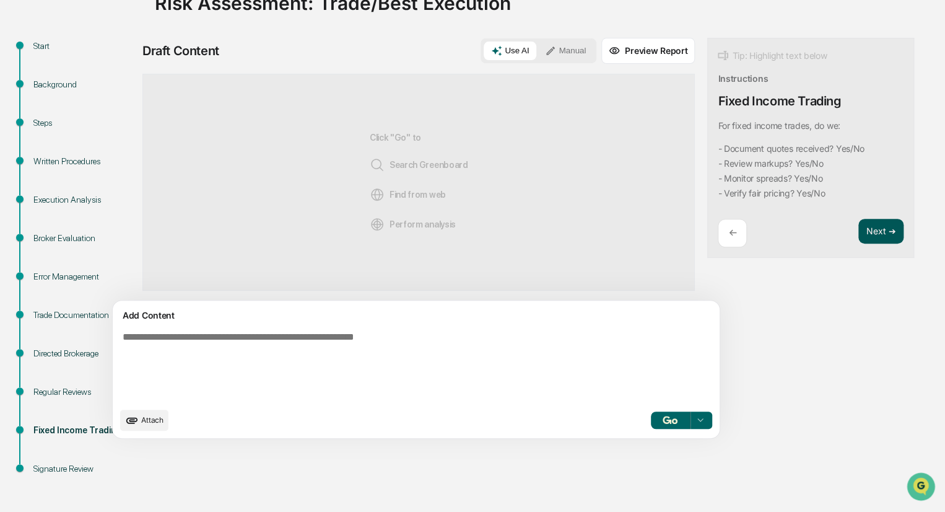
scroll to position [0, 0]
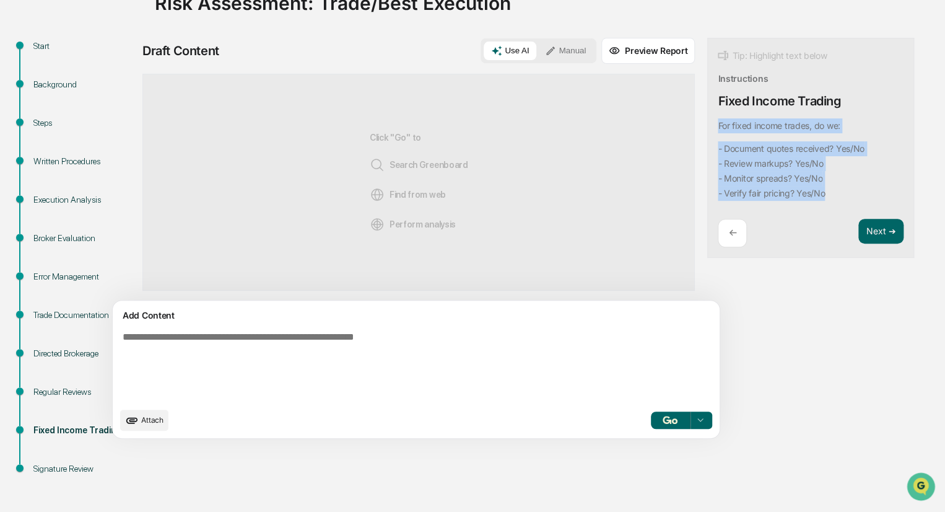
drag, startPoint x: 777, startPoint y: 196, endPoint x: 654, endPoint y: 124, distance: 143.0
click at [707, 124] on div "Tip: Highlight text below Instructions Fixed Income Trading For fixed income tr…" at bounding box center [810, 148] width 207 height 221
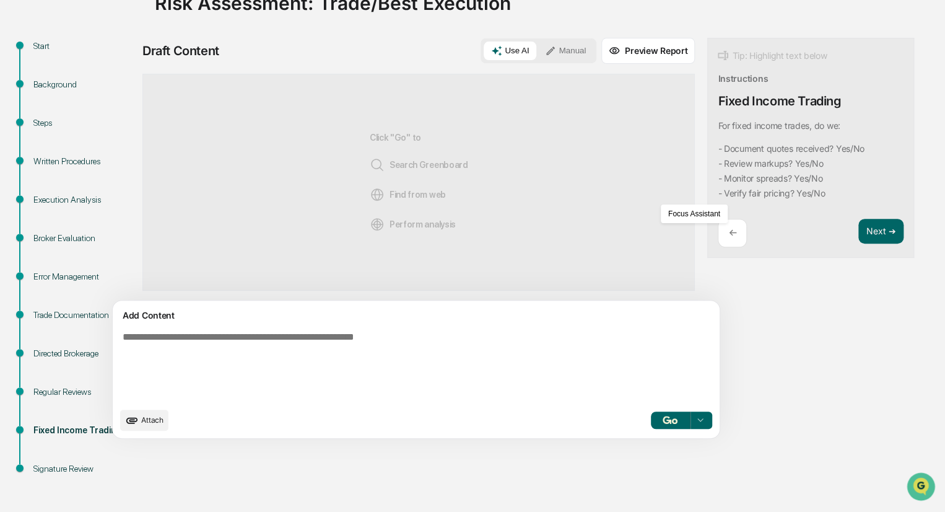
click at [317, 343] on textarea at bounding box center [387, 365] width 539 height 79
paste textarea "**********"
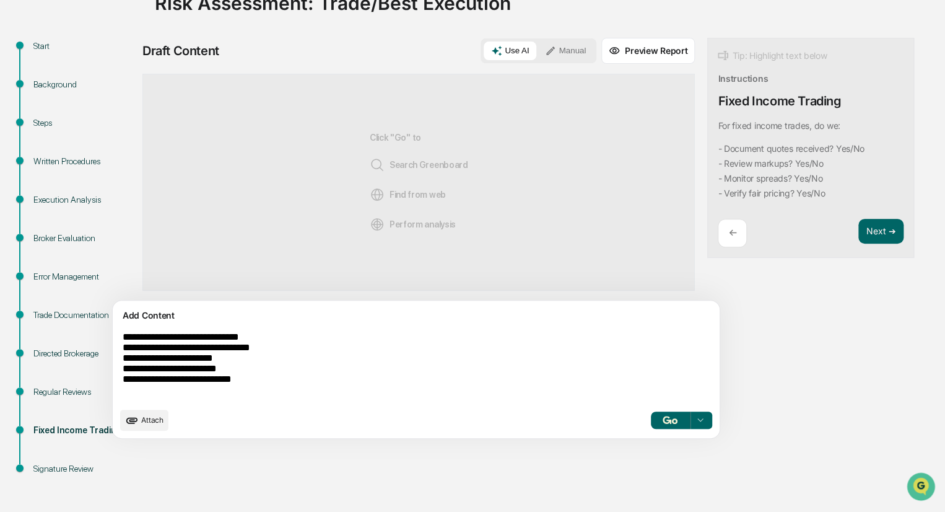
type textarea "**********"
click at [663, 417] on img "button" at bounding box center [670, 420] width 15 height 8
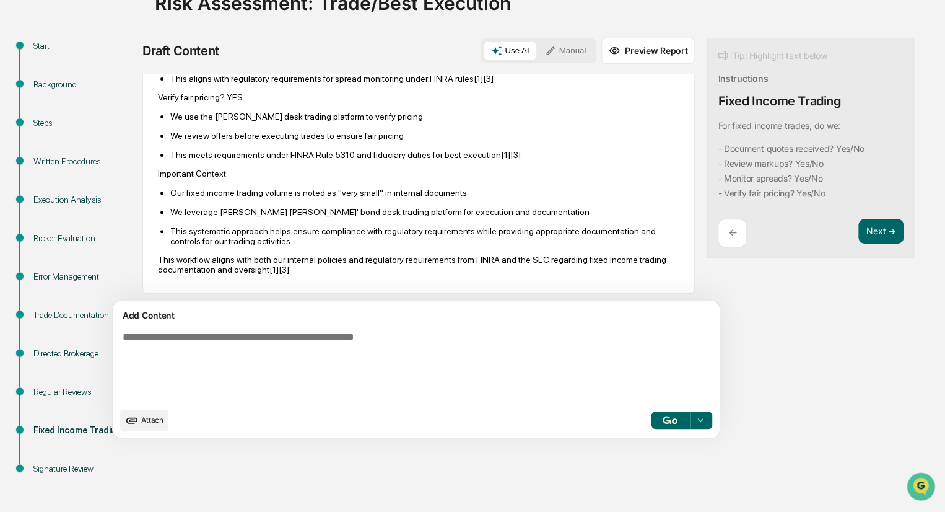
scroll to position [343, 0]
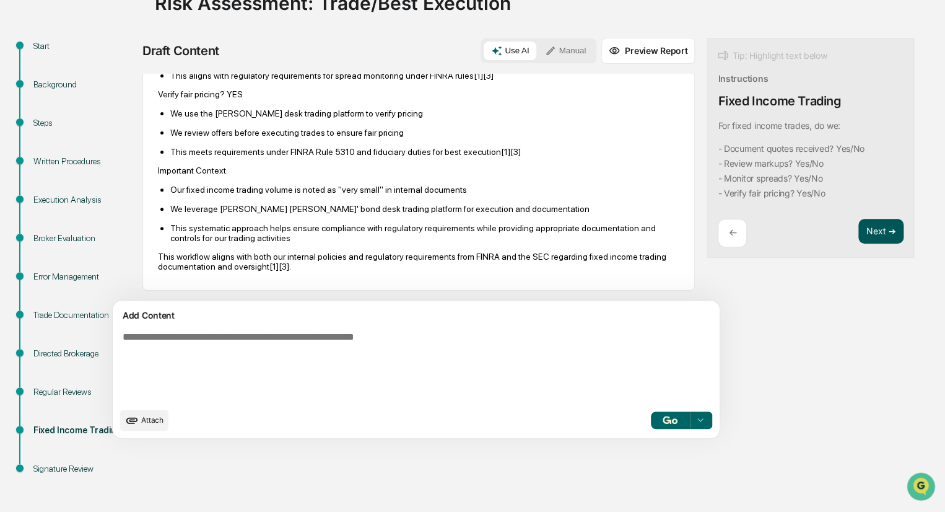
click at [859, 228] on button "Next ➔" at bounding box center [881, 231] width 45 height 25
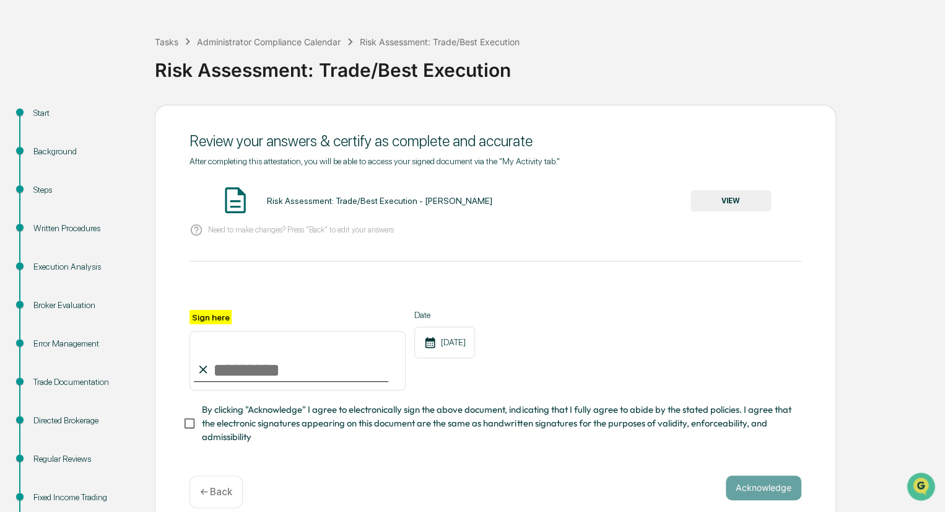
scroll to position [0, 0]
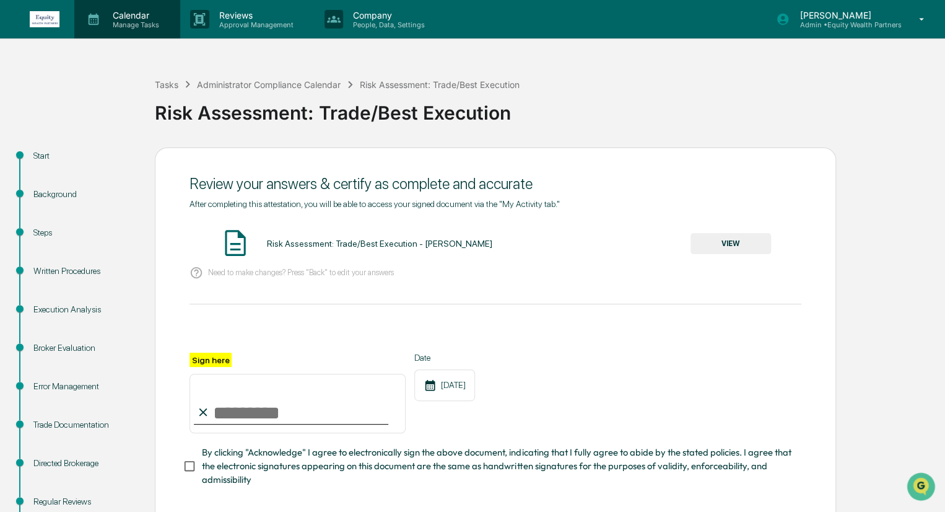
click at [123, 14] on p "Calendar" at bounding box center [134, 15] width 63 height 11
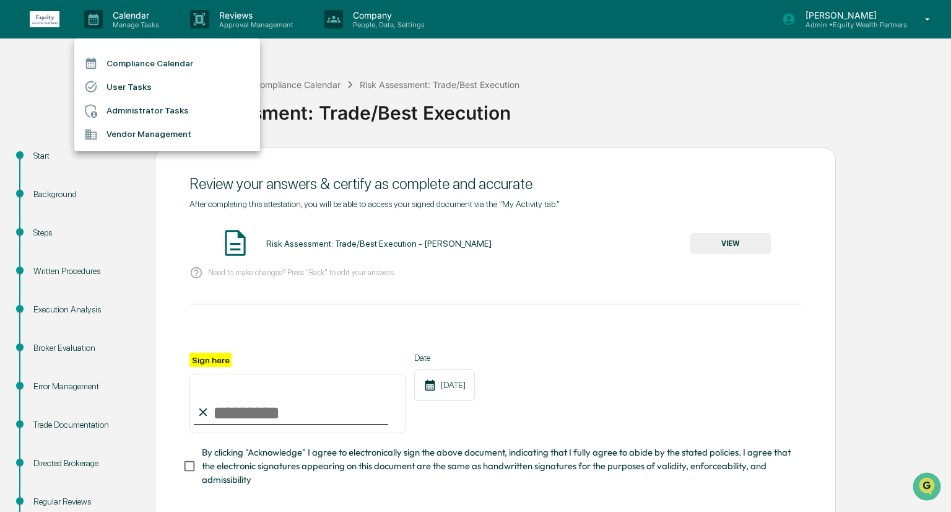
click at [135, 107] on li "Administrator Tasks" at bounding box center [167, 111] width 186 height 24
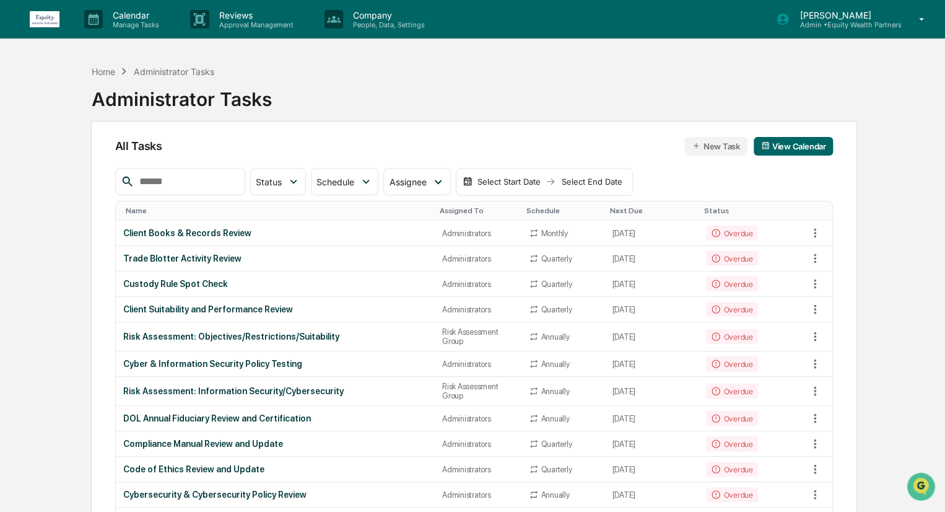
click at [196, 181] on input "text" at bounding box center [186, 181] width 105 height 16
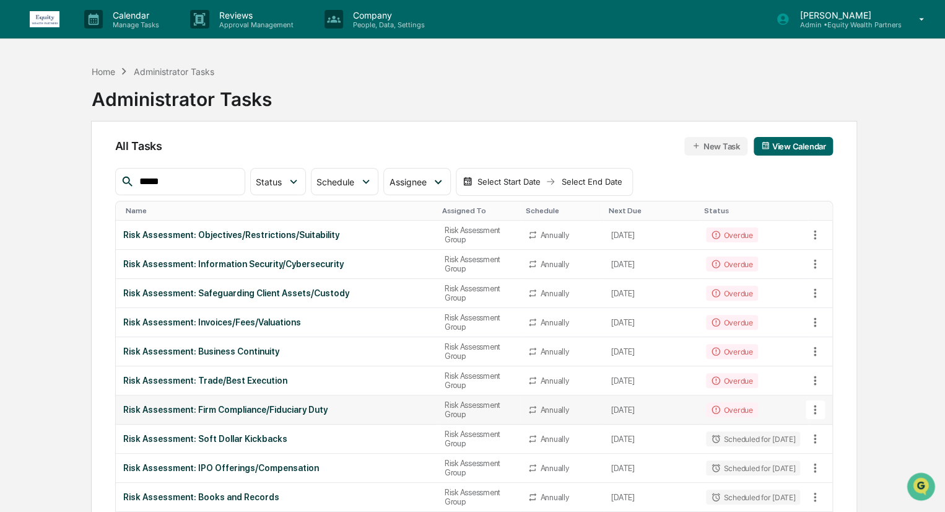
type input "****"
click at [341, 414] on div "Risk Assessment: Firm Compliance/Fiduciary Duty" at bounding box center [276, 409] width 307 height 10
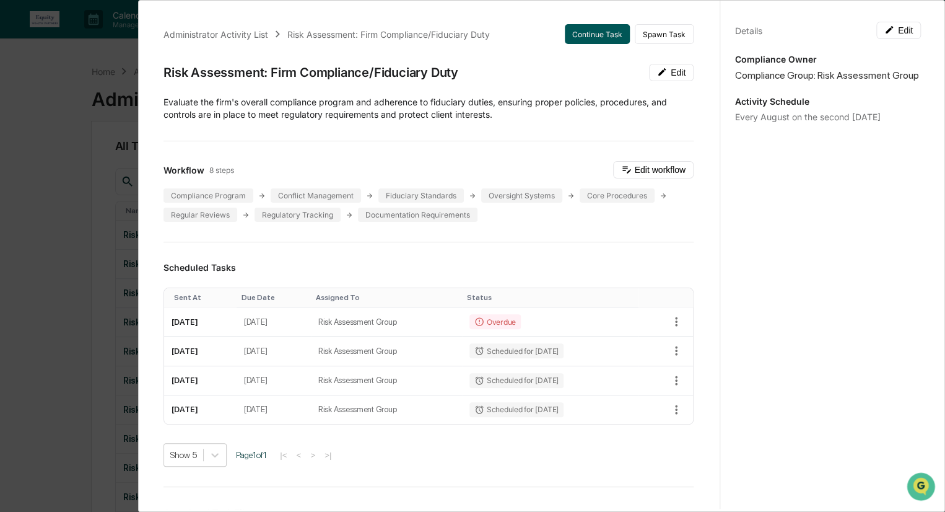
click at [583, 35] on button "Continue Task" at bounding box center [597, 34] width 65 height 20
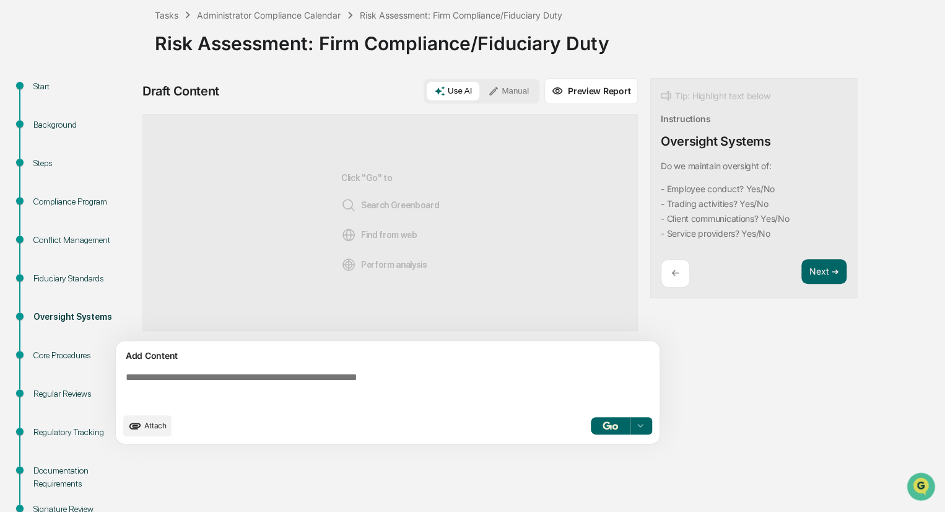
scroll to position [48, 0]
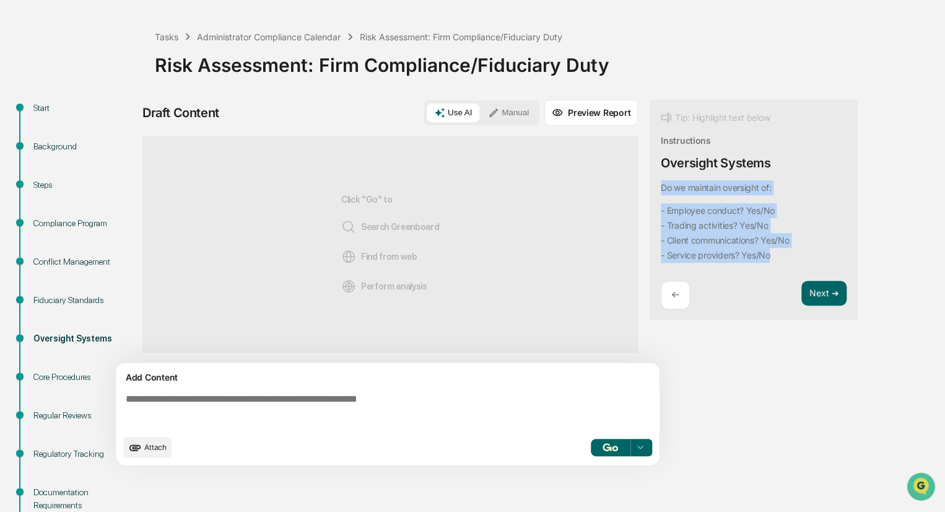
drag, startPoint x: 784, startPoint y: 256, endPoint x: 657, endPoint y: 179, distance: 148.7
click at [657, 179] on div "Tip: Highlight text below Instructions Oversight Systems Do we maintain oversig…" at bounding box center [753, 210] width 207 height 221
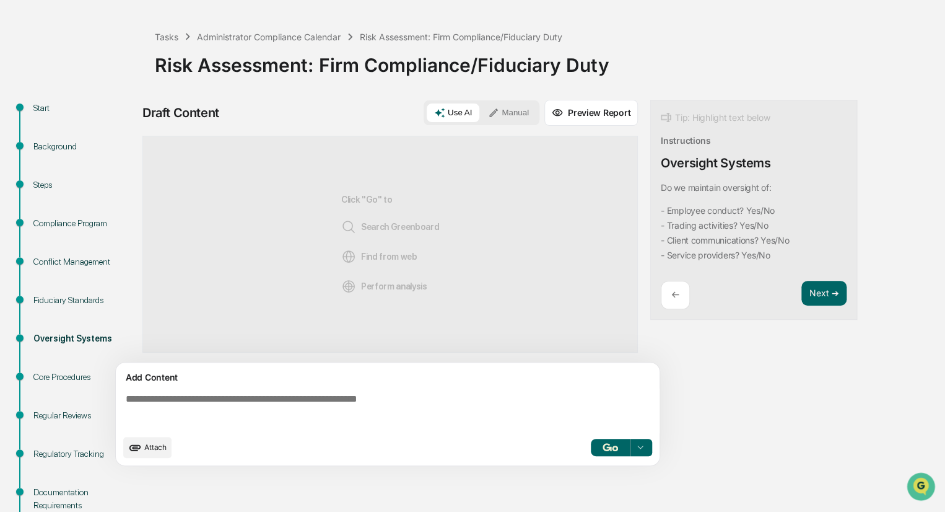
click at [216, 405] on textarea at bounding box center [390, 410] width 539 height 45
paste textarea "**********"
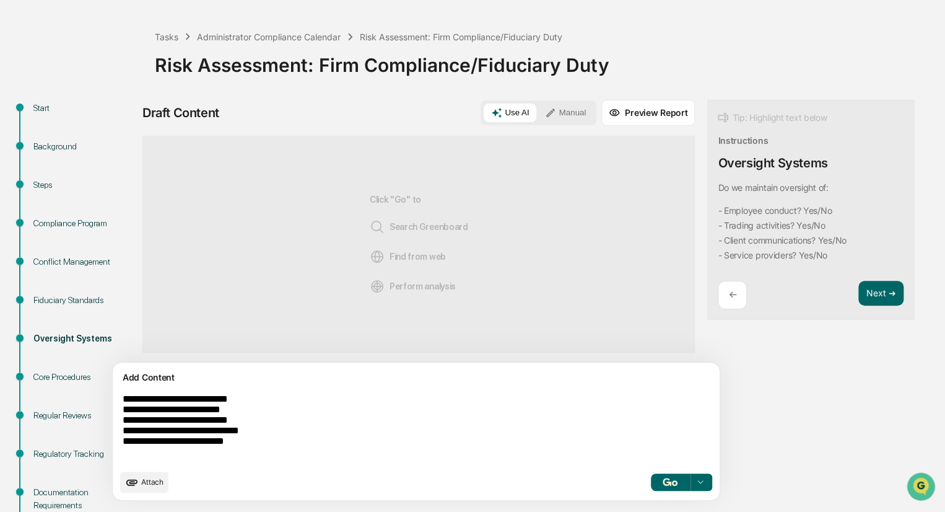
type textarea "**********"
click at [650, 484] on button "button" at bounding box center [670, 481] width 40 height 17
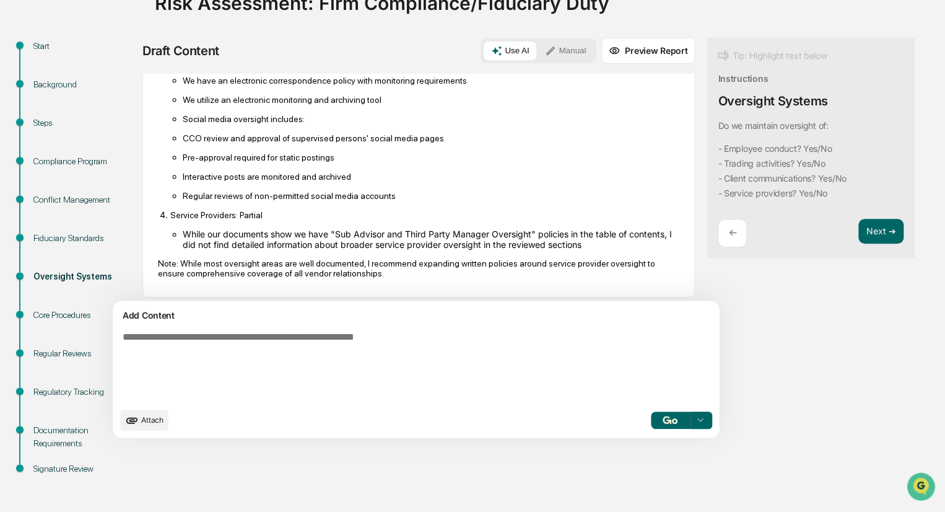
scroll to position [466, 0]
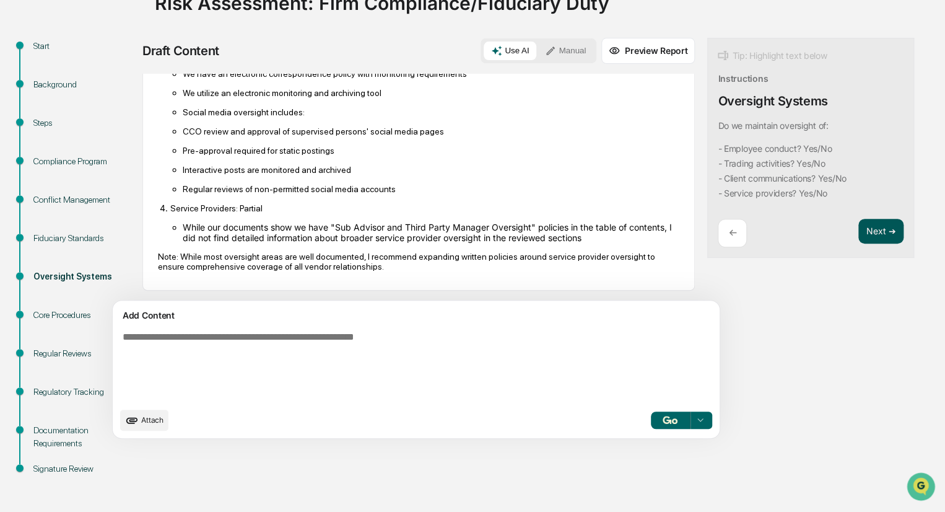
click at [859, 231] on button "Next ➔" at bounding box center [881, 231] width 45 height 25
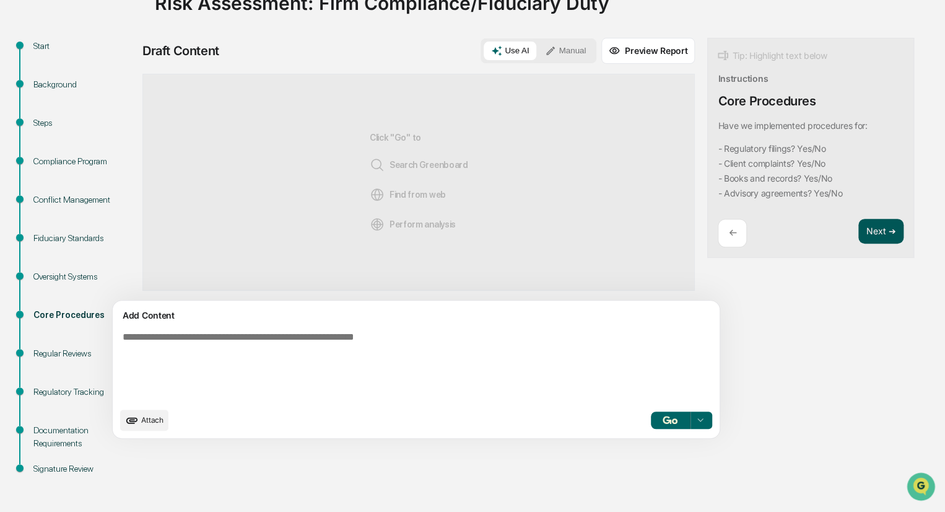
scroll to position [0, 0]
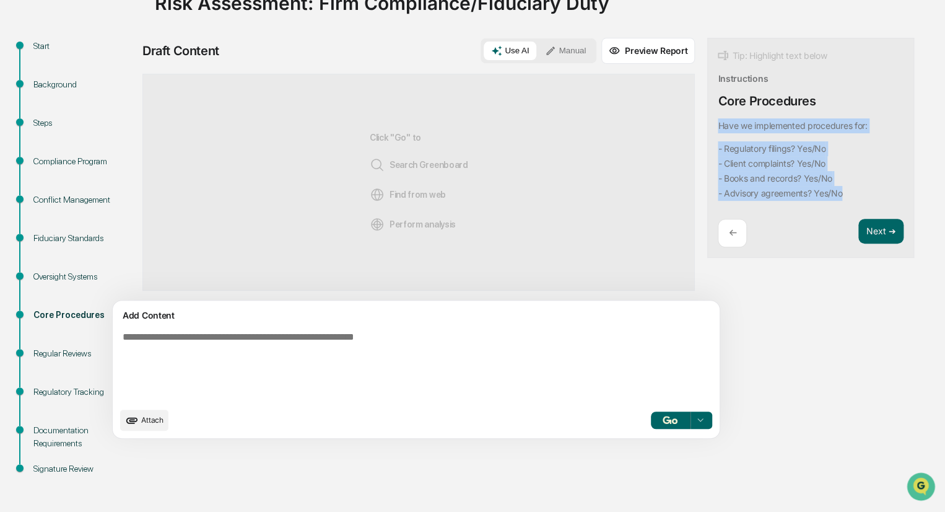
drag, startPoint x: 797, startPoint y: 196, endPoint x: 655, endPoint y: 118, distance: 161.9
click at [707, 118] on div "Tip: Highlight text below Instructions Core Procedures Have we implemented proc…" at bounding box center [810, 148] width 207 height 221
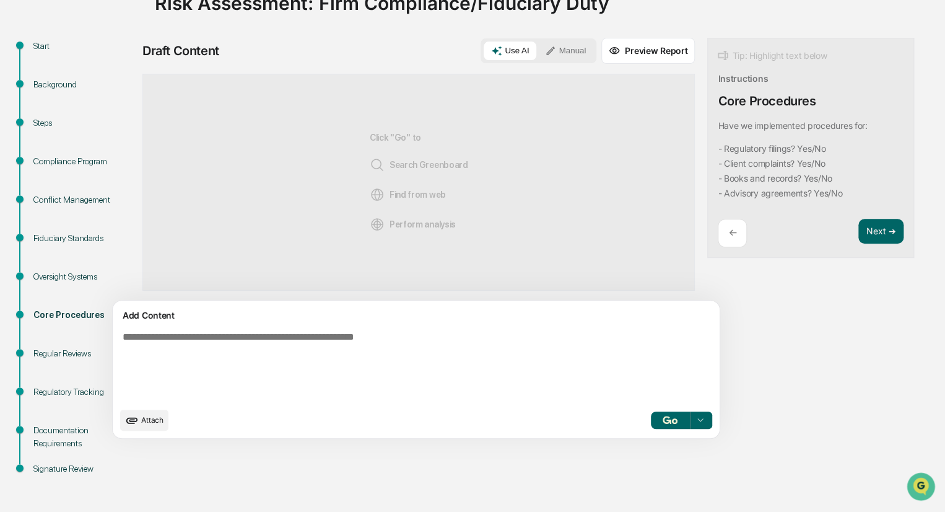
click at [258, 347] on textarea at bounding box center [387, 365] width 539 height 79
paste textarea "**********"
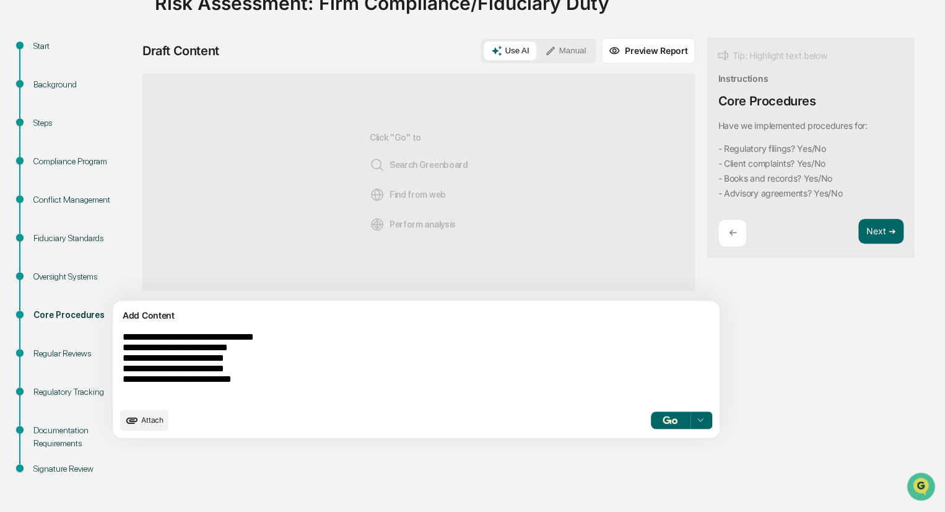
type textarea "**********"
click at [650, 412] on button "button" at bounding box center [670, 419] width 40 height 17
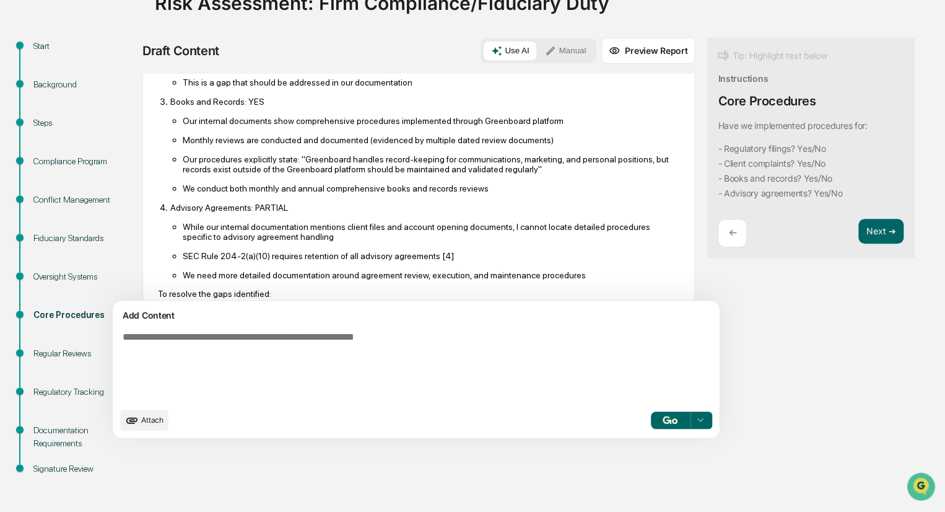
scroll to position [310, 0]
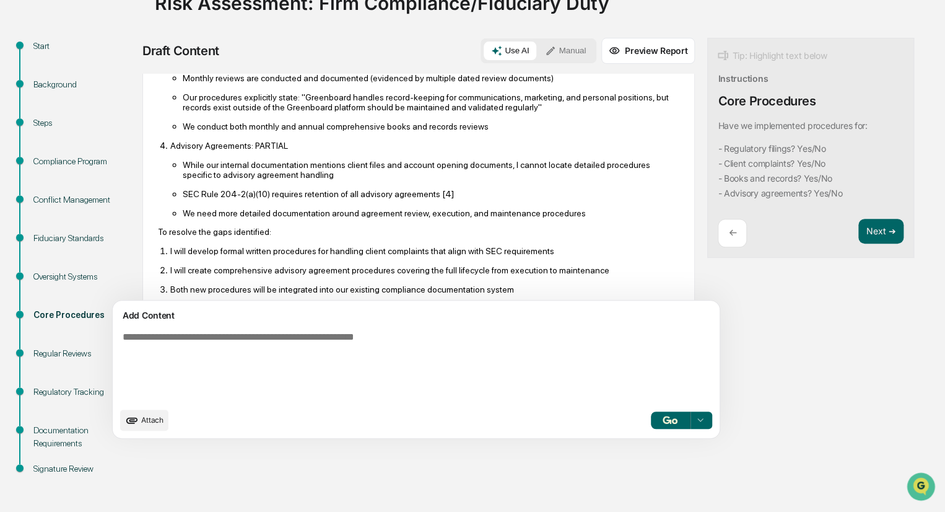
click at [267, 234] on div "Based on my analysis of our internal documents and regulatory requirements, her…" at bounding box center [419, 87] width 522 height 471
click at [532, 249] on div "Based on my analysis of our internal documents and regulatory requirements, her…" at bounding box center [419, 87] width 522 height 471
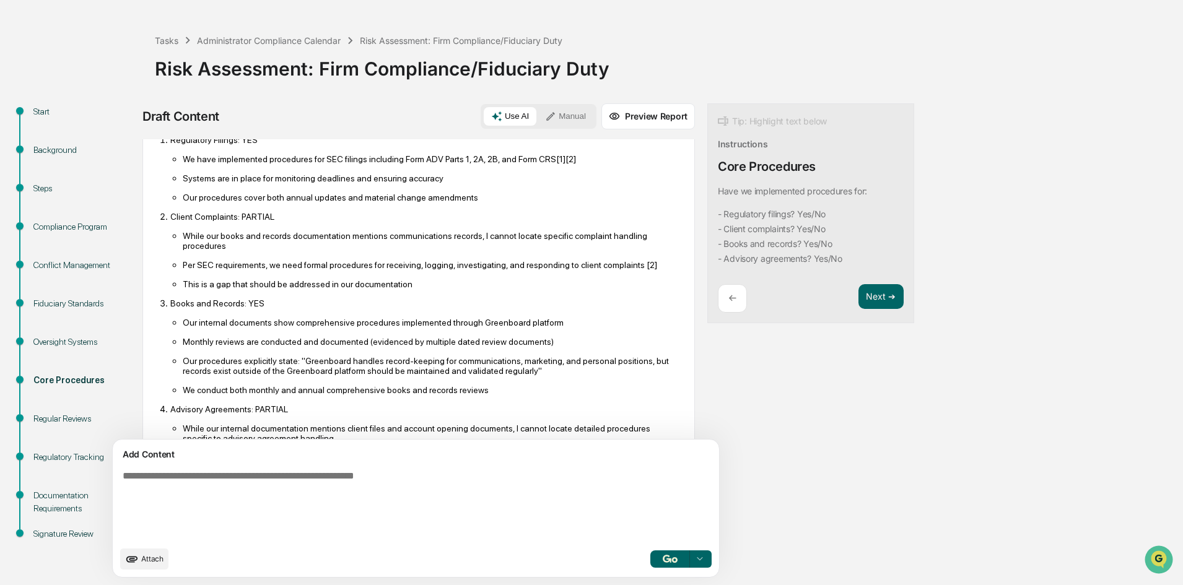
scroll to position [50, 0]
